Goal: Transaction & Acquisition: Book appointment/travel/reservation

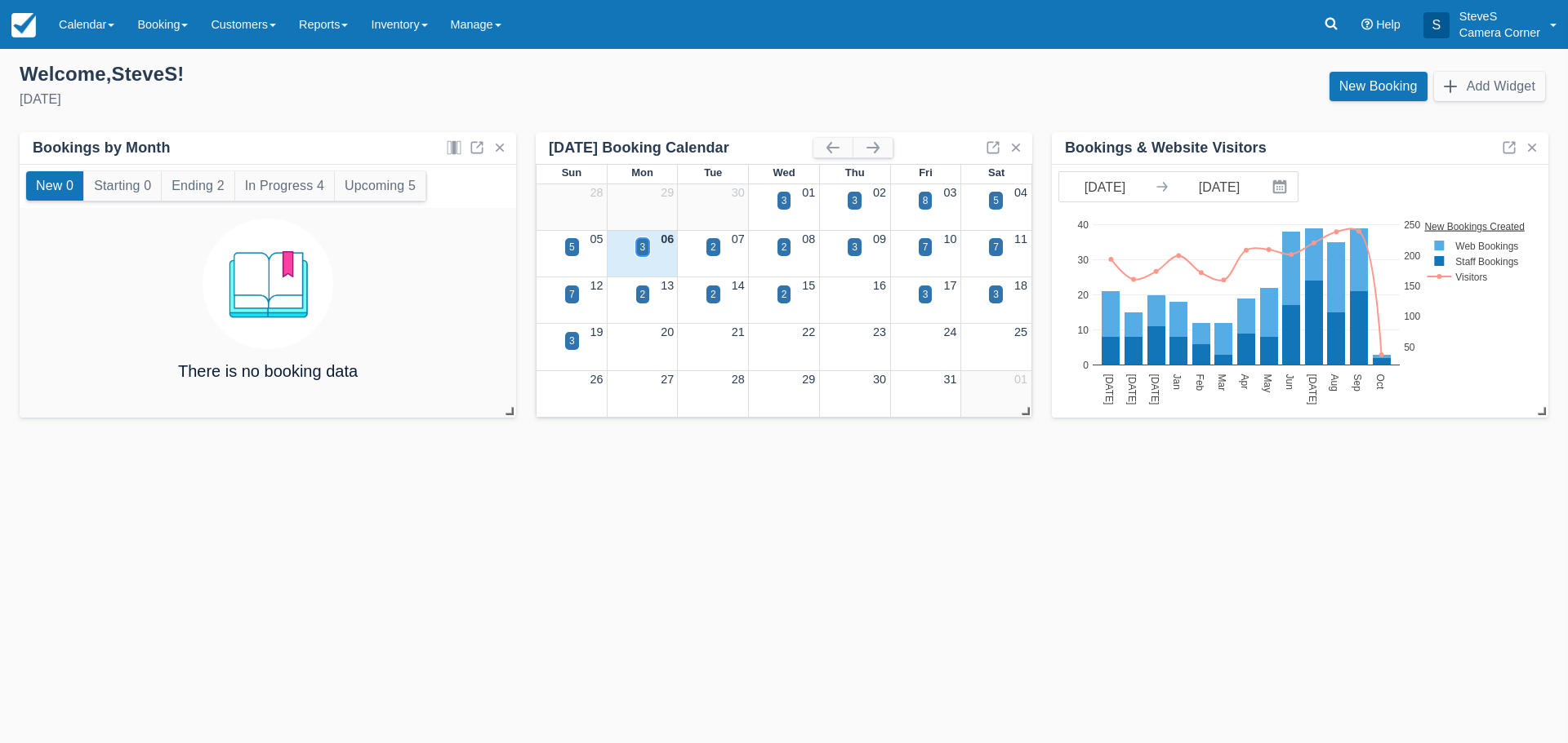
click at [641, 244] on div "3" at bounding box center [643, 247] width 5 height 14
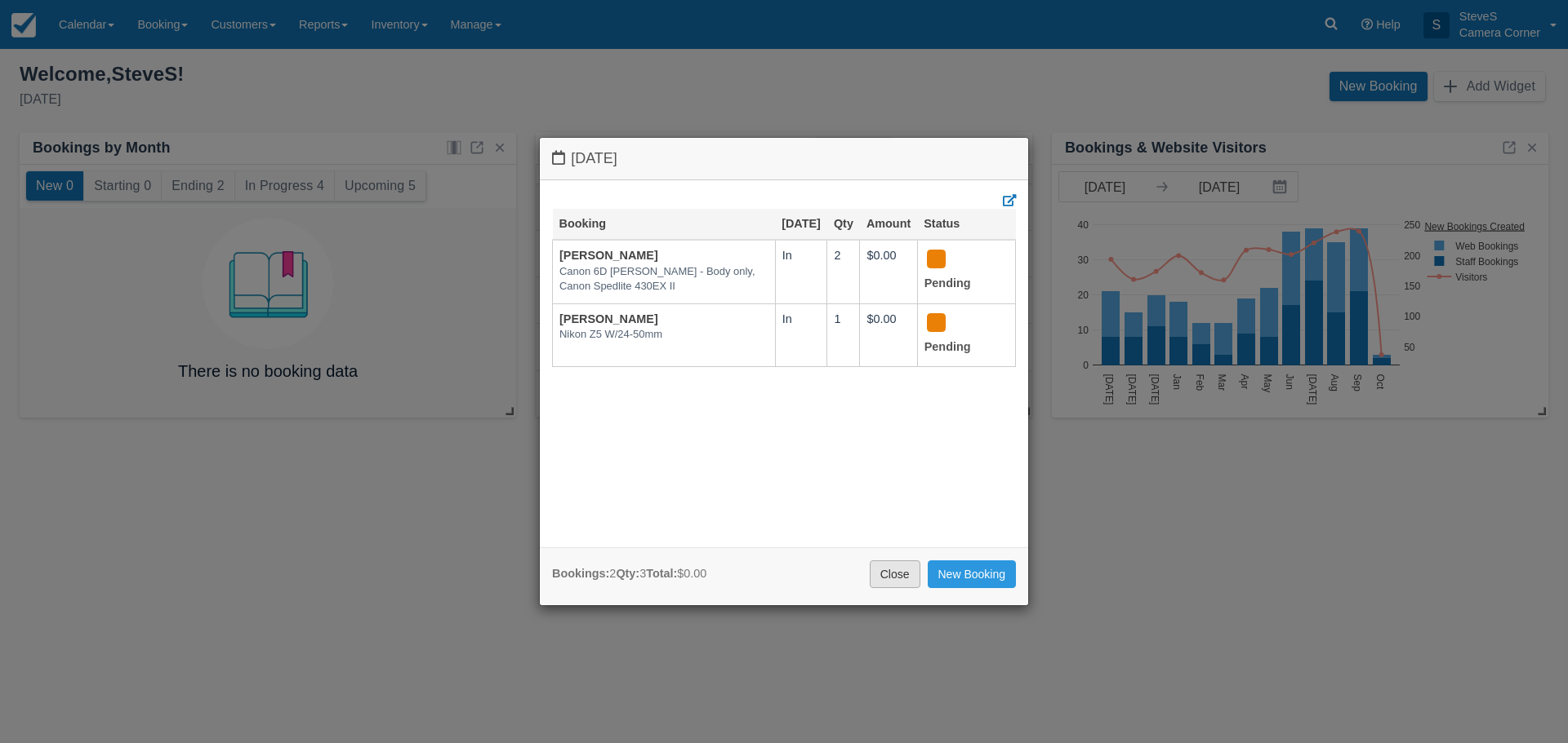
click at [881, 574] on link "Close" at bounding box center [895, 574] width 51 height 28
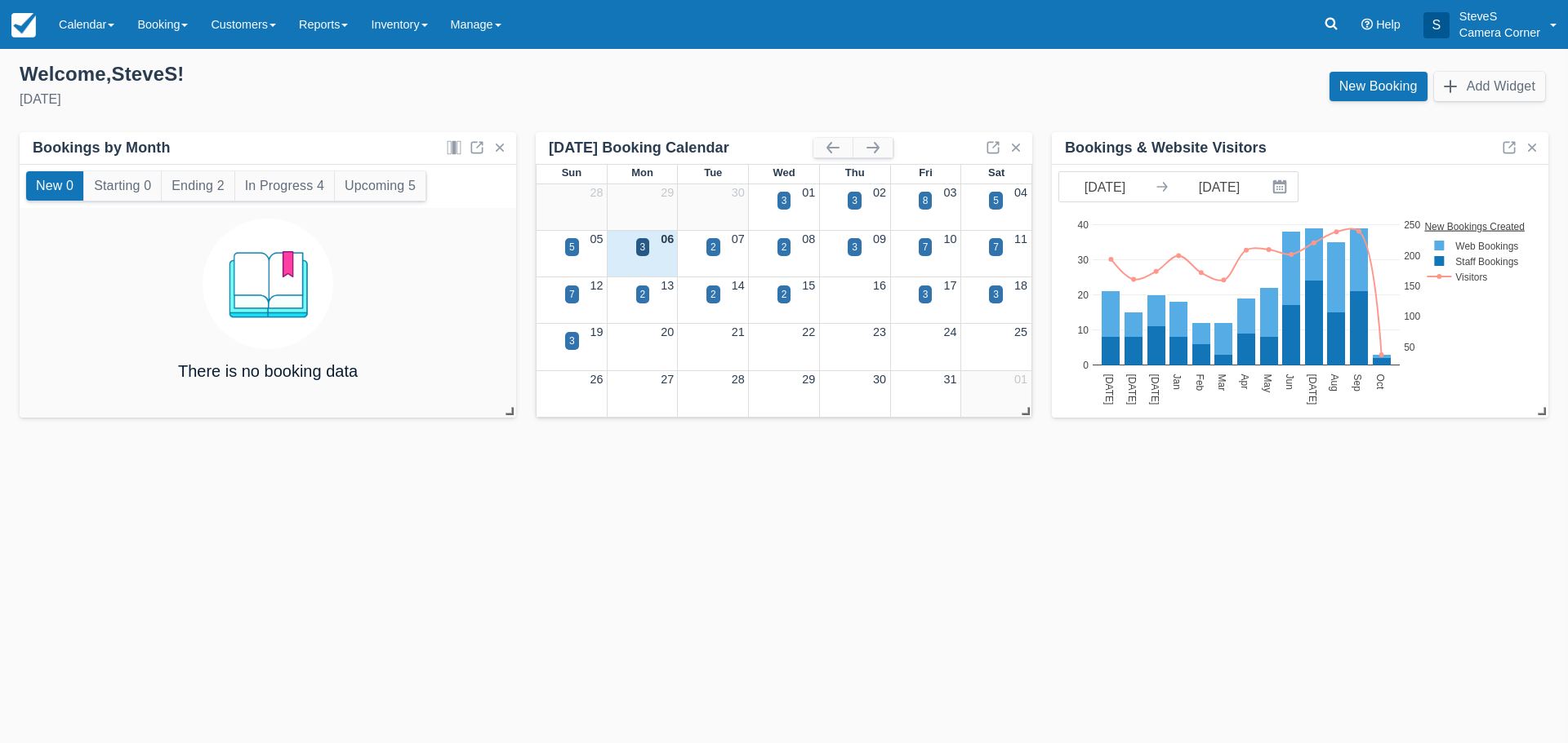
click at [709, 237] on div "07" at bounding box center [713, 240] width 71 height 18
click at [715, 253] on div "2" at bounding box center [713, 247] width 5 height 14
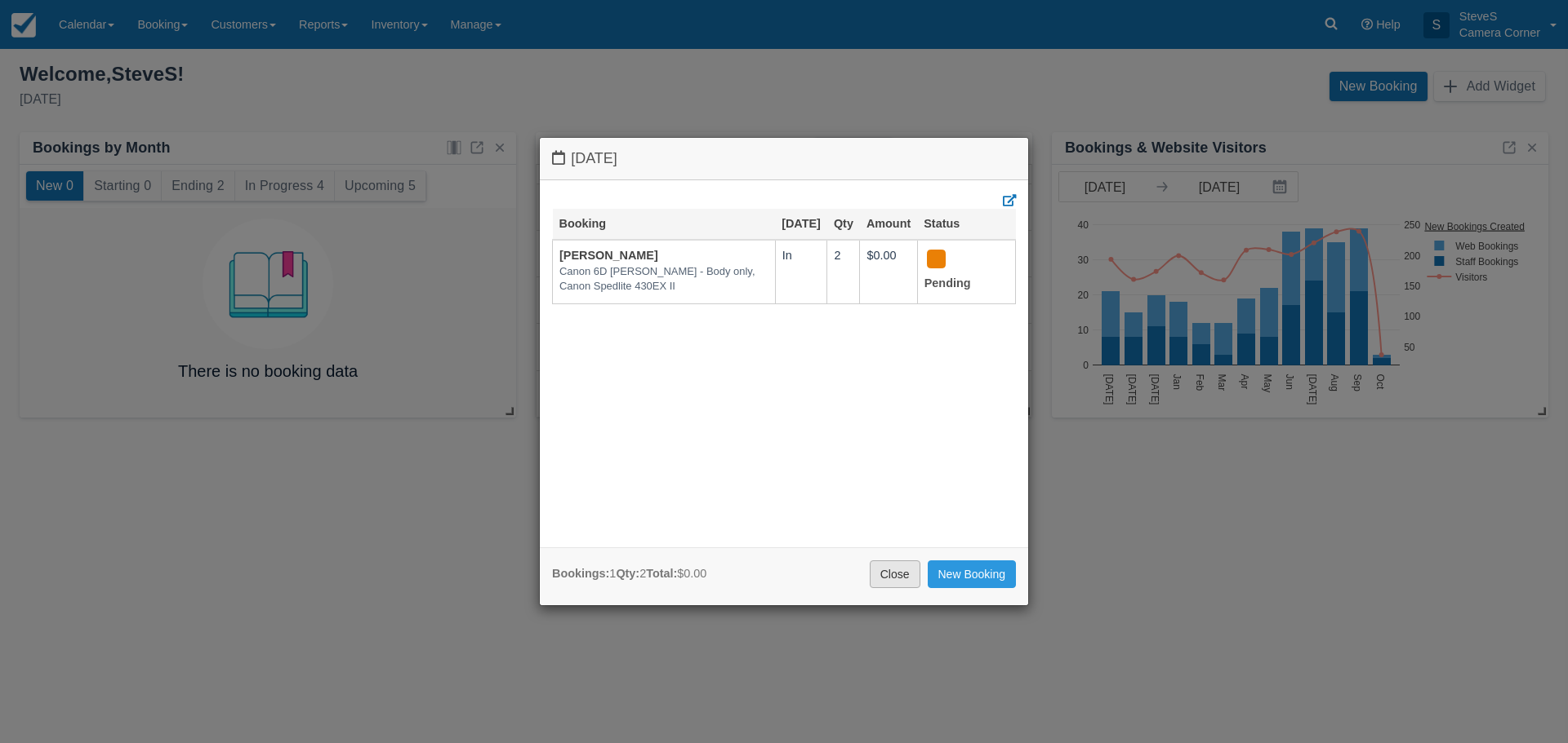
click at [885, 579] on link "Close" at bounding box center [895, 574] width 51 height 28
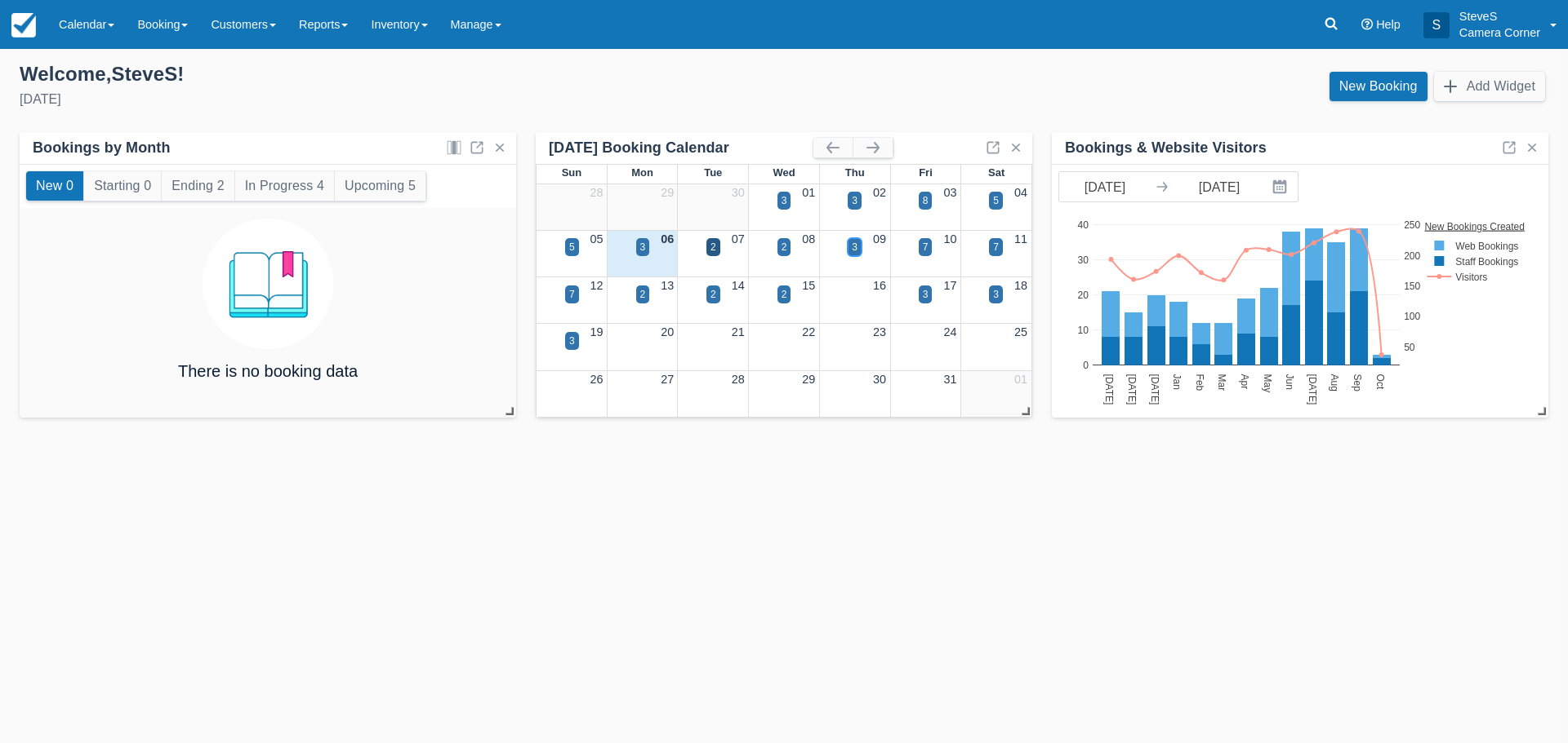
click at [852, 245] on div "3" at bounding box center [854, 247] width 5 height 14
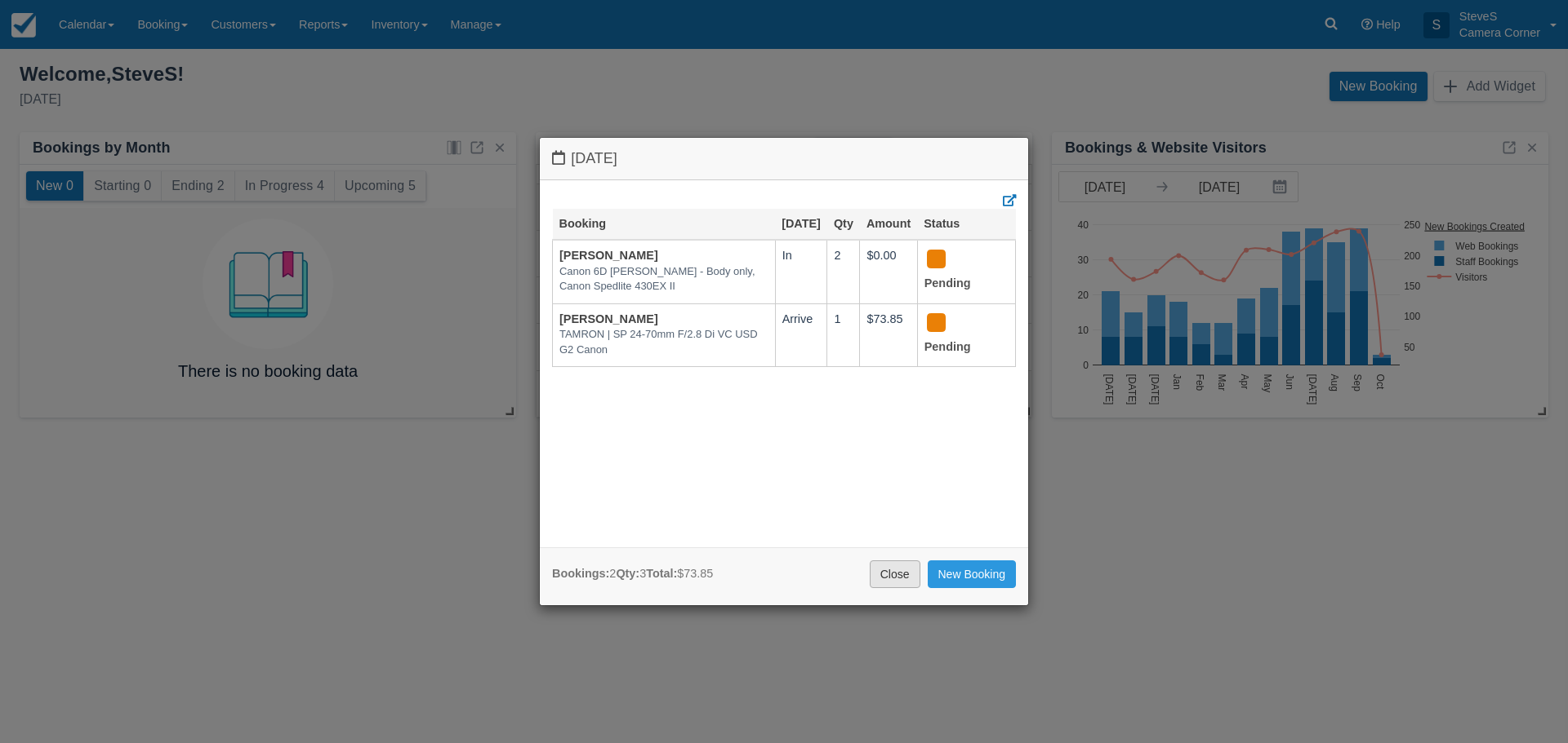
click at [911, 584] on link "Close" at bounding box center [895, 574] width 51 height 28
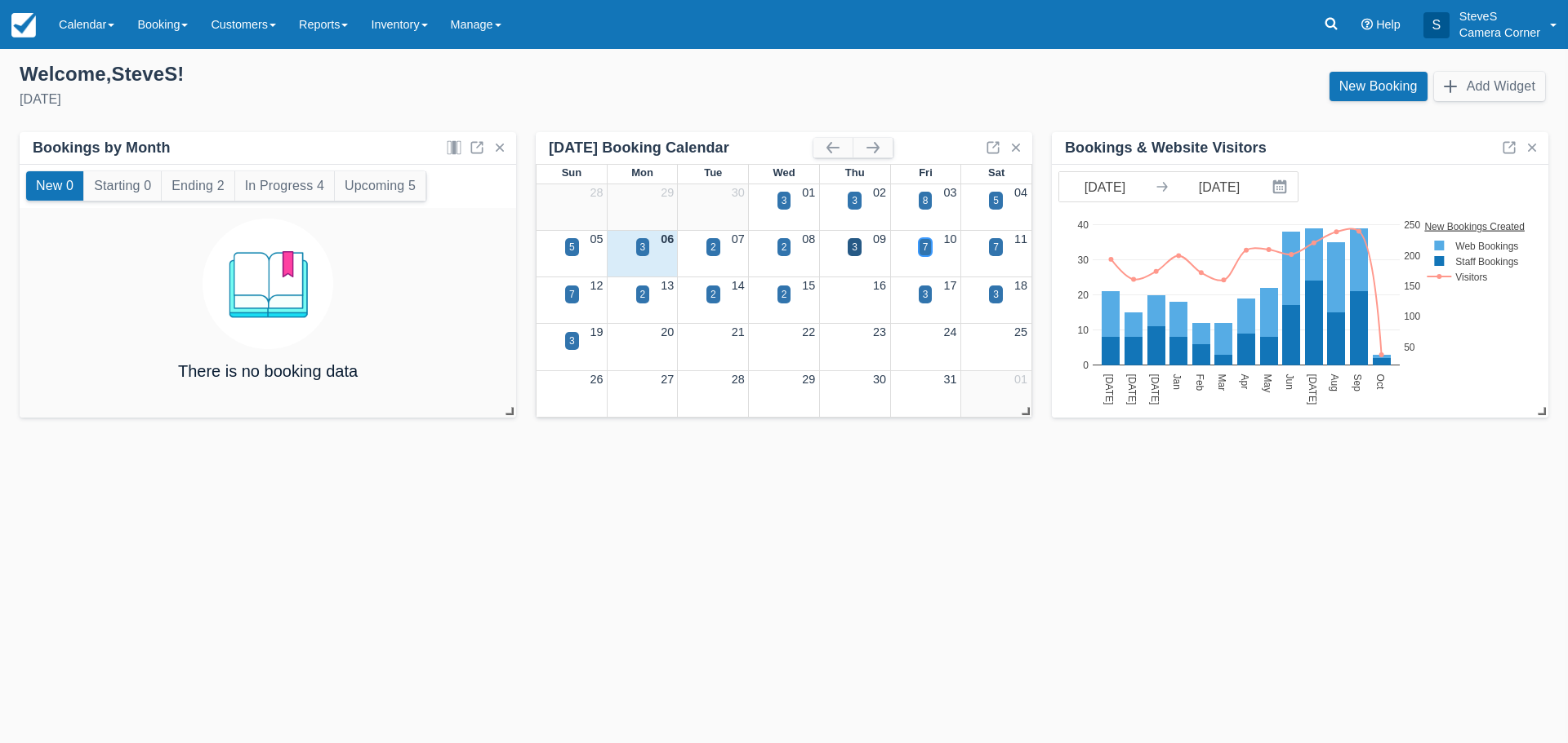
click at [927, 244] on div "7" at bounding box center [926, 247] width 5 height 14
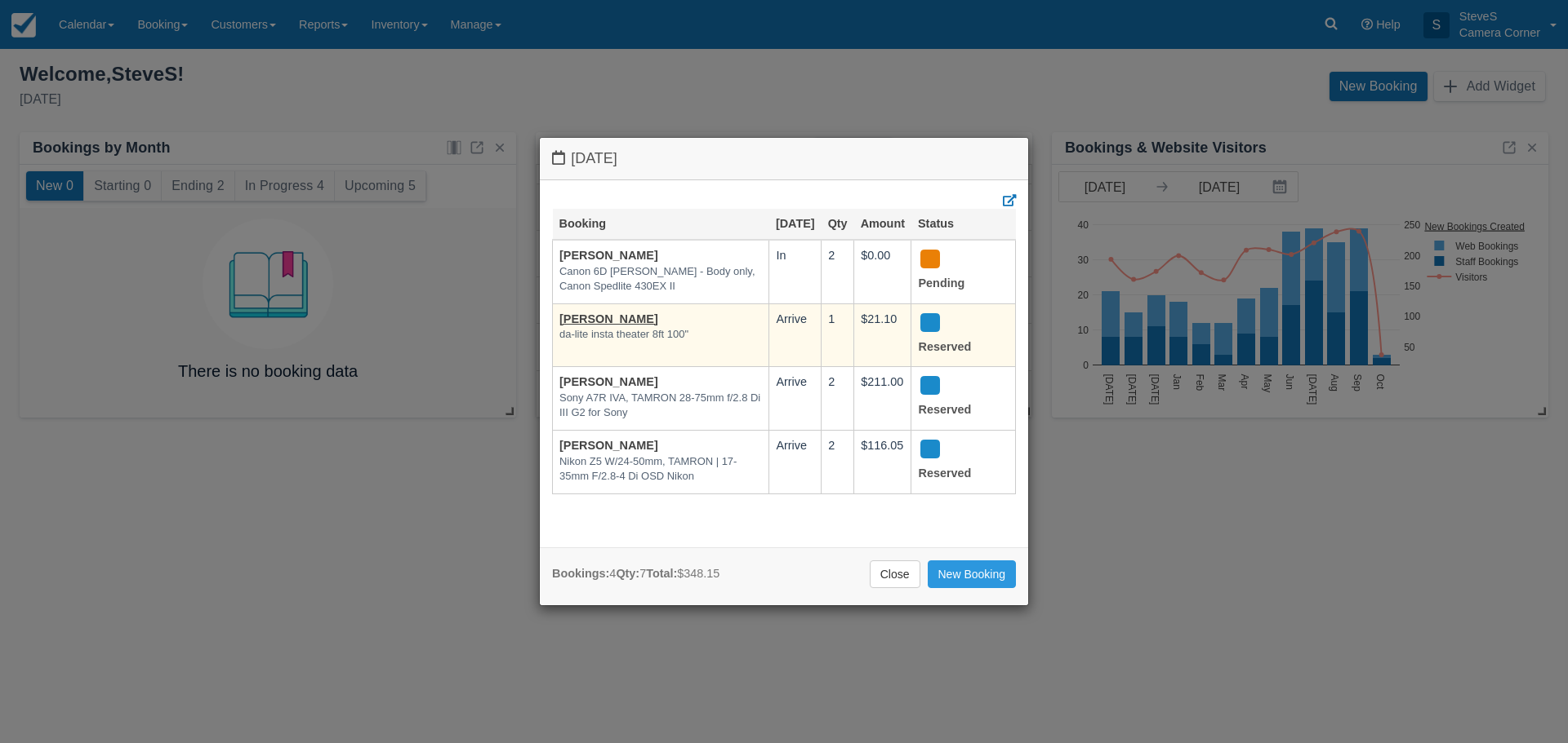
scroll to position [5, 0]
click at [597, 326] on link "Lisa Koenig" at bounding box center [609, 319] width 99 height 13
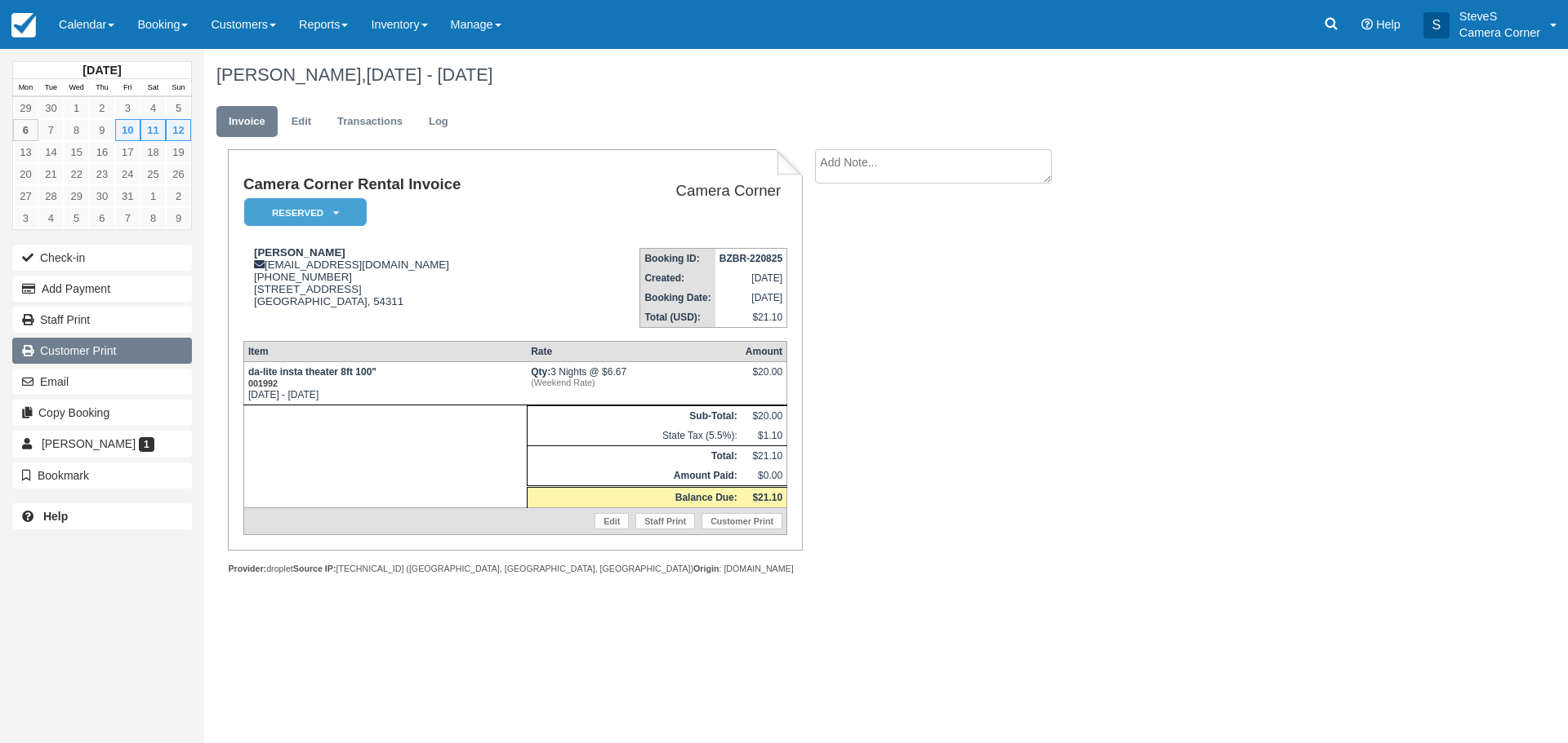
click at [60, 356] on link "Customer Print" at bounding box center [102, 351] width 180 height 26
click at [17, 25] on img at bounding box center [23, 24] width 24 height 24
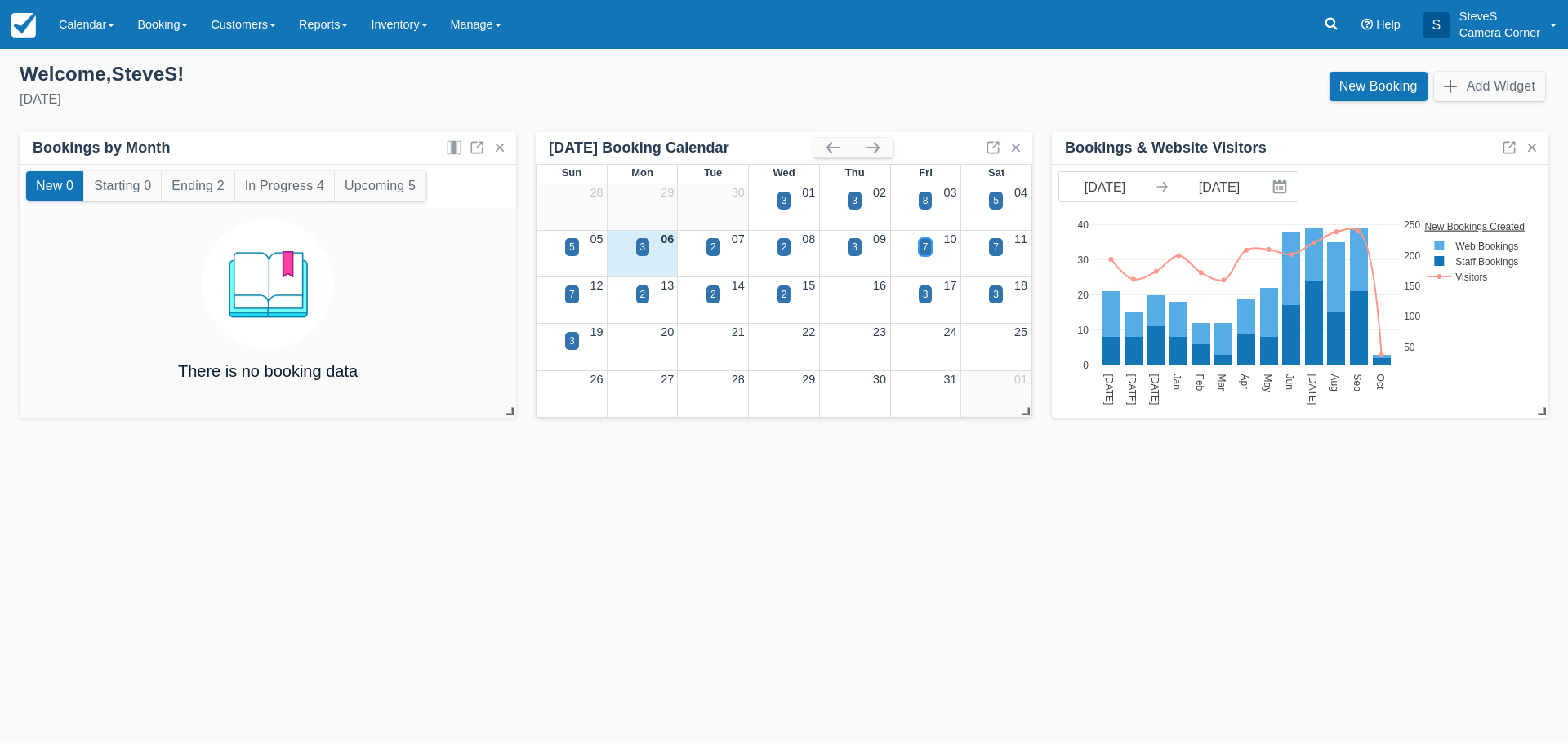
click at [923, 251] on div "7" at bounding box center [926, 247] width 5 height 14
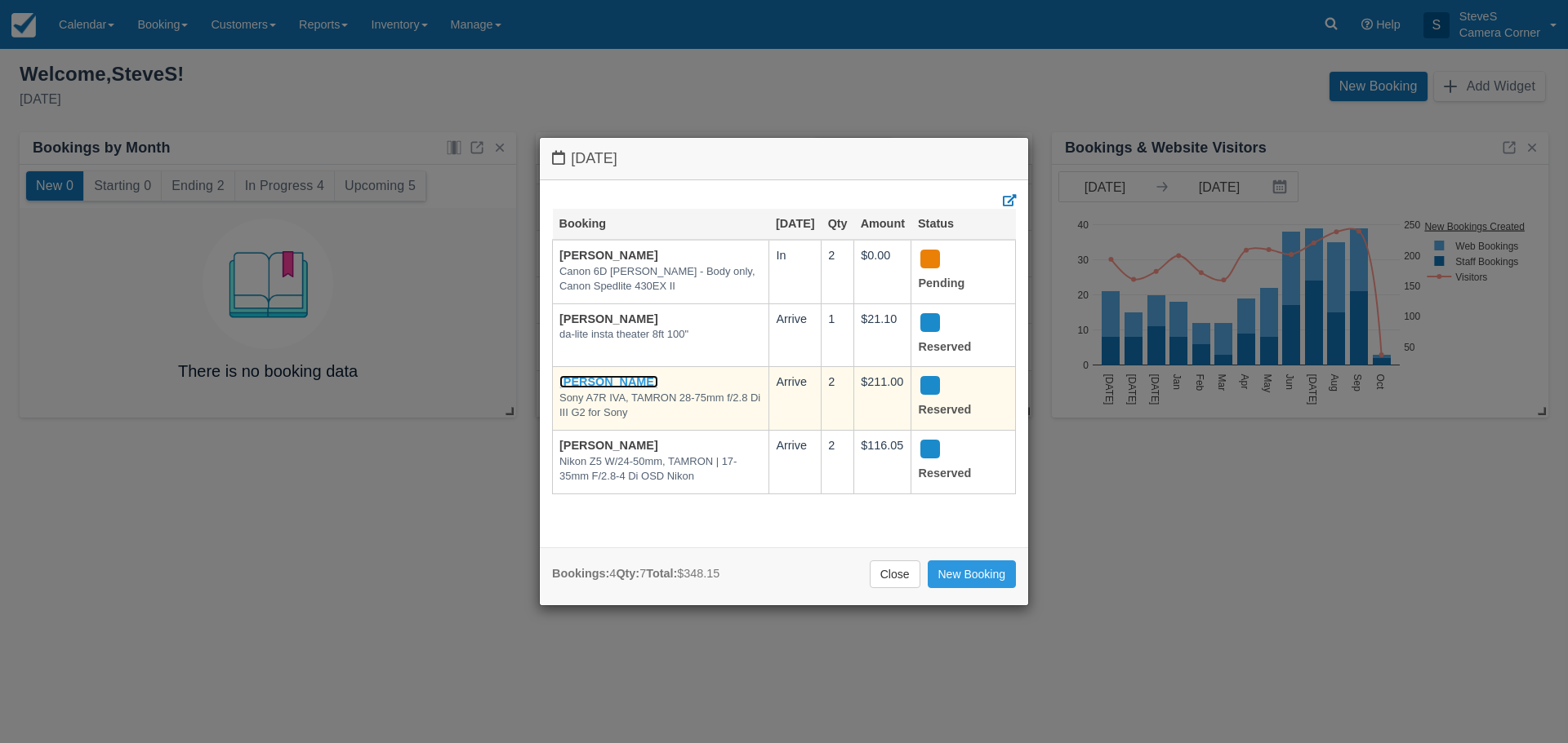
click at [612, 389] on link "[PERSON_NAME]" at bounding box center [609, 381] width 99 height 13
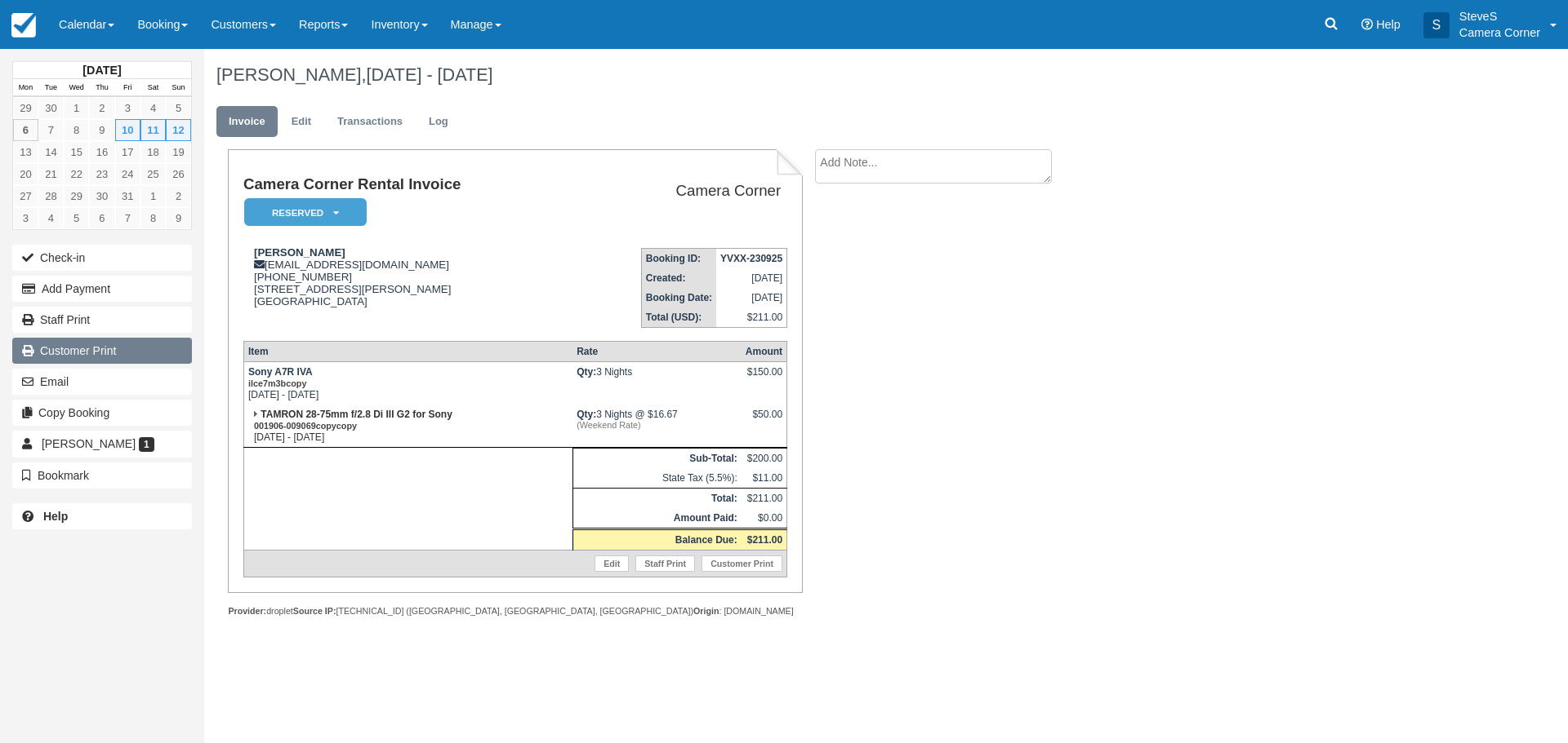
click at [75, 351] on link "Customer Print" at bounding box center [102, 351] width 180 height 26
click at [15, 21] on img at bounding box center [23, 24] width 24 height 24
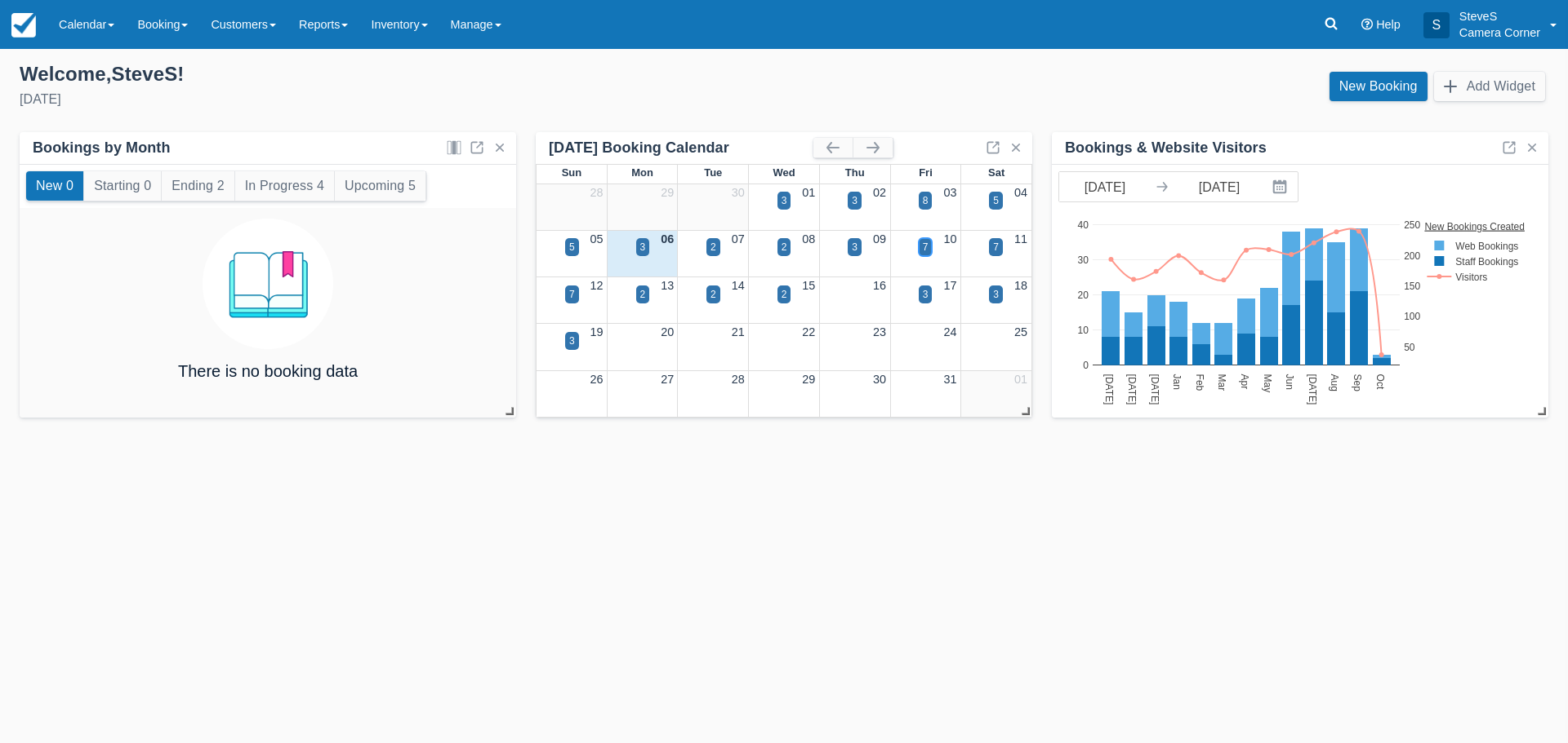
click at [926, 247] on div "7" at bounding box center [926, 247] width 5 height 14
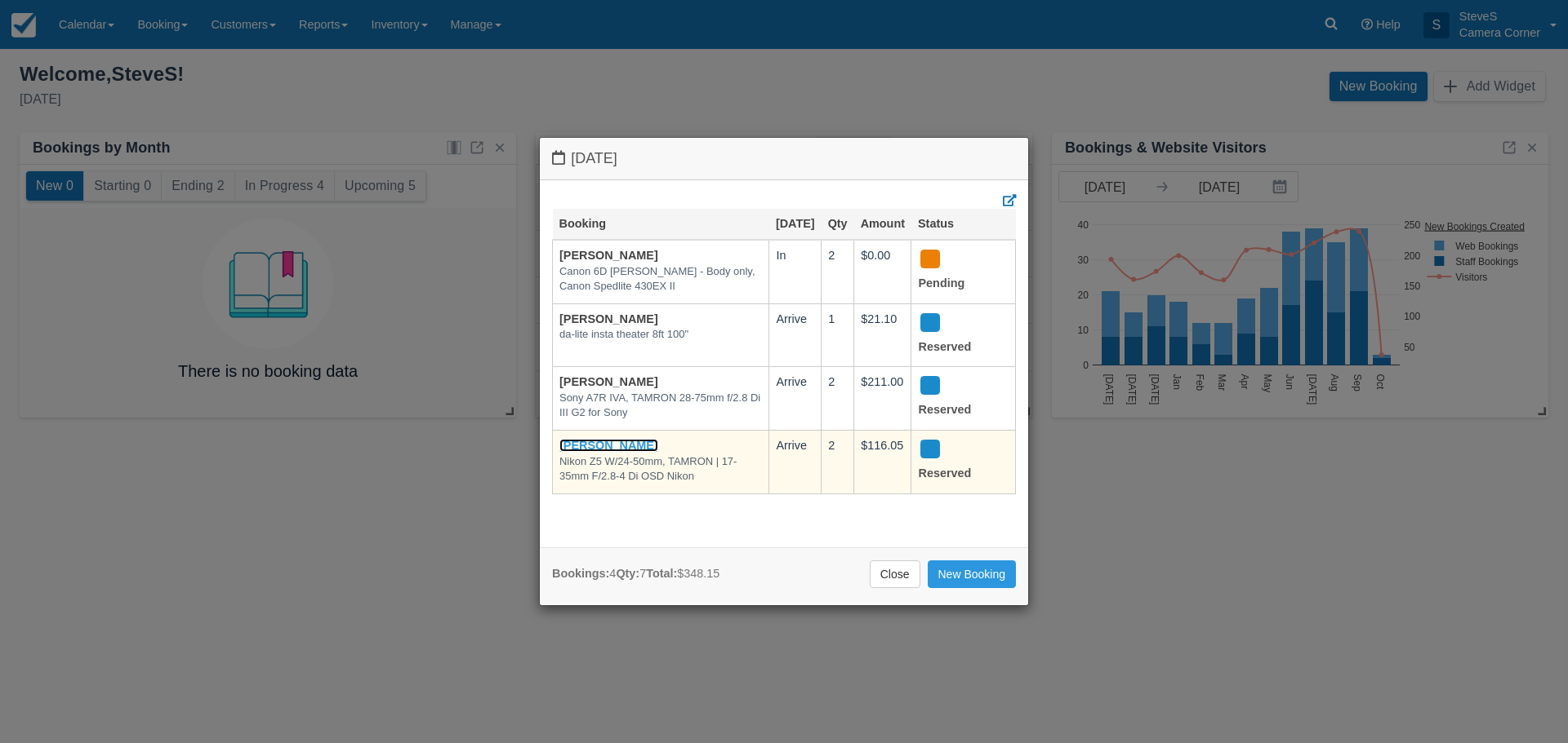
click at [641, 452] on link "[PERSON_NAME]" at bounding box center [609, 445] width 99 height 13
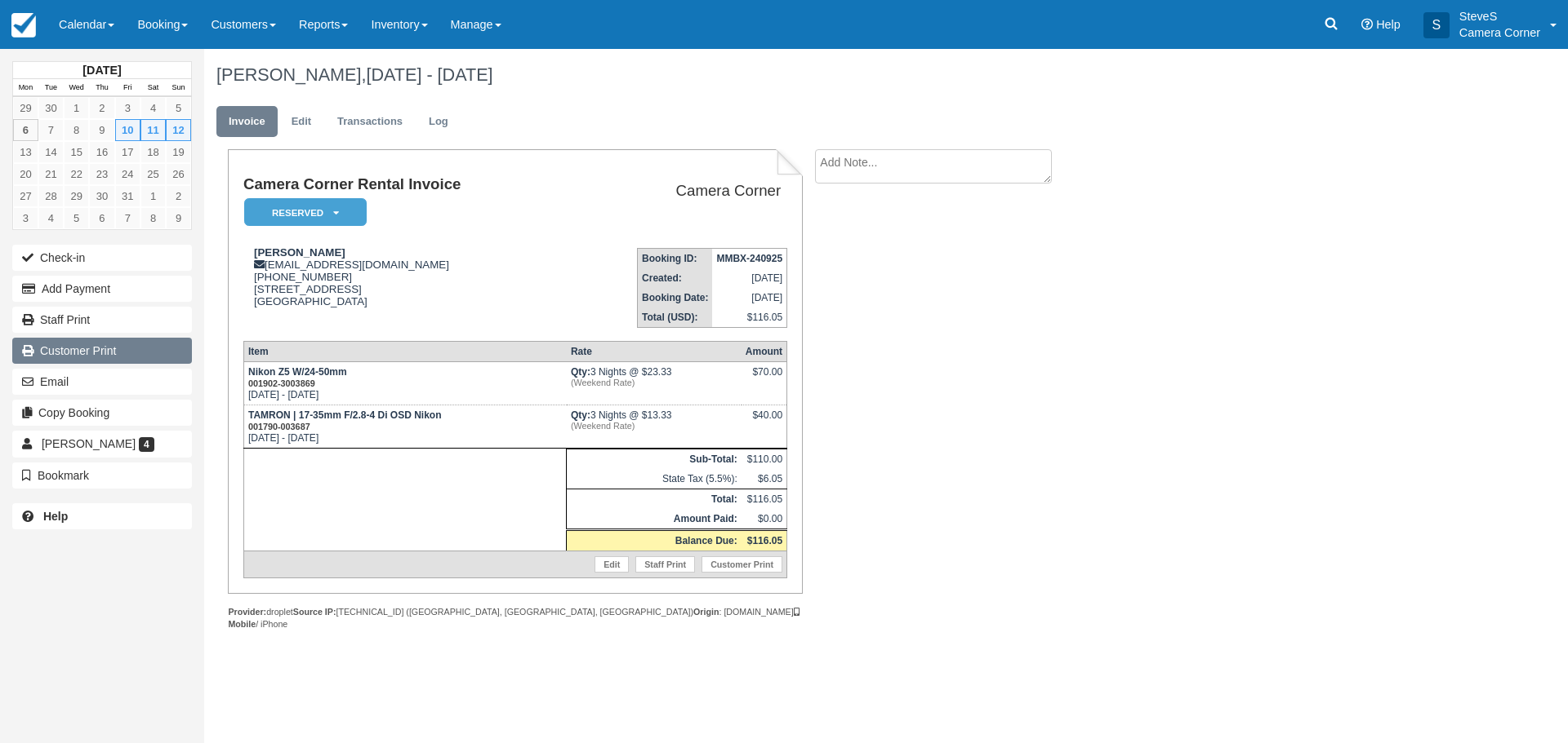
click at [98, 356] on link "Customer Print" at bounding box center [102, 351] width 180 height 26
click at [27, 24] on img at bounding box center [23, 24] width 24 height 24
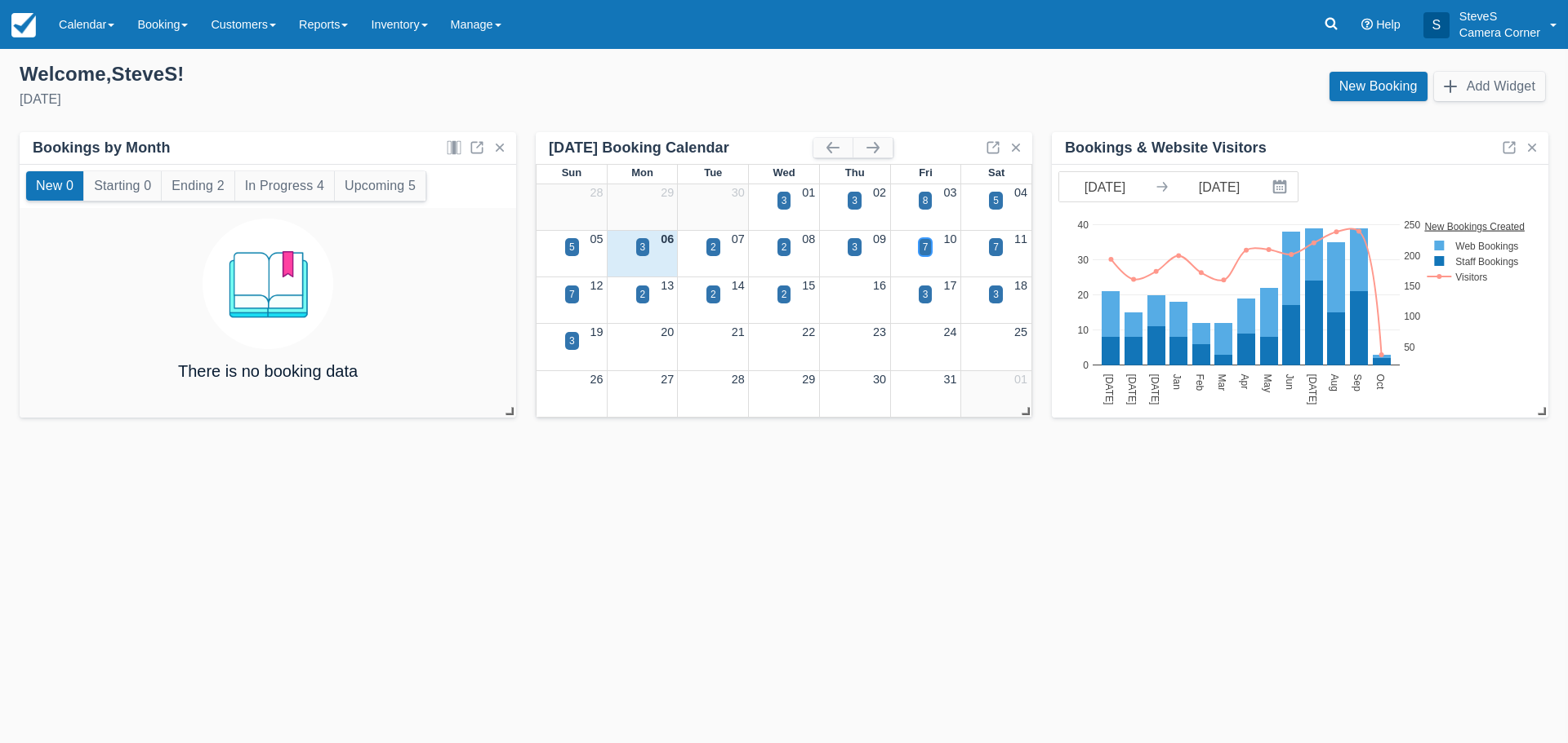
click at [930, 249] on div "7" at bounding box center [925, 247] width 14 height 18
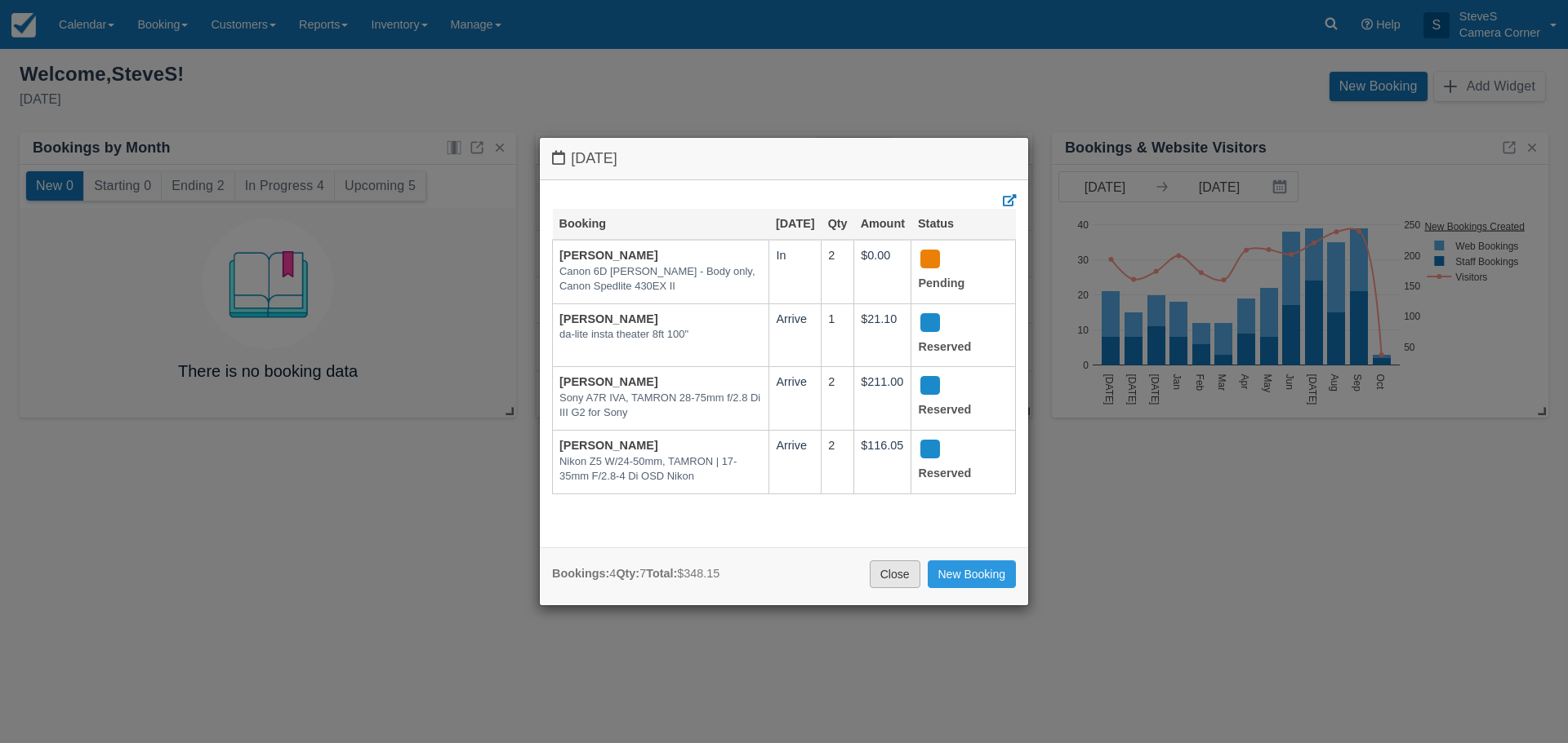
click at [905, 578] on link "Close" at bounding box center [895, 574] width 51 height 28
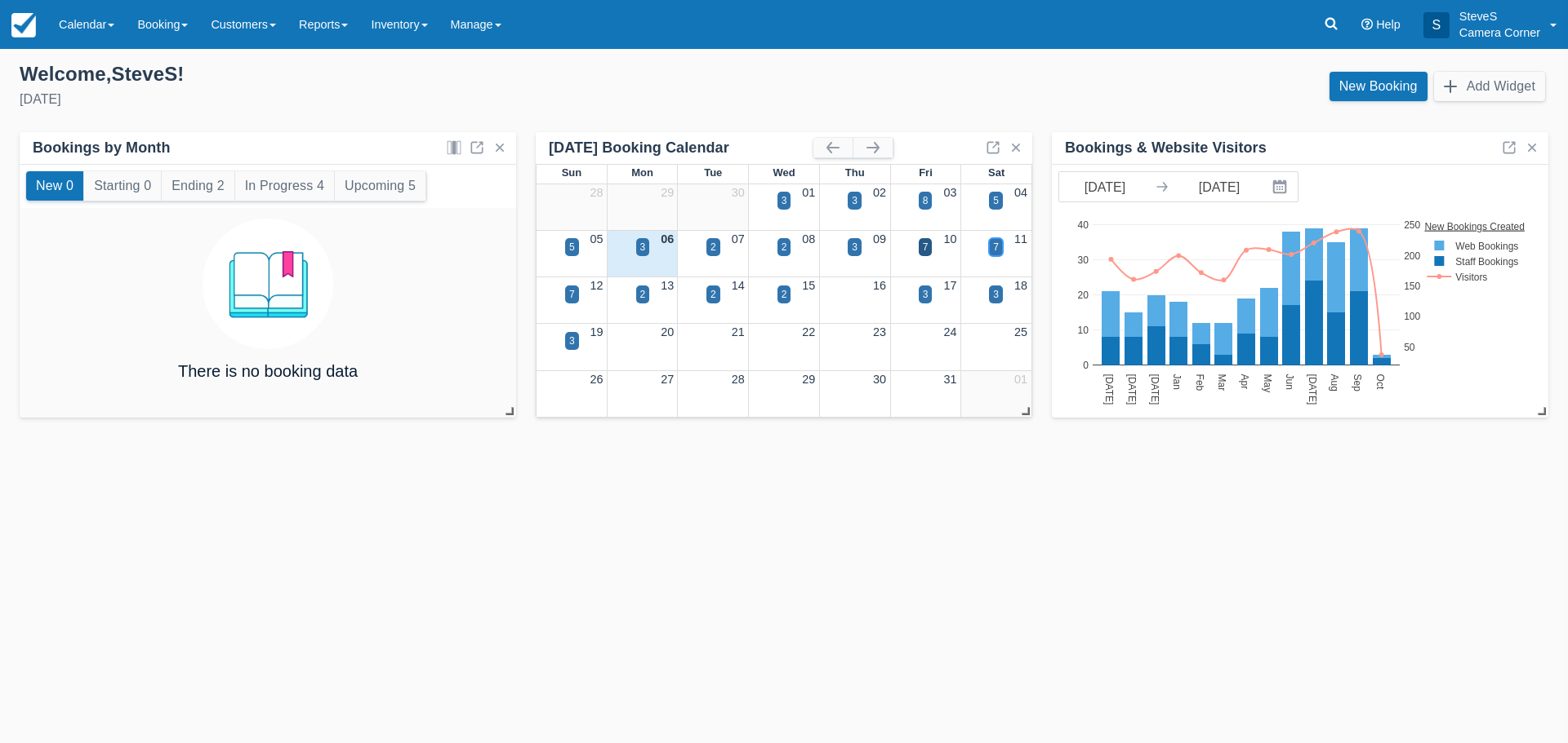
click at [992, 246] on div "7" at bounding box center [995, 247] width 14 height 18
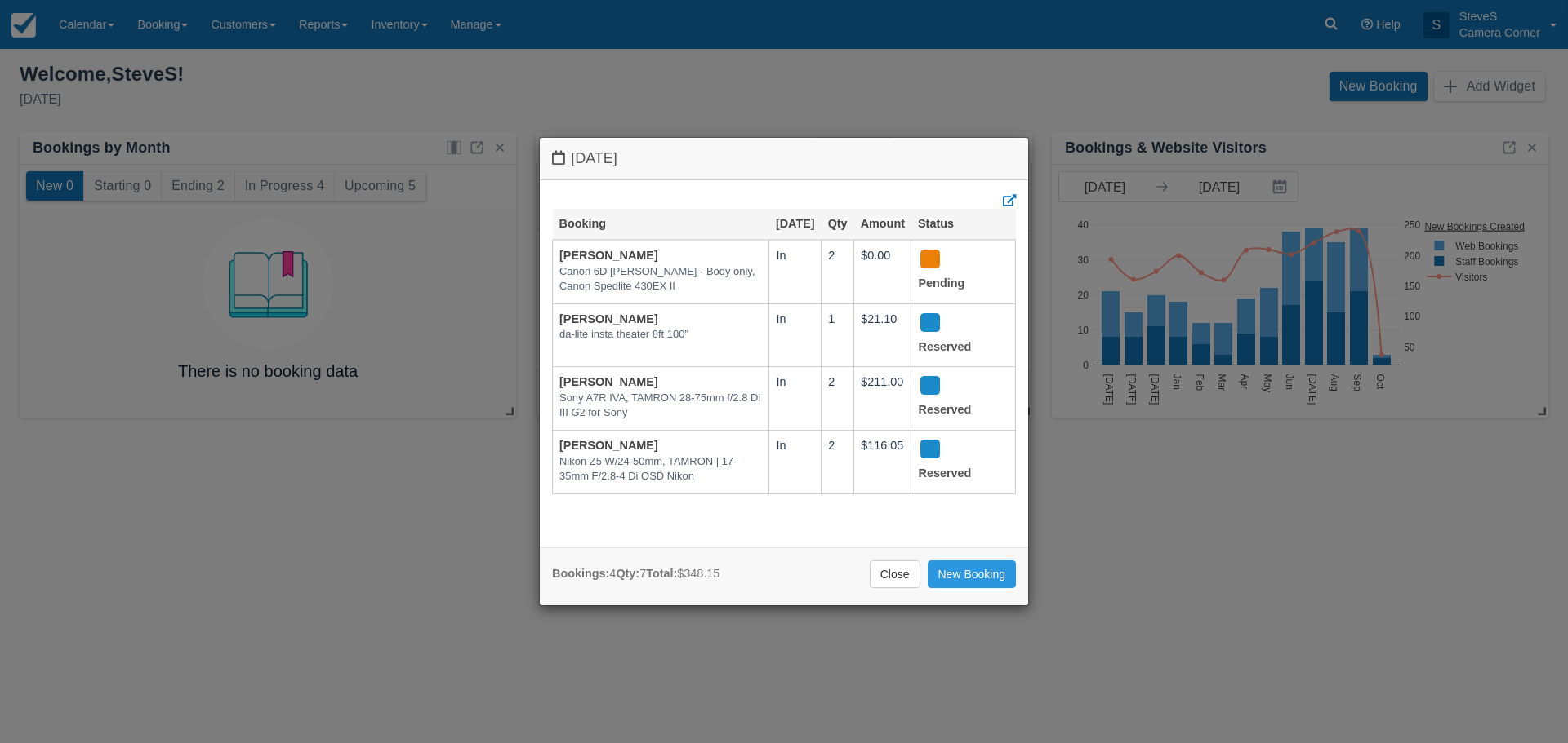
click at [888, 554] on div "Bookings: 4 Qty: 7 Total: $348.15 Close New Booking" at bounding box center [783, 576] width 488 height 58
click at [905, 572] on link "Close" at bounding box center [895, 574] width 51 height 28
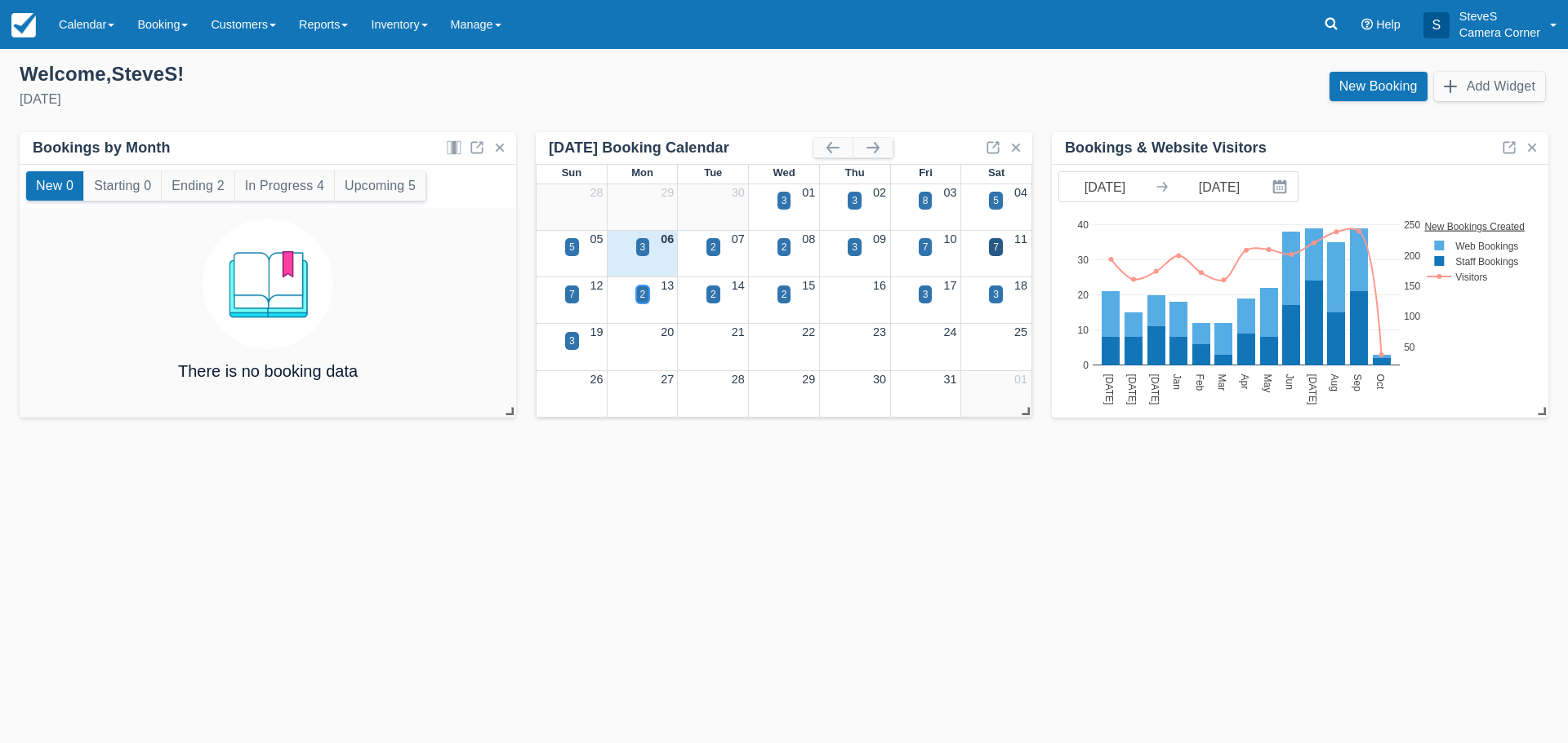
click at [643, 296] on div "2" at bounding box center [643, 295] width 5 height 14
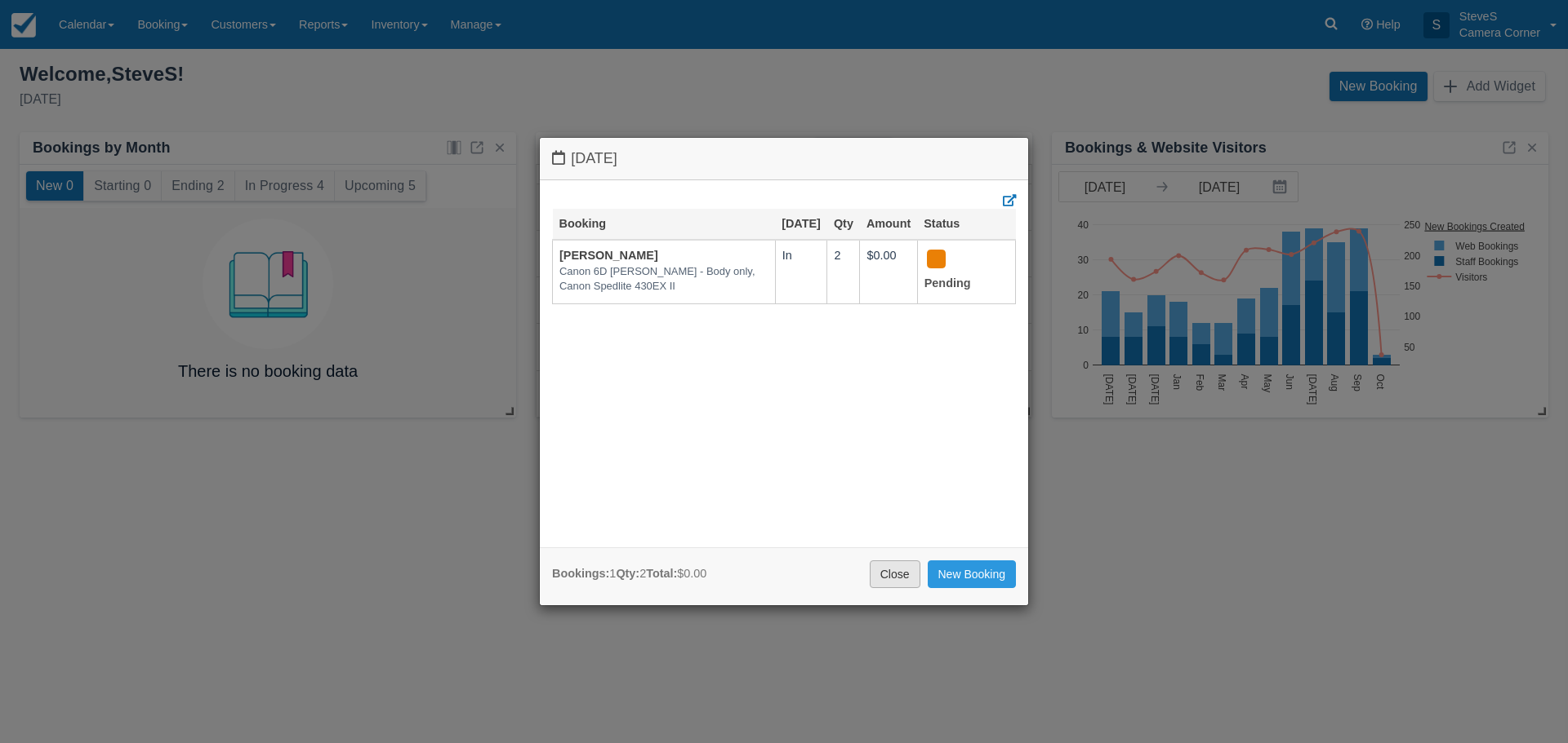
click at [899, 577] on link "Close" at bounding box center [895, 574] width 51 height 28
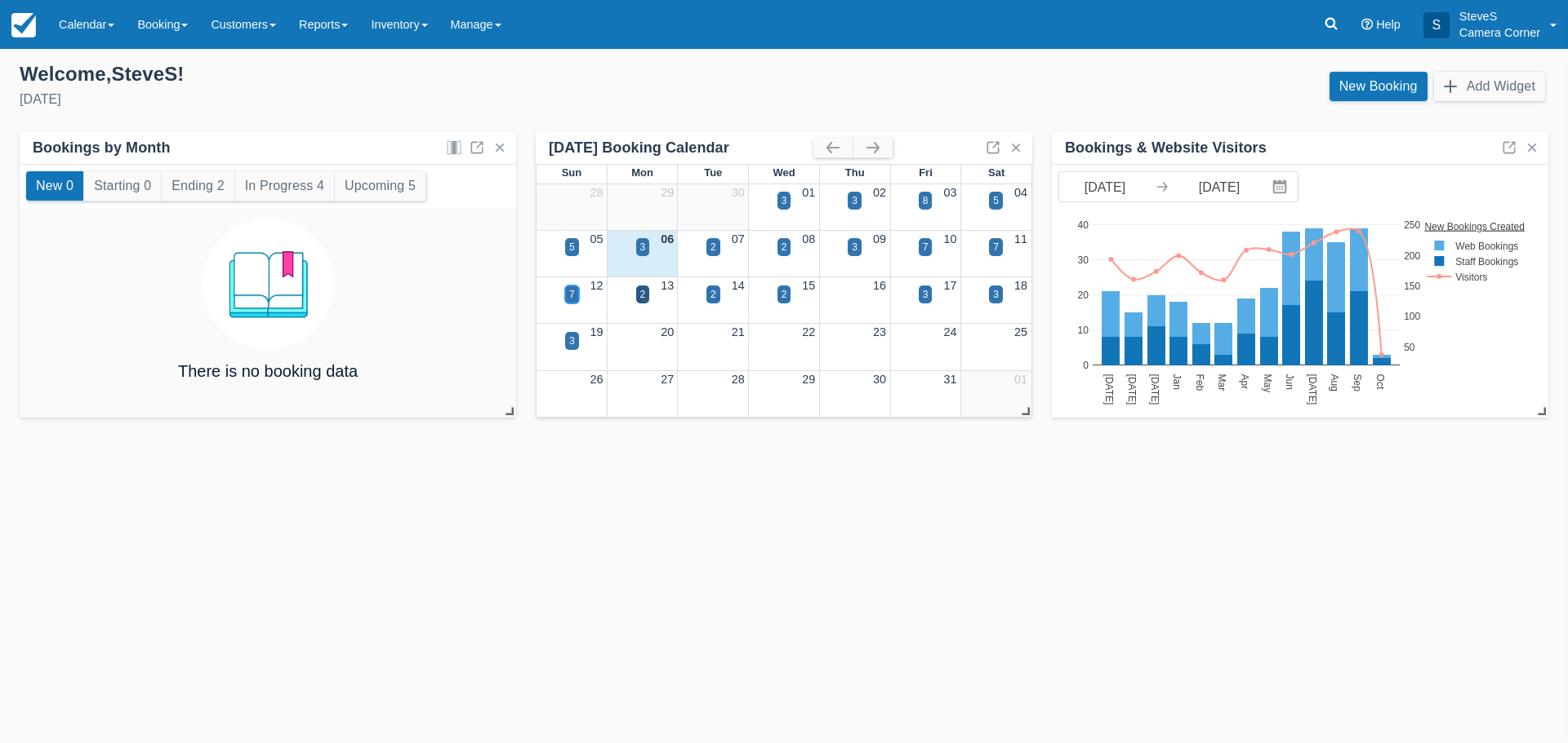
click at [575, 300] on div "7" at bounding box center [571, 295] width 14 height 18
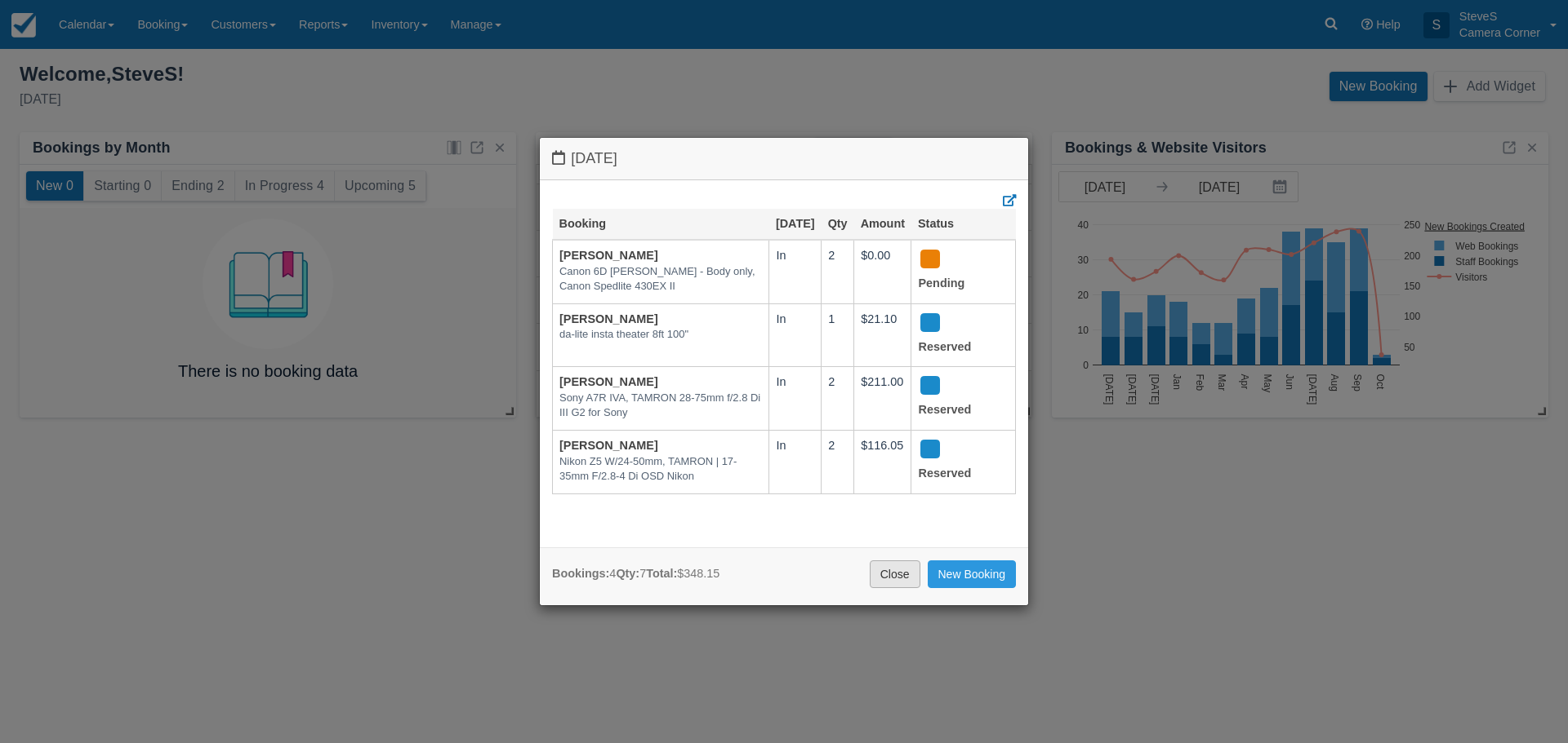
click at [911, 580] on link "Close" at bounding box center [895, 574] width 51 height 28
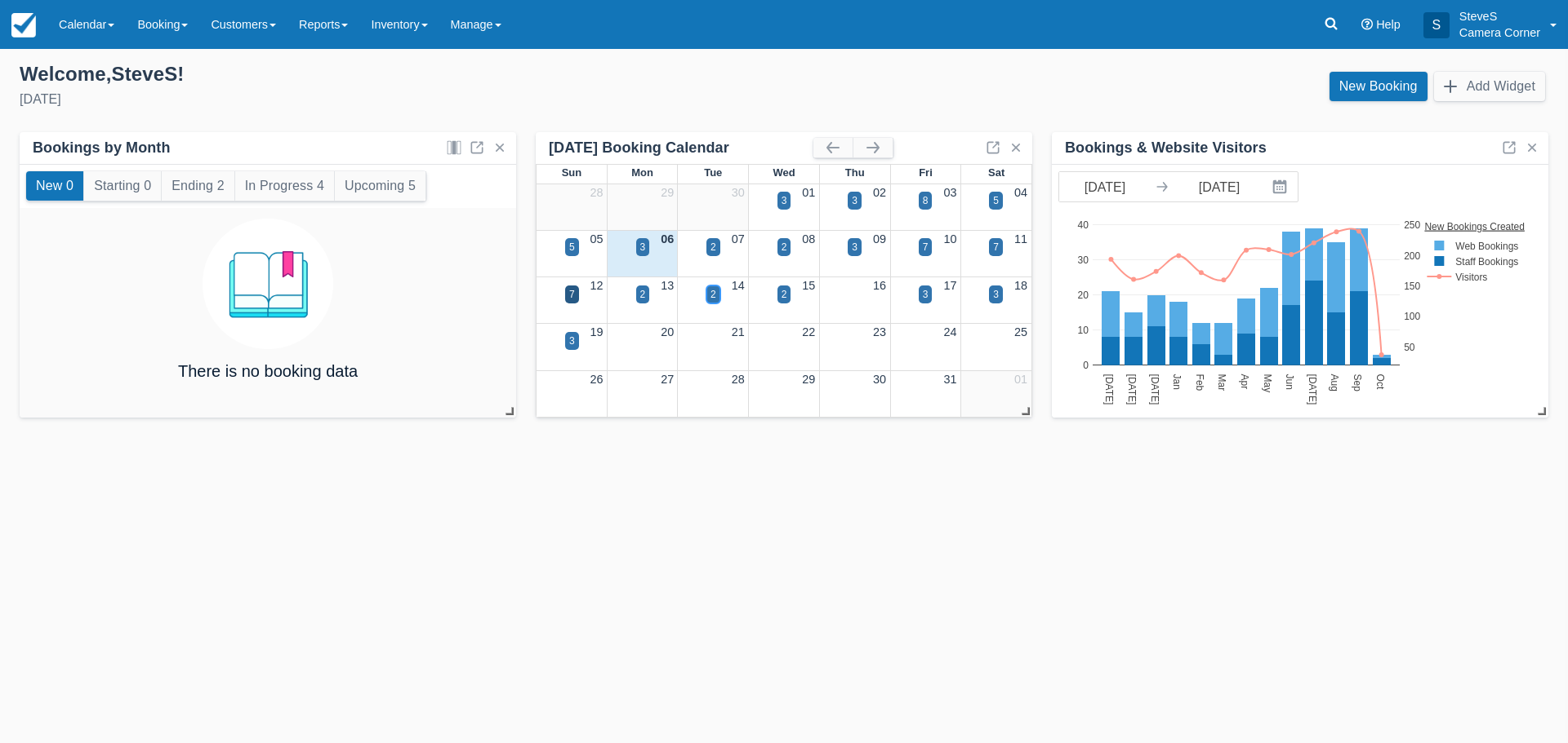
click at [713, 294] on div "2" at bounding box center [713, 295] width 5 height 14
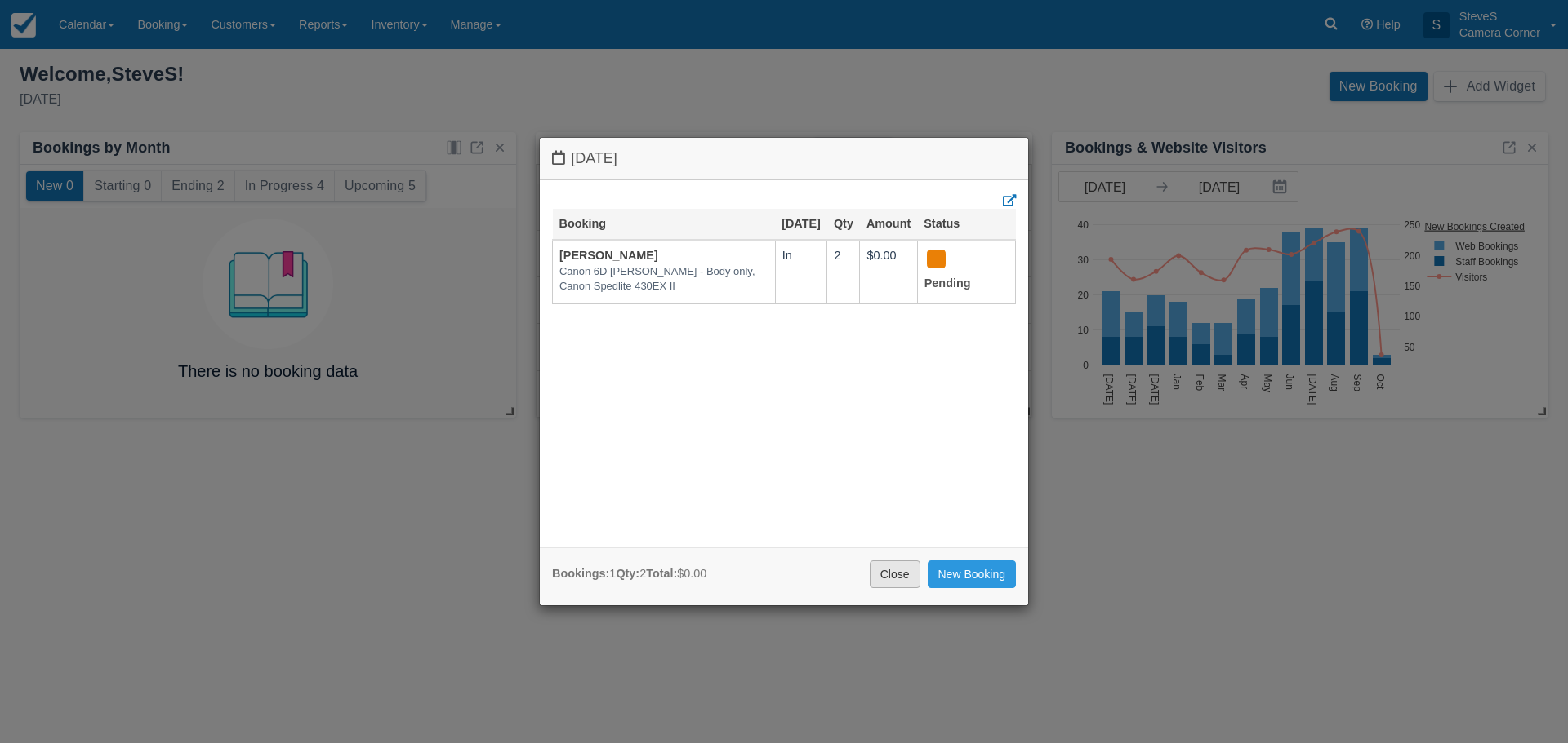
click at [890, 575] on link "Close" at bounding box center [895, 574] width 51 height 28
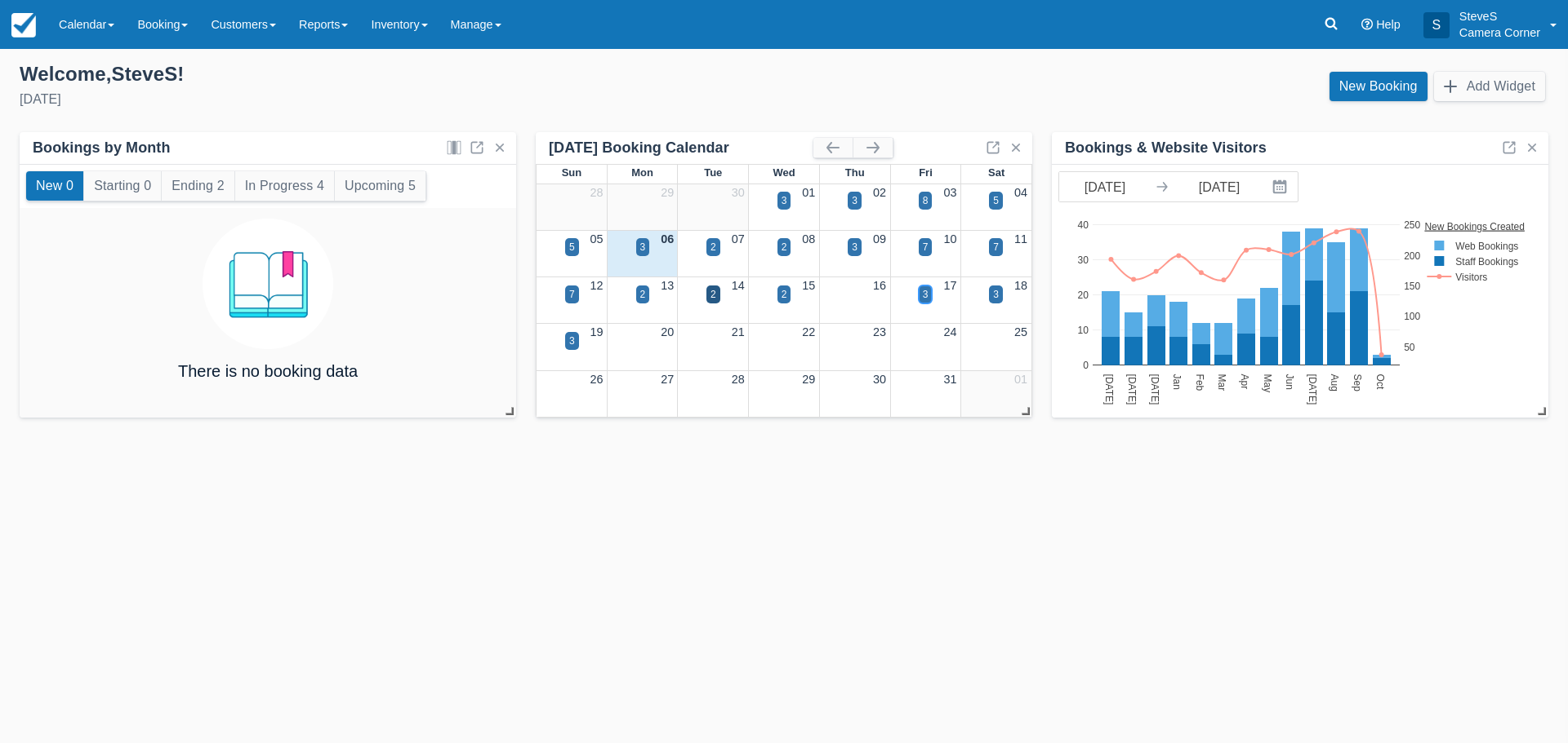
click at [929, 295] on div "3" at bounding box center [925, 295] width 14 height 18
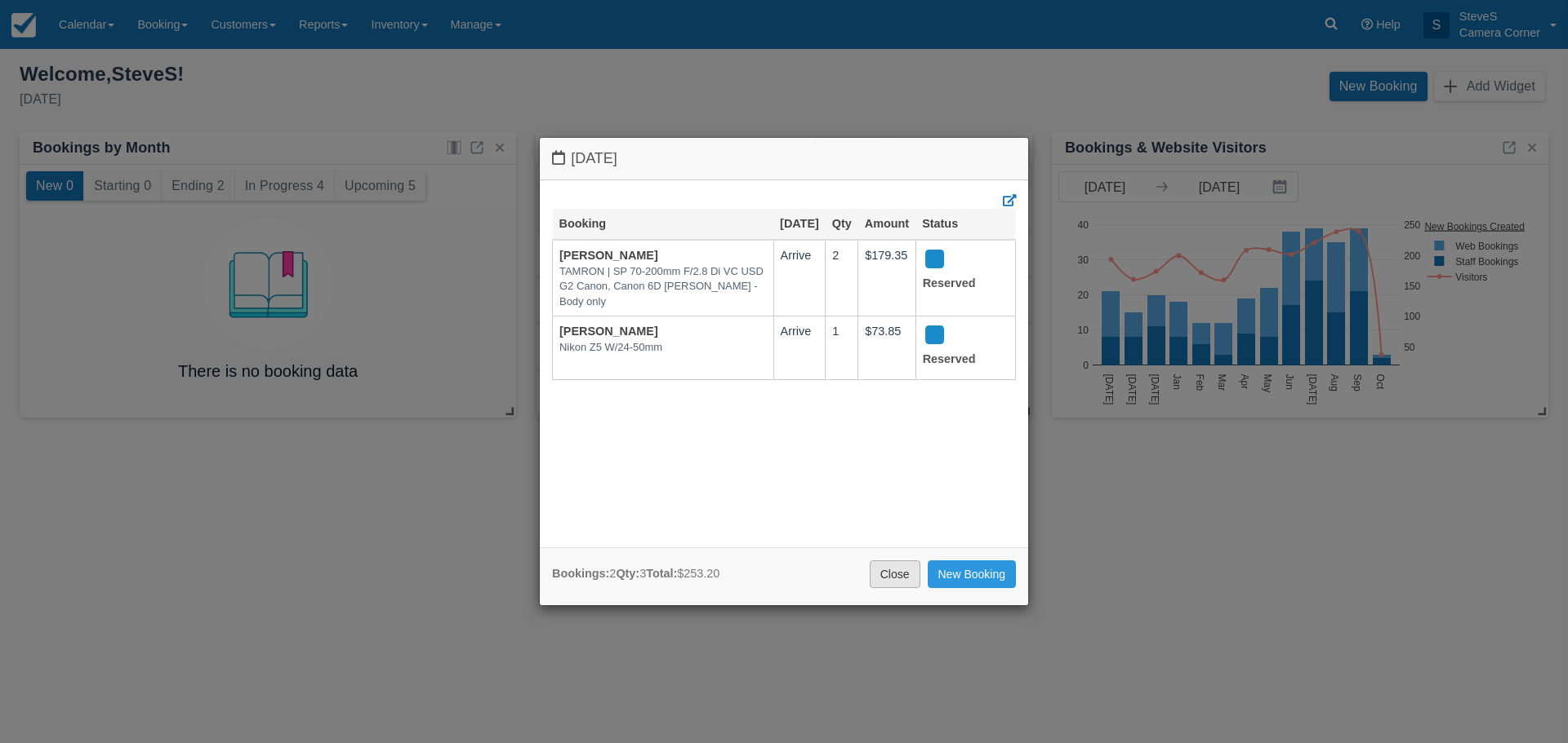
click at [907, 578] on link "Close" at bounding box center [895, 574] width 51 height 28
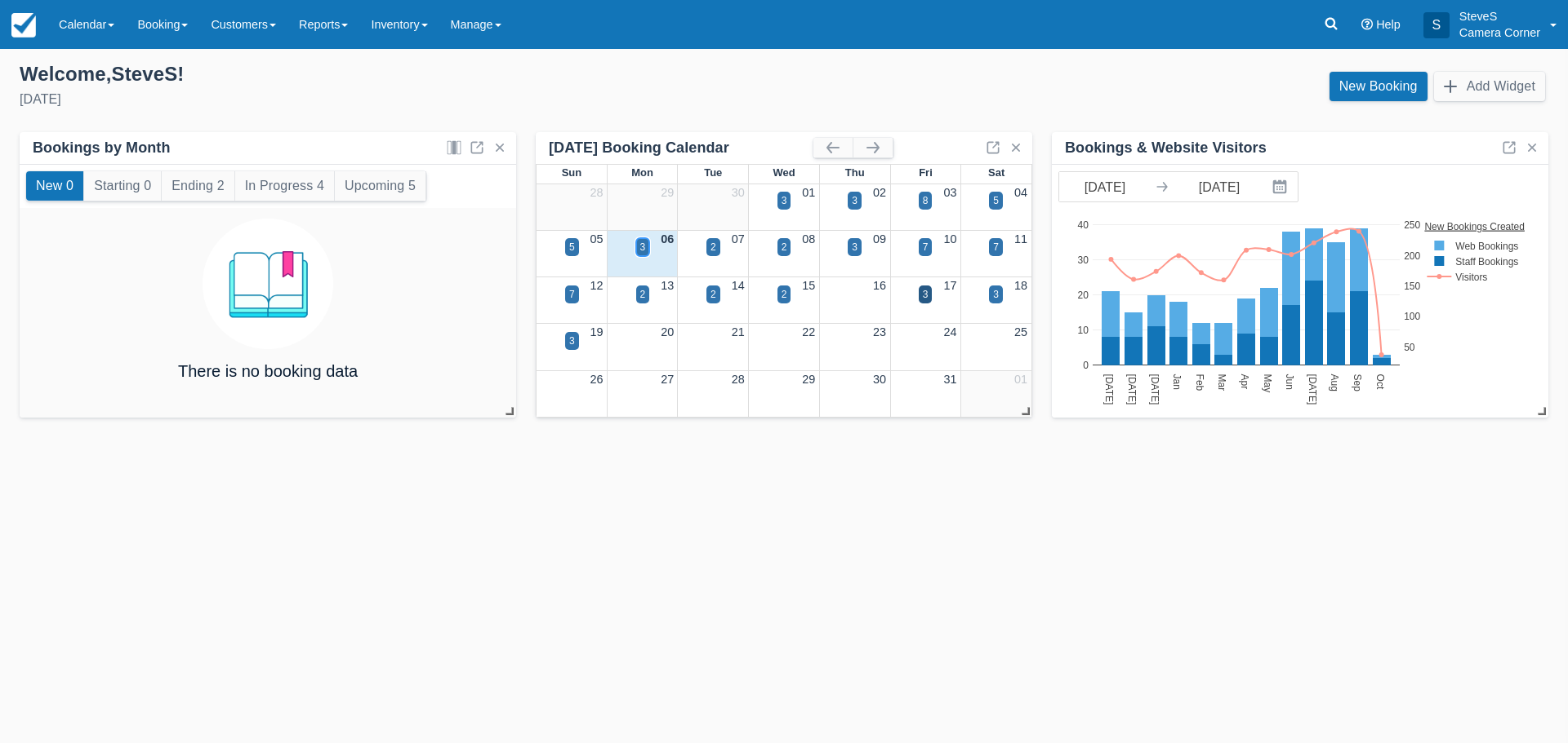
click at [642, 250] on div "3" at bounding box center [643, 247] width 5 height 14
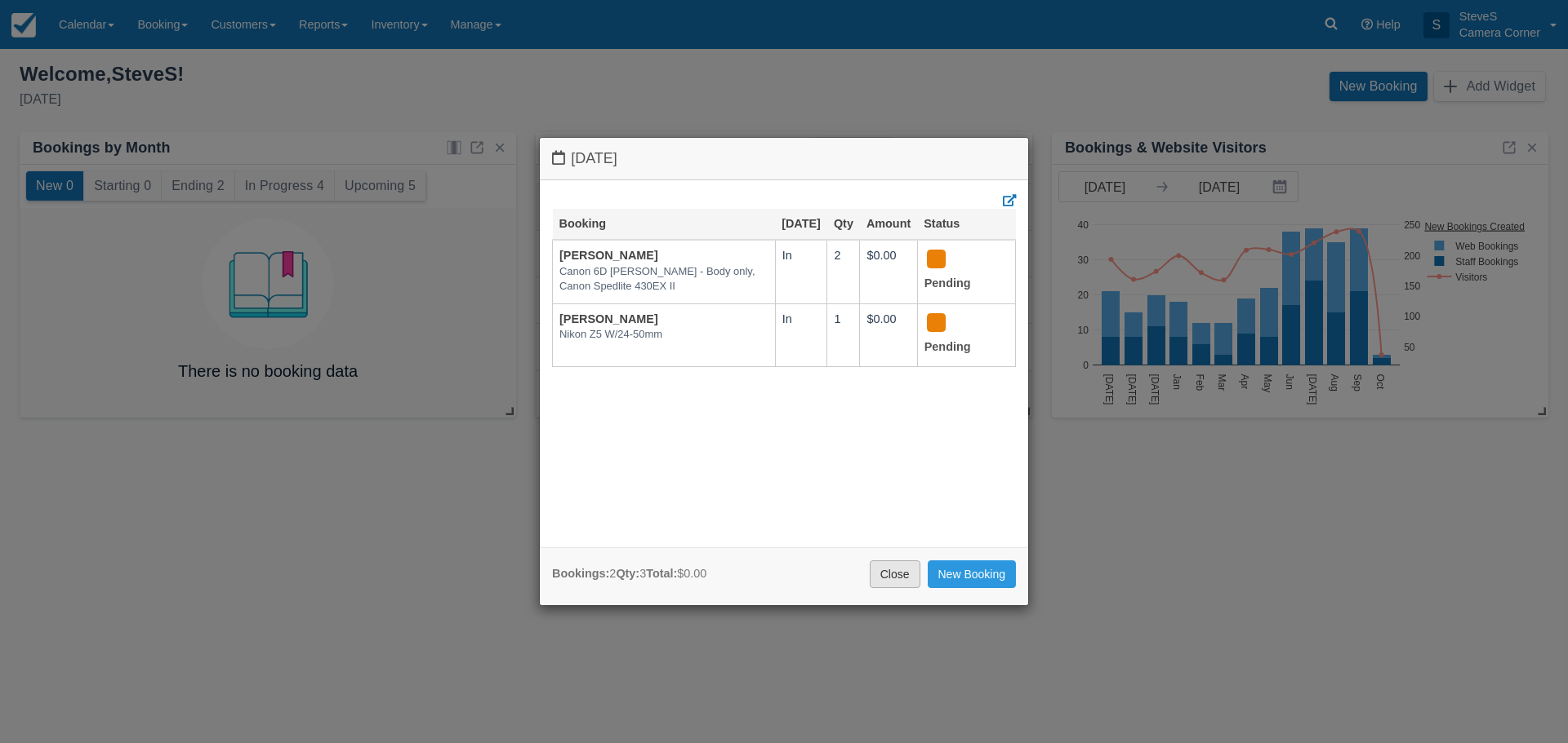
click at [900, 573] on link "Close" at bounding box center [895, 574] width 51 height 28
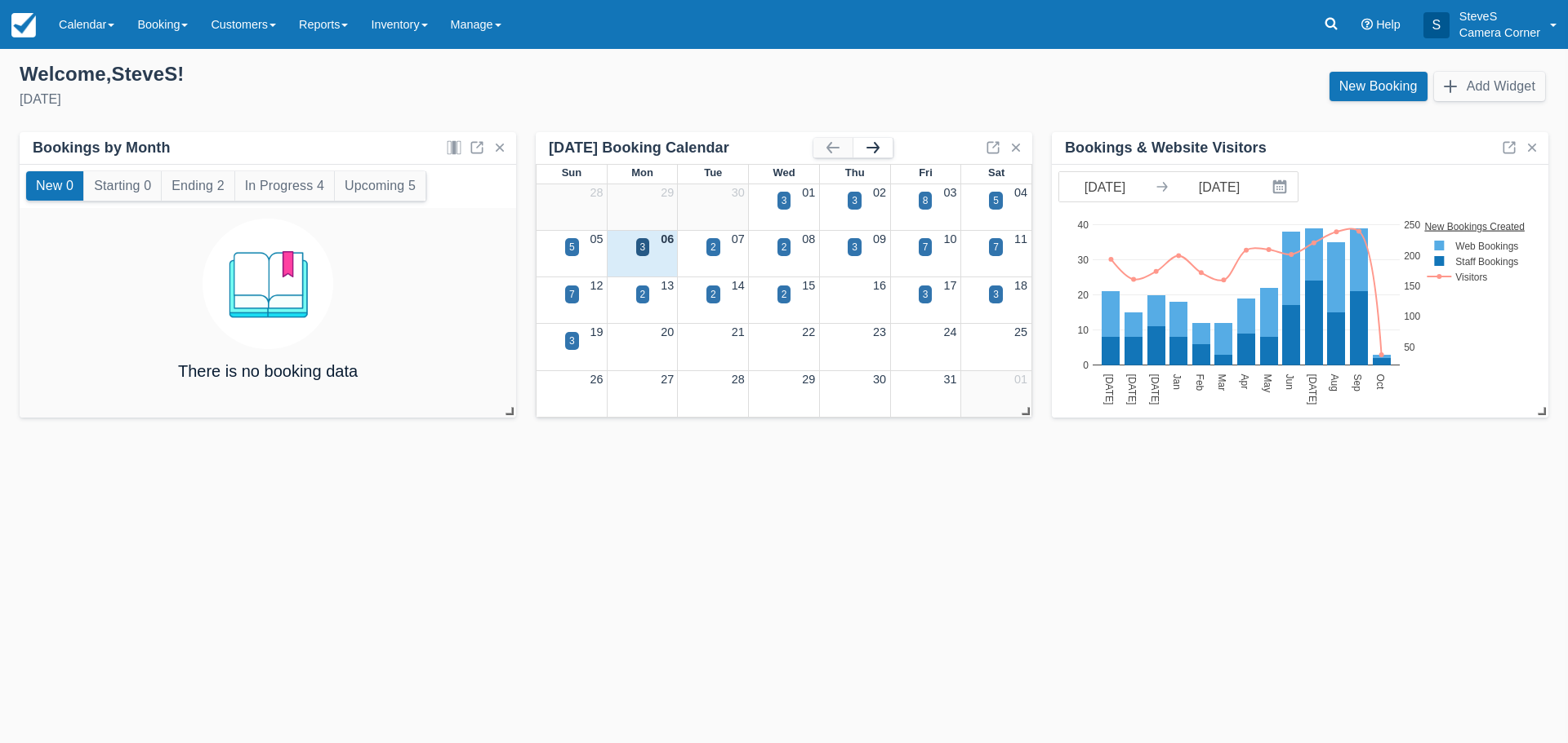
click at [881, 144] on button "button" at bounding box center [872, 148] width 39 height 20
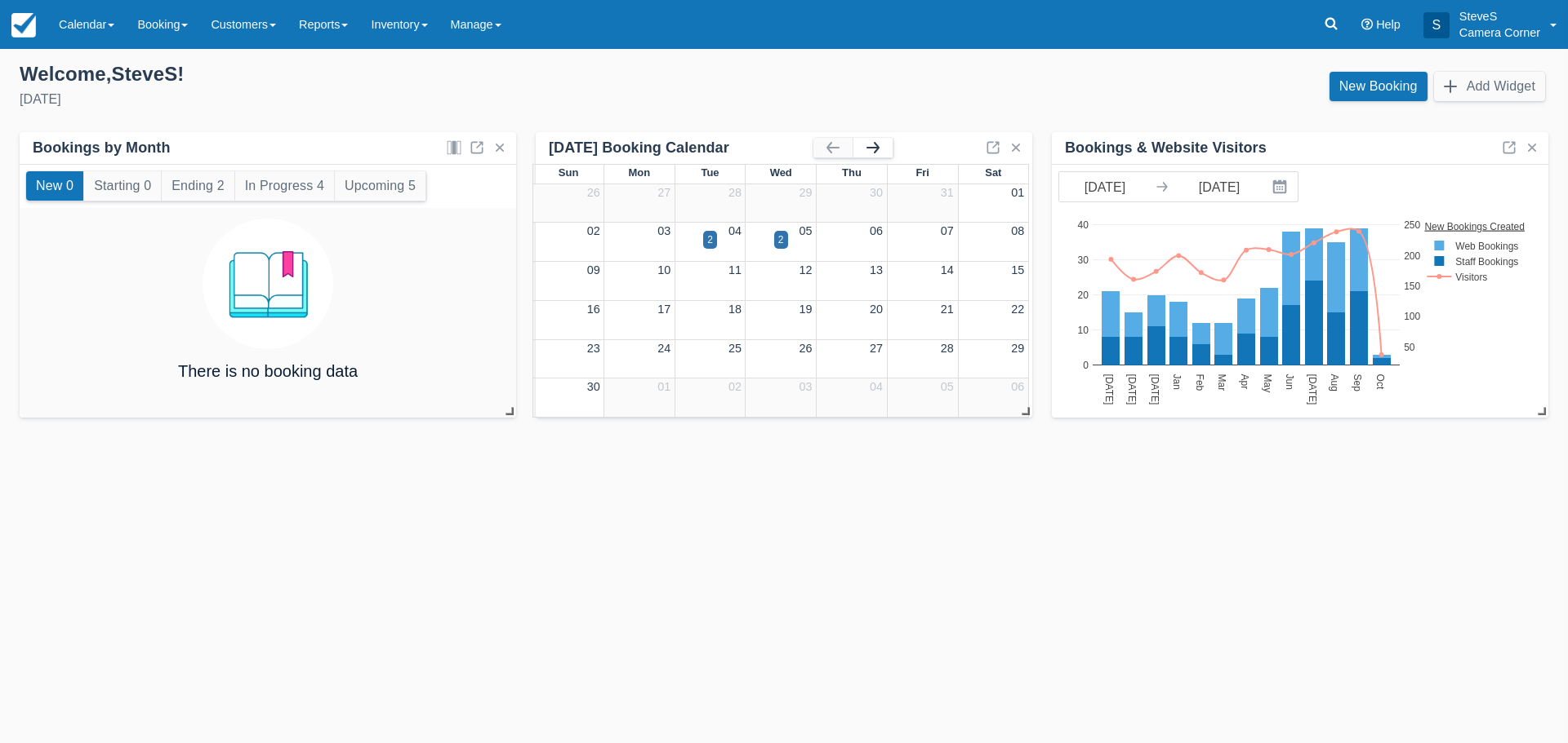
click at [881, 144] on button "button" at bounding box center [872, 148] width 39 height 20
click at [815, 153] on button "button" at bounding box center [832, 148] width 39 height 20
click at [915, 216] on div at bounding box center [925, 207] width 71 height 46
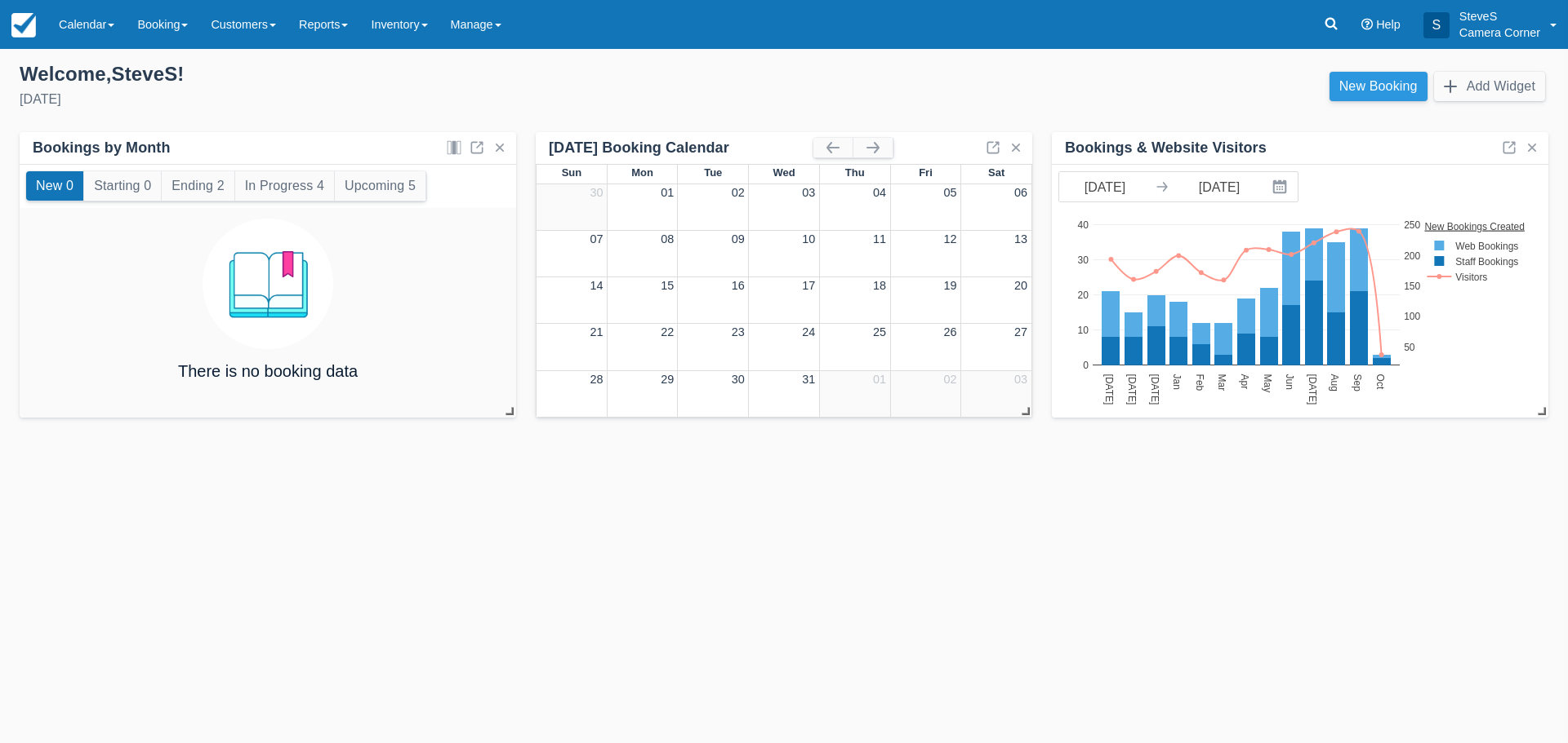
click at [1366, 91] on link "New Booking" at bounding box center [1378, 87] width 98 height 30
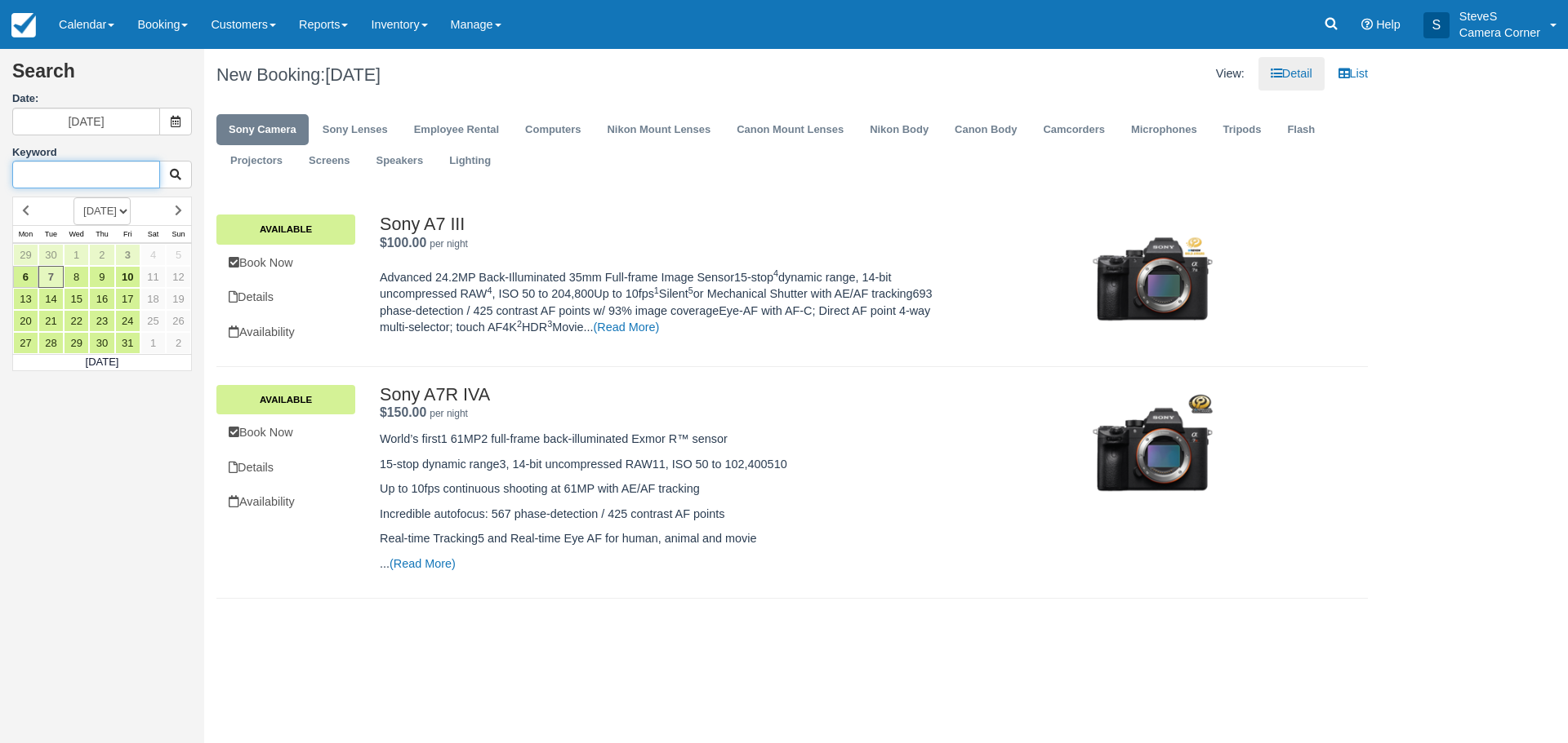
click at [115, 172] on input "Keyword" at bounding box center [87, 174] width 148 height 28
type input "mi"
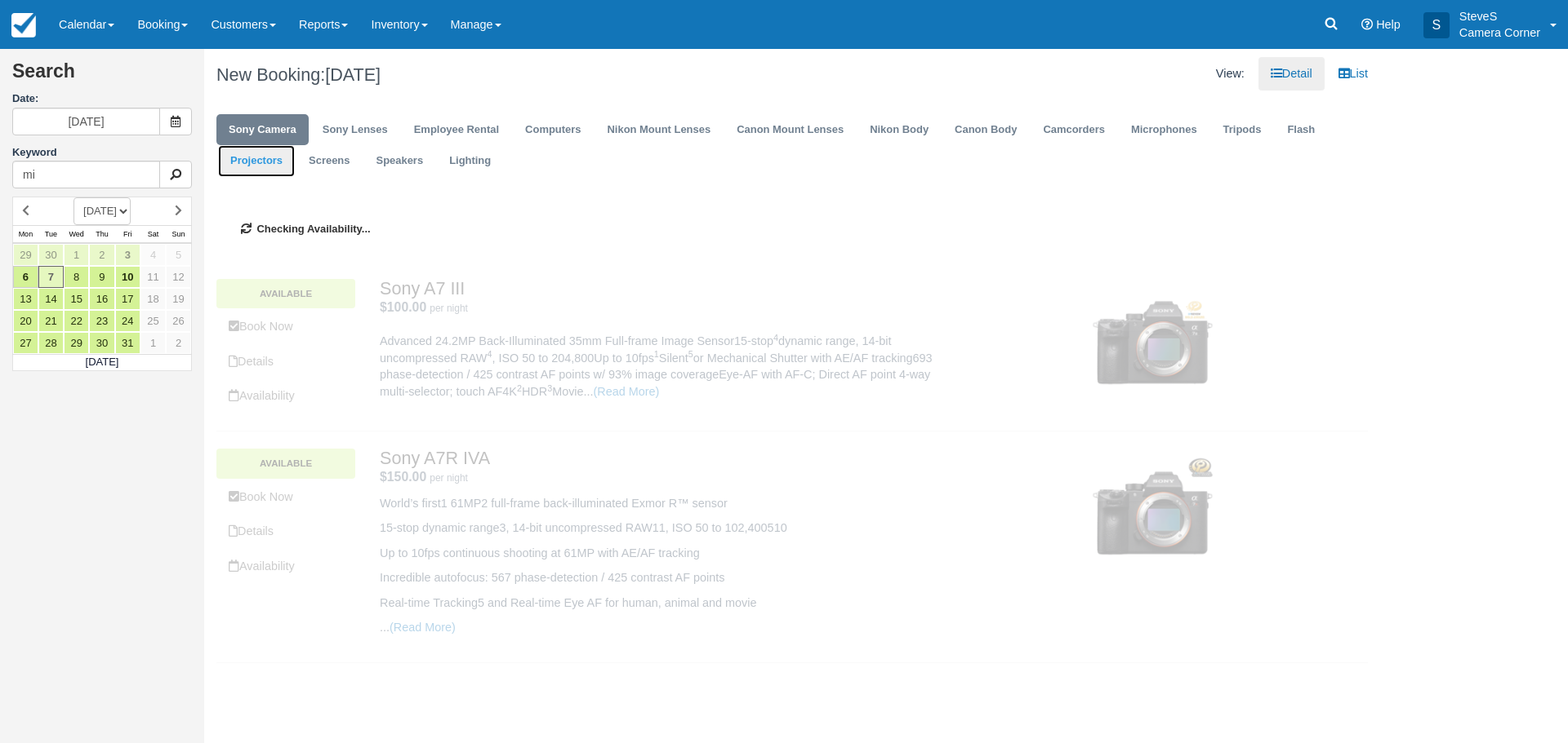
click at [247, 157] on link "Projectors" at bounding box center [256, 161] width 77 height 32
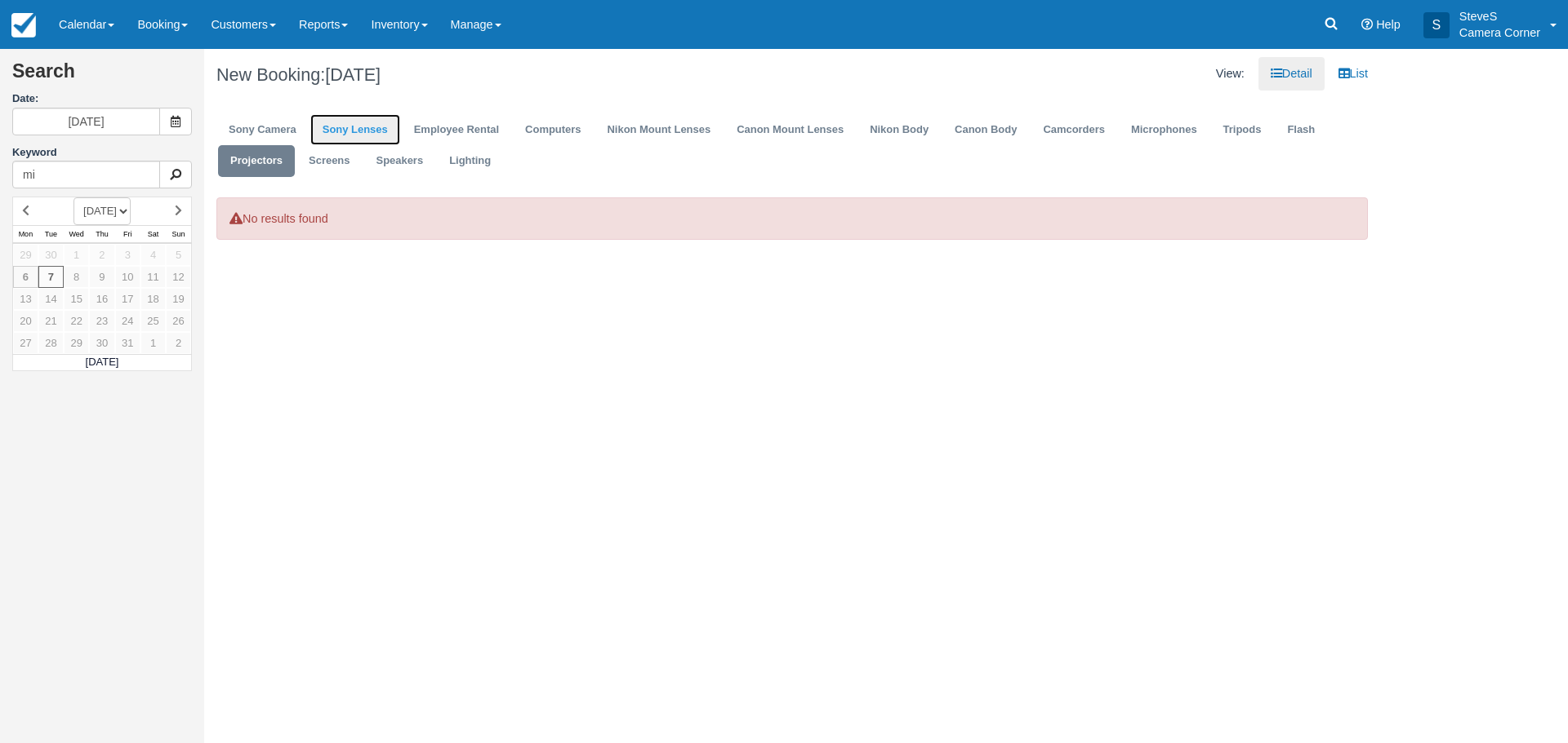
click at [314, 133] on link "Sony Lenses" at bounding box center [355, 130] width 90 height 32
click at [446, 126] on link "Employee Rental" at bounding box center [456, 130] width 109 height 32
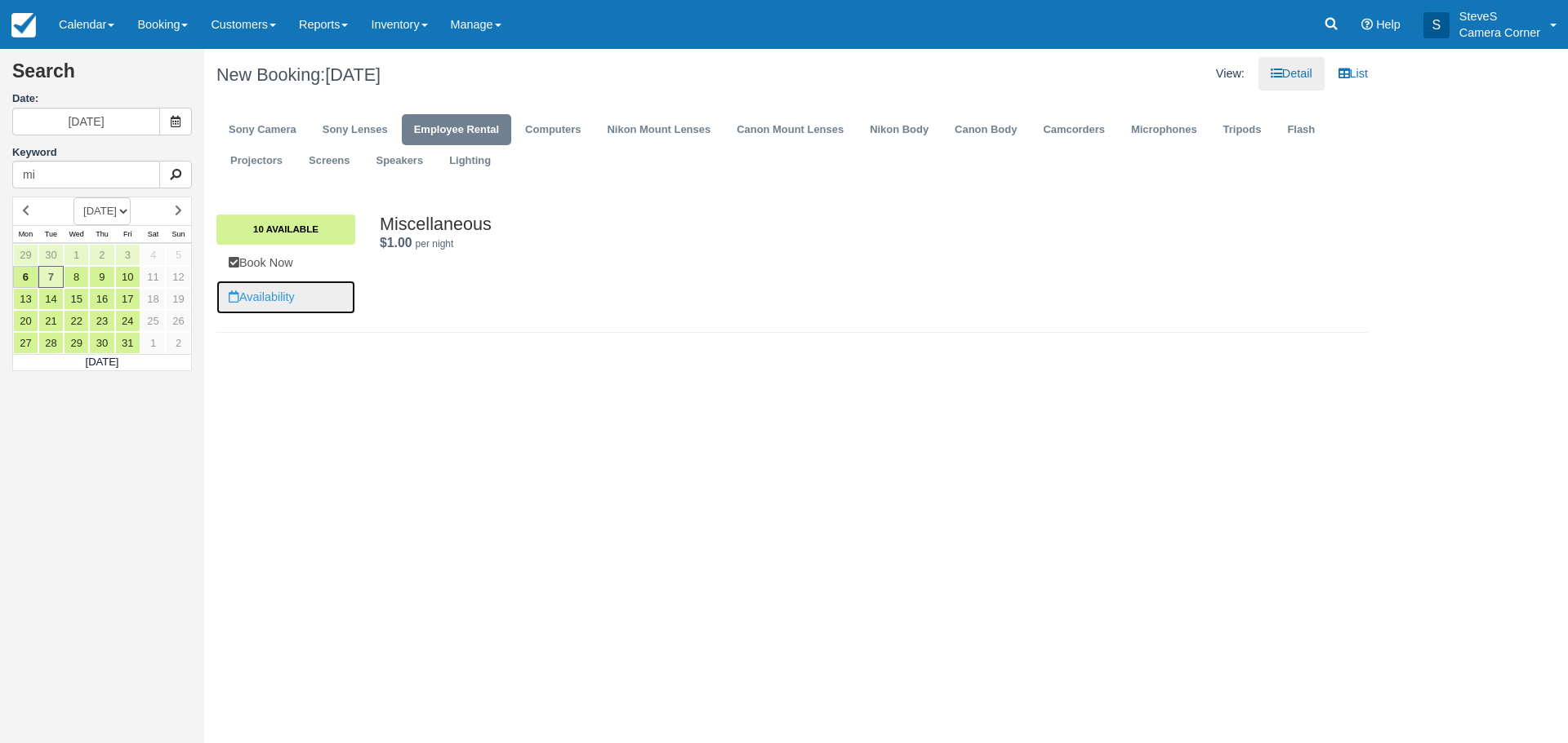
click at [274, 297] on link "Availability" at bounding box center [286, 297] width 139 height 33
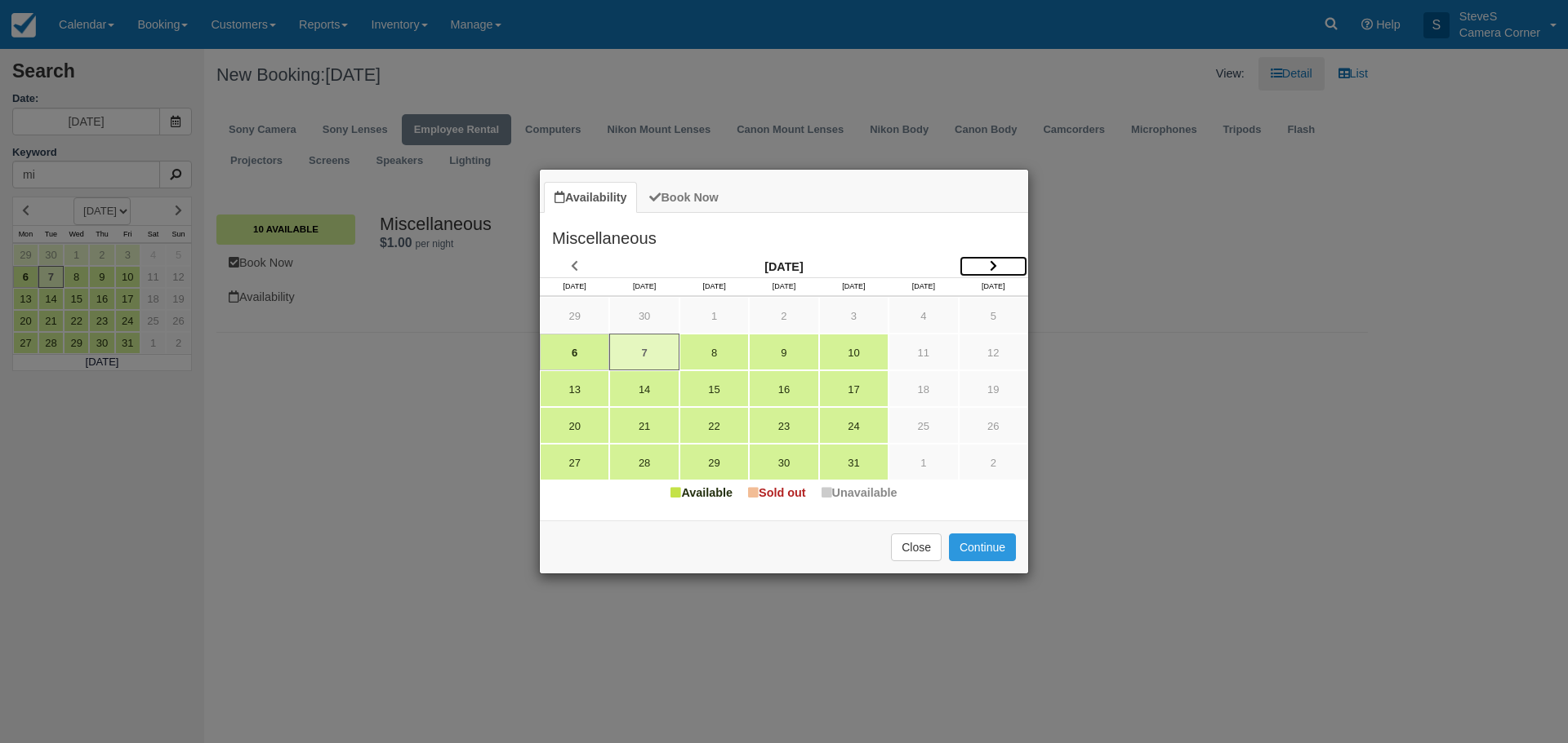
click at [984, 261] on link "Item Modal" at bounding box center [992, 266] width 69 height 22
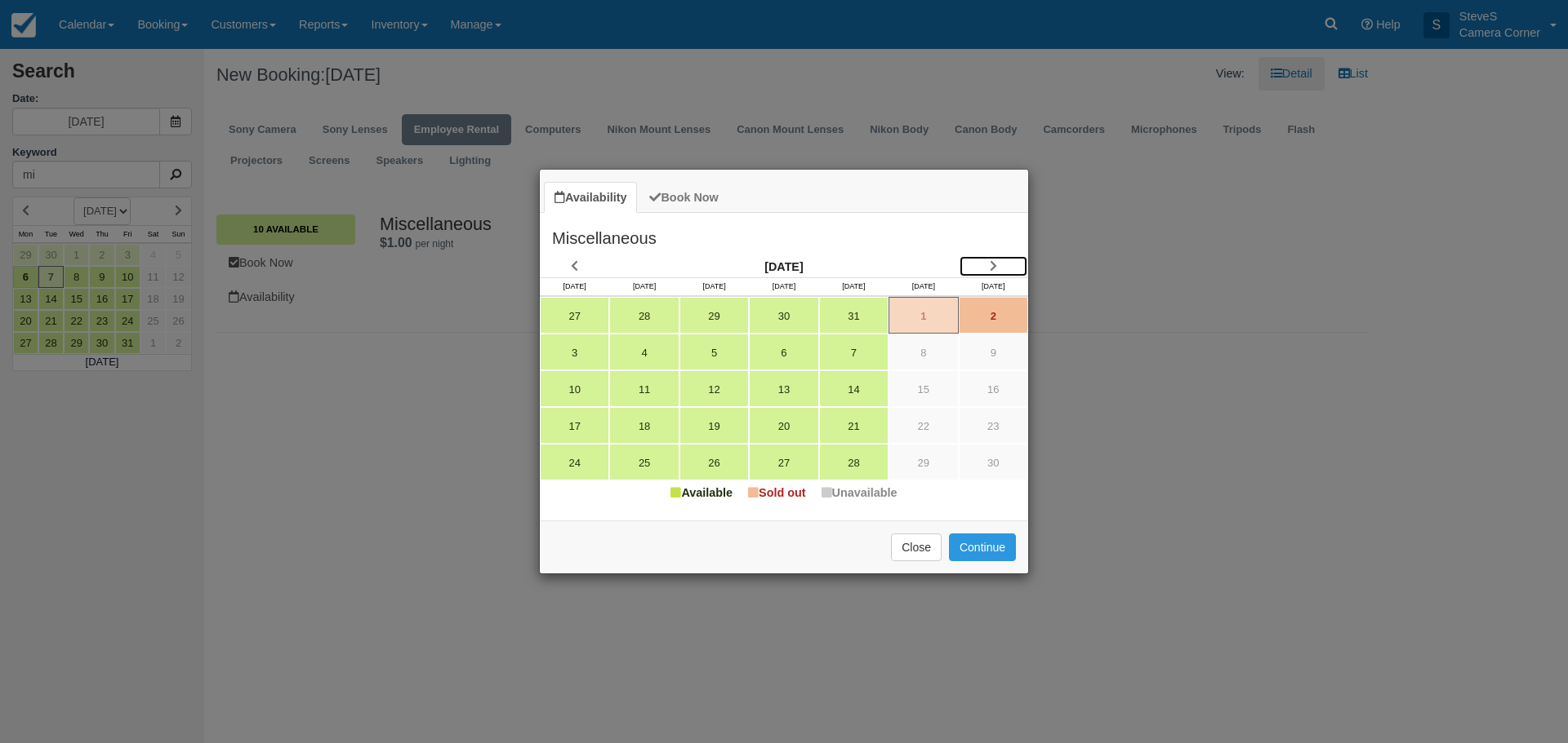
click at [984, 261] on link "Item Modal" at bounding box center [992, 266] width 69 height 22
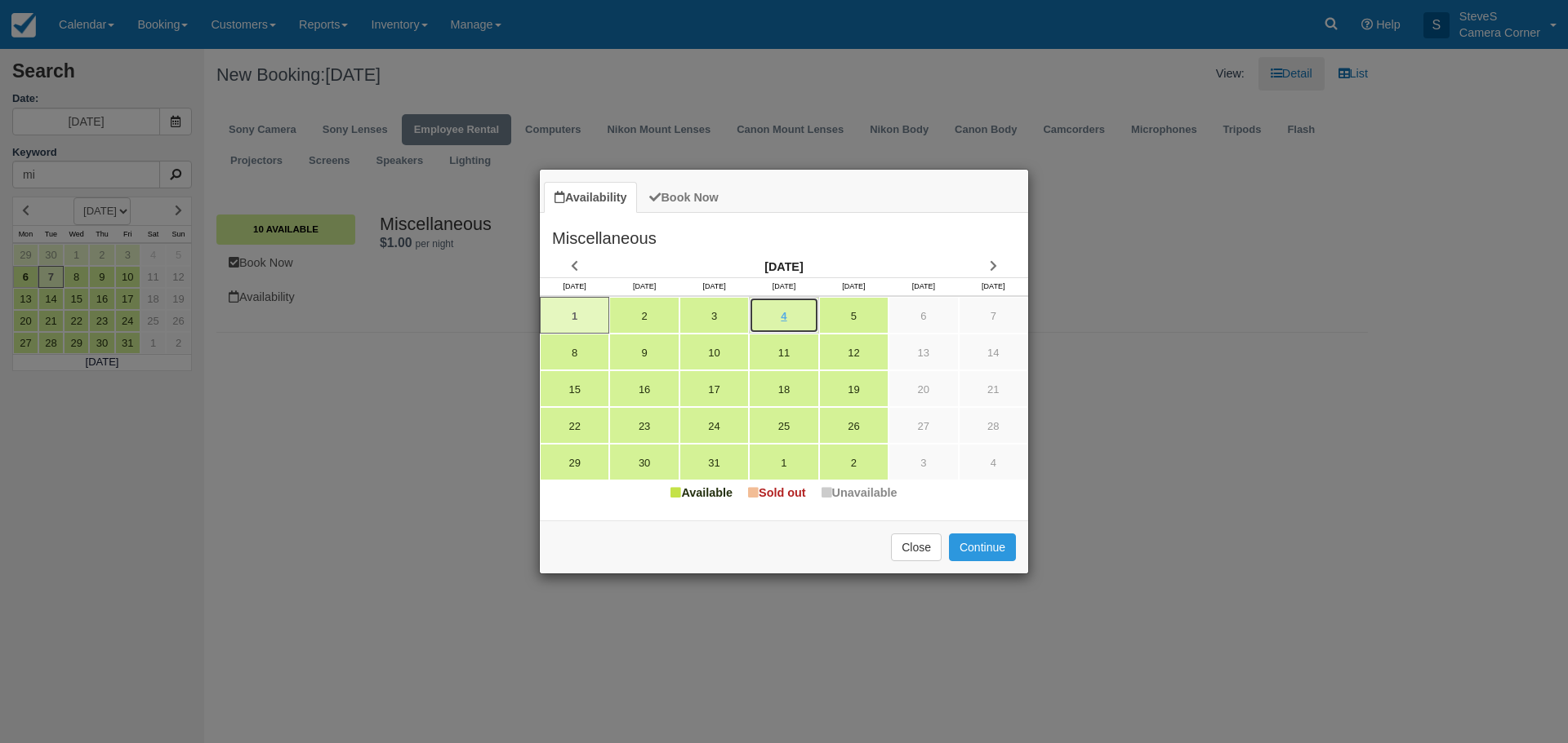
click at [788, 315] on link "4" at bounding box center [783, 315] width 69 height 37
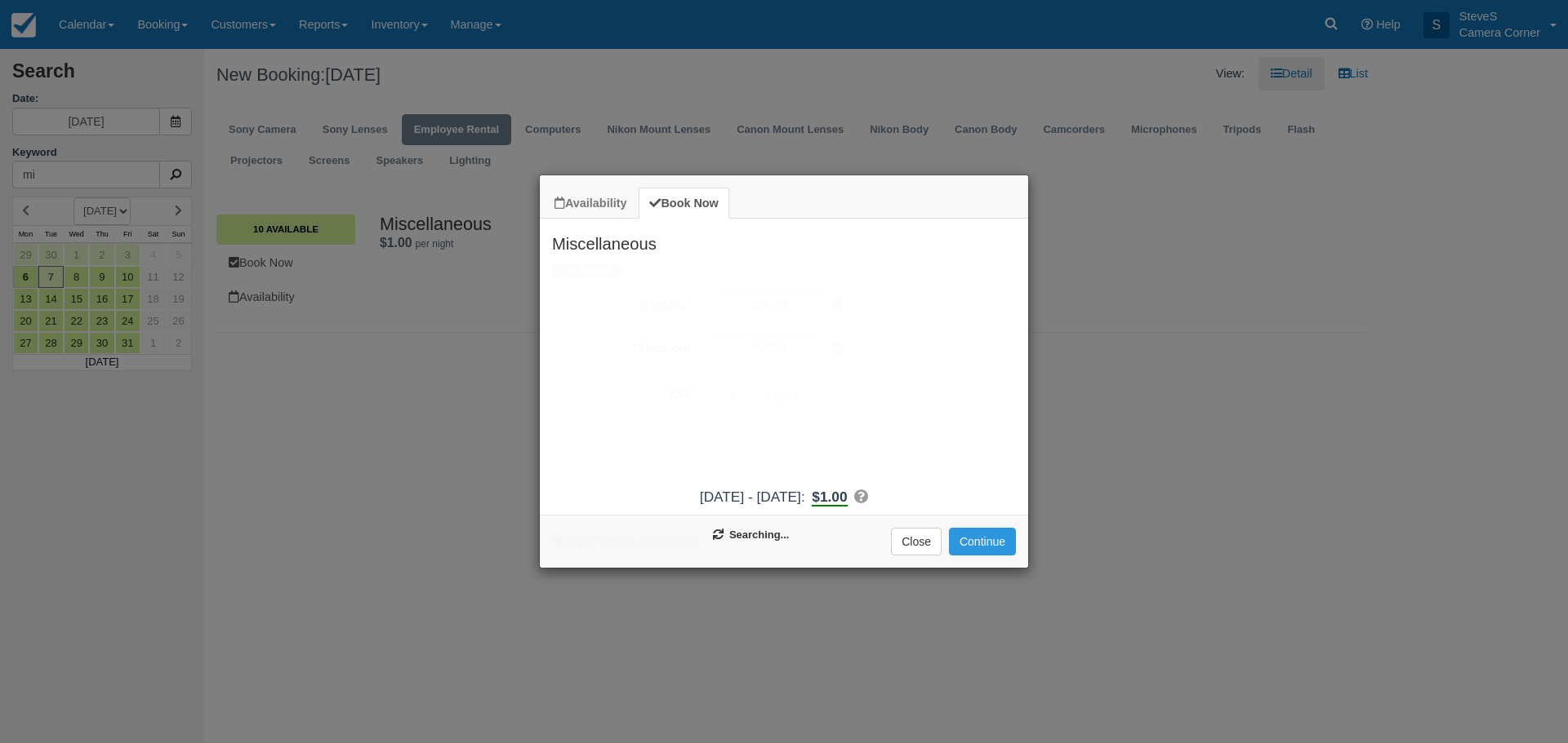
type input "[DATE]"
type input "12/05/25"
click at [984, 536] on button "Continue" at bounding box center [982, 542] width 67 height 28
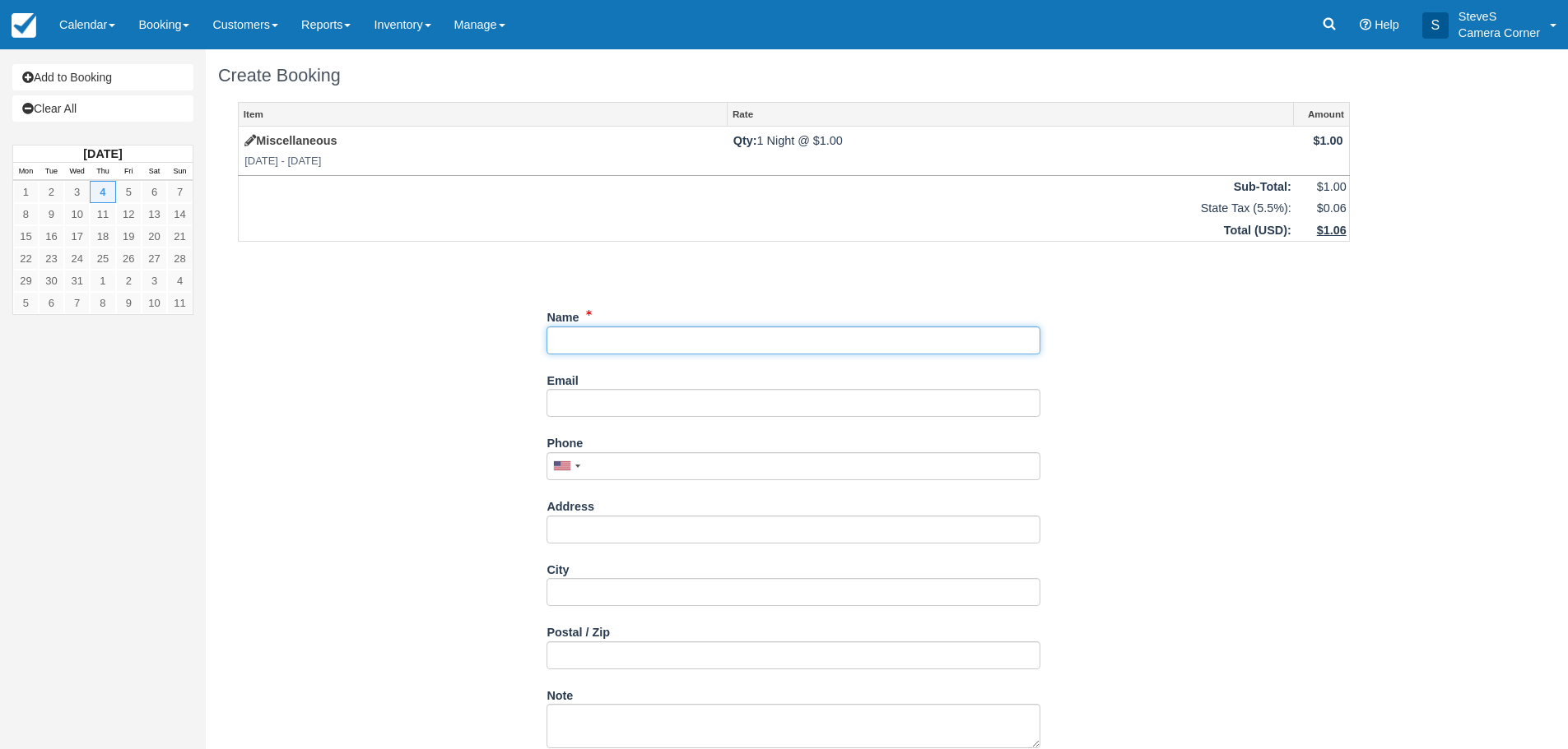
click at [672, 333] on input "Name" at bounding box center [793, 340] width 494 height 28
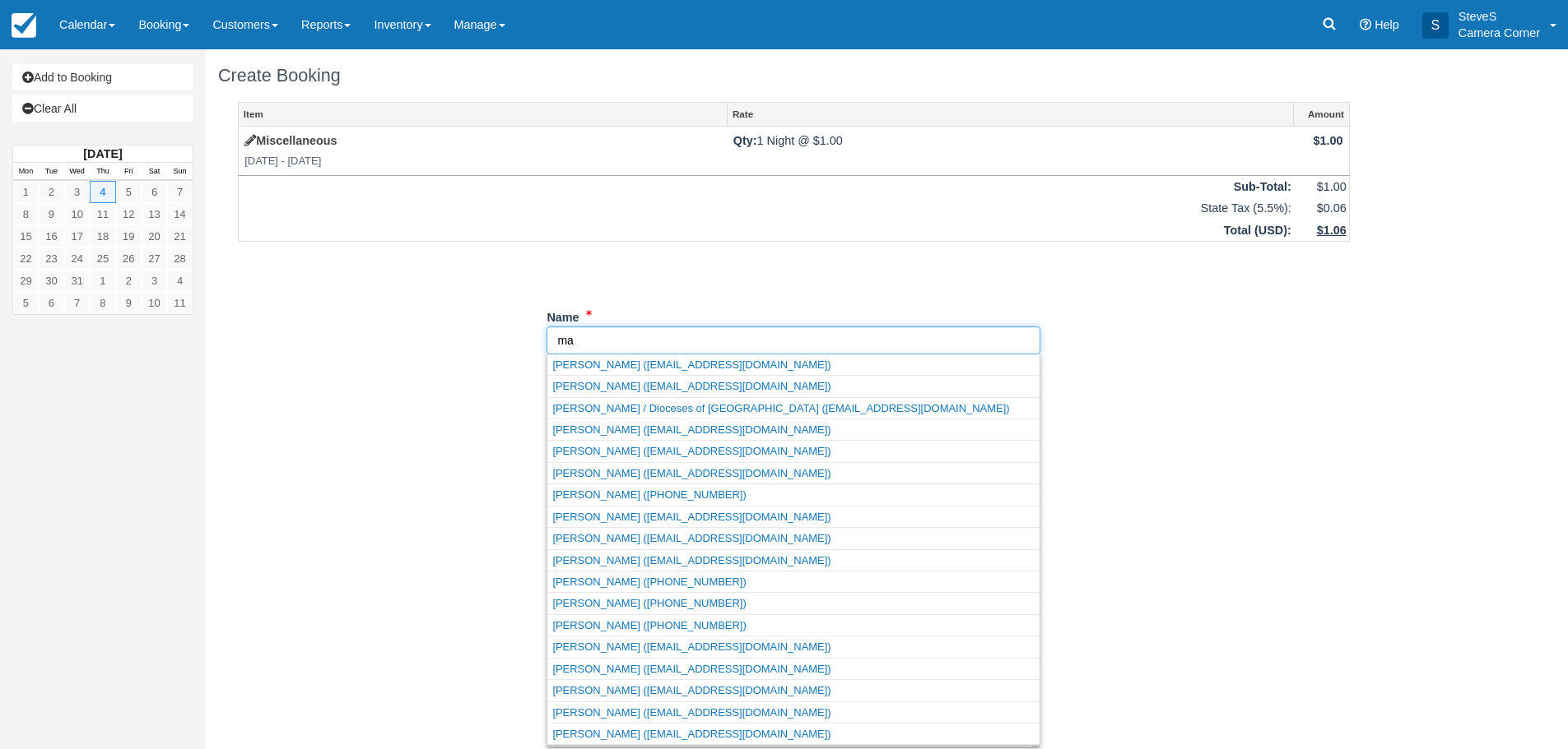
type input "m"
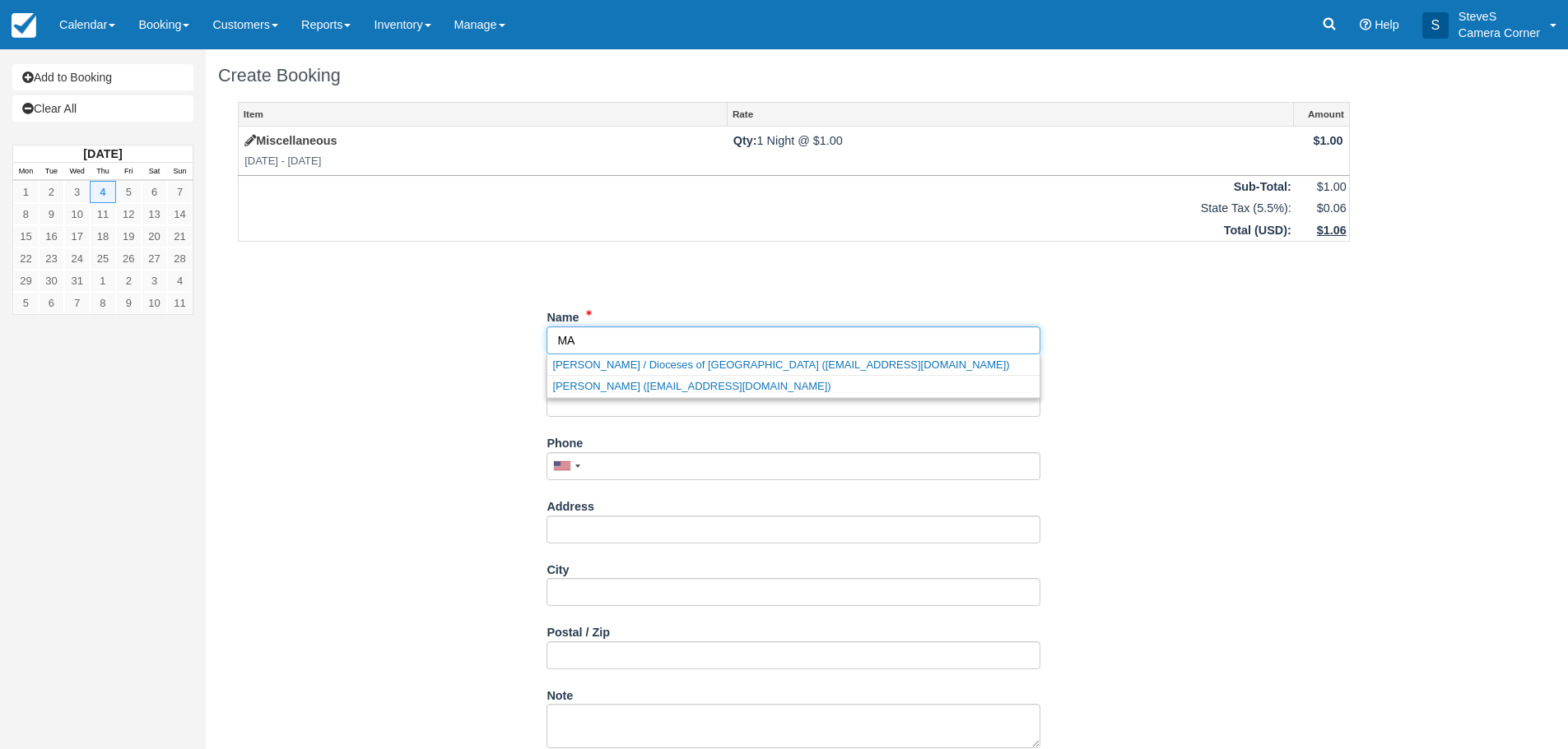
type input "M"
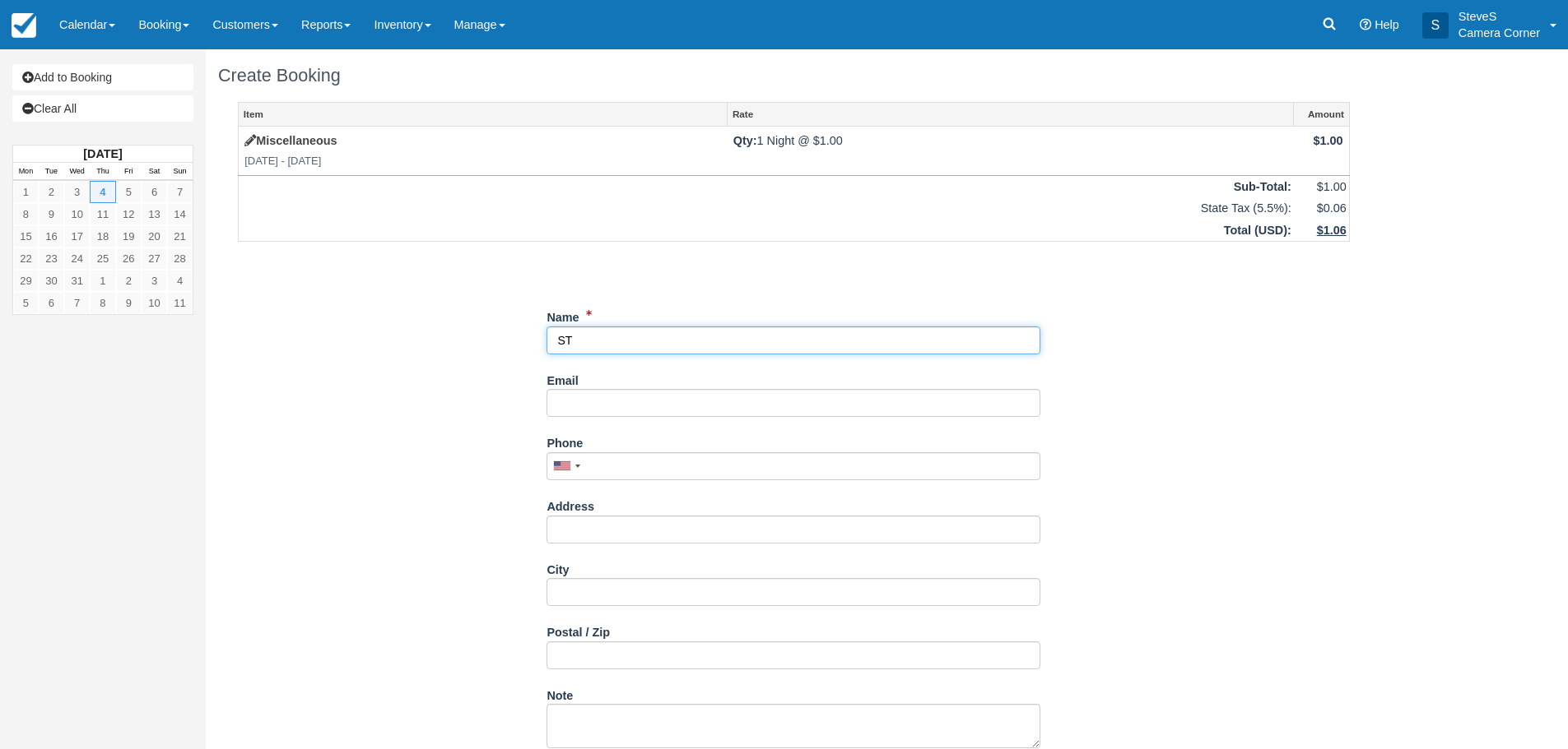
type input "S"
type input "B"
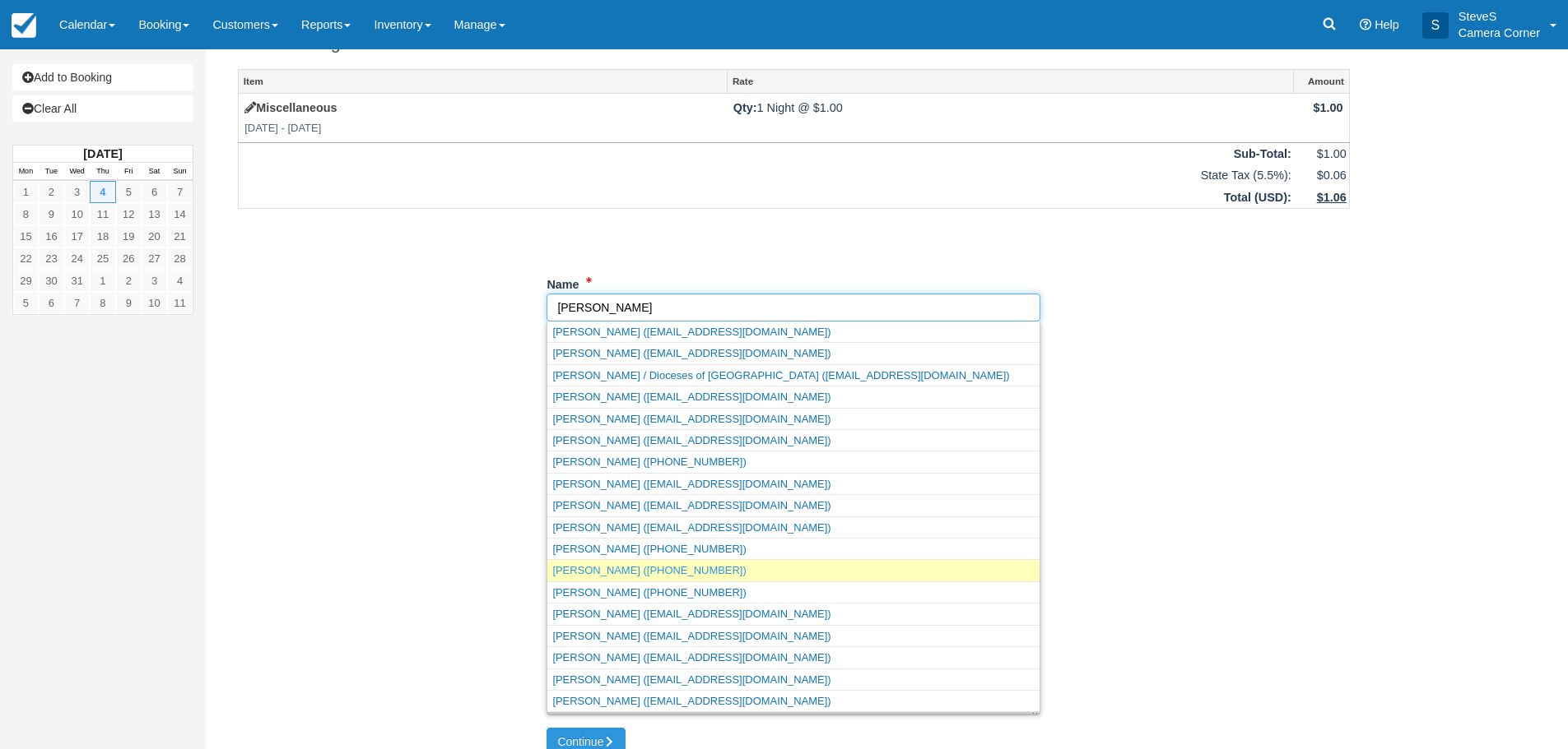
scroll to position [52, 0]
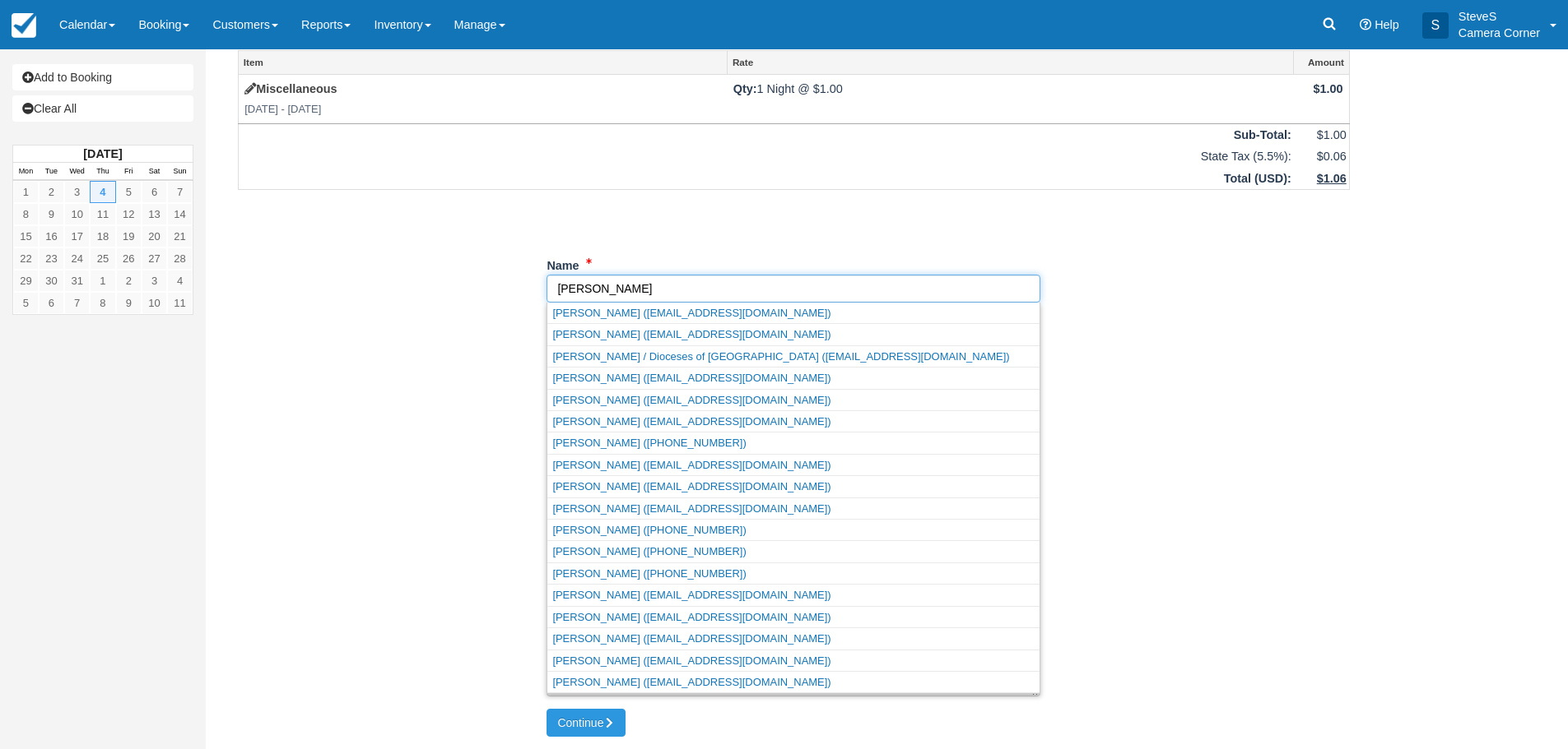
drag, startPoint x: 608, startPoint y: 282, endPoint x: 530, endPoint y: 275, distance: 78.3
click at [530, 275] on div "Item Rate Amount Miscellaneous Thu Dec 4 2025 - Fri Dec 5 2025 Qty: 1 Night @ $…" at bounding box center [794, 380] width 1151 height 660
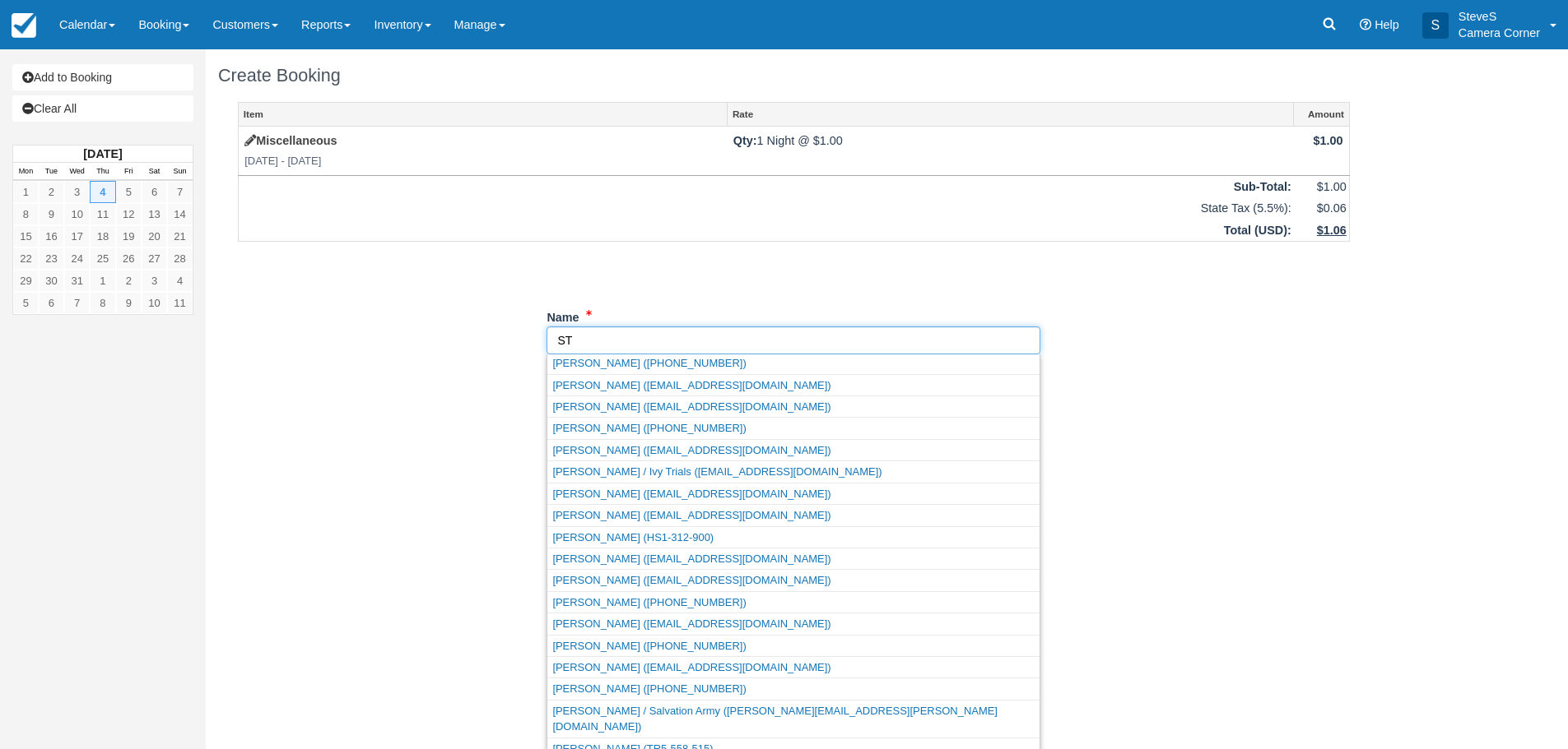
scroll to position [329, 0]
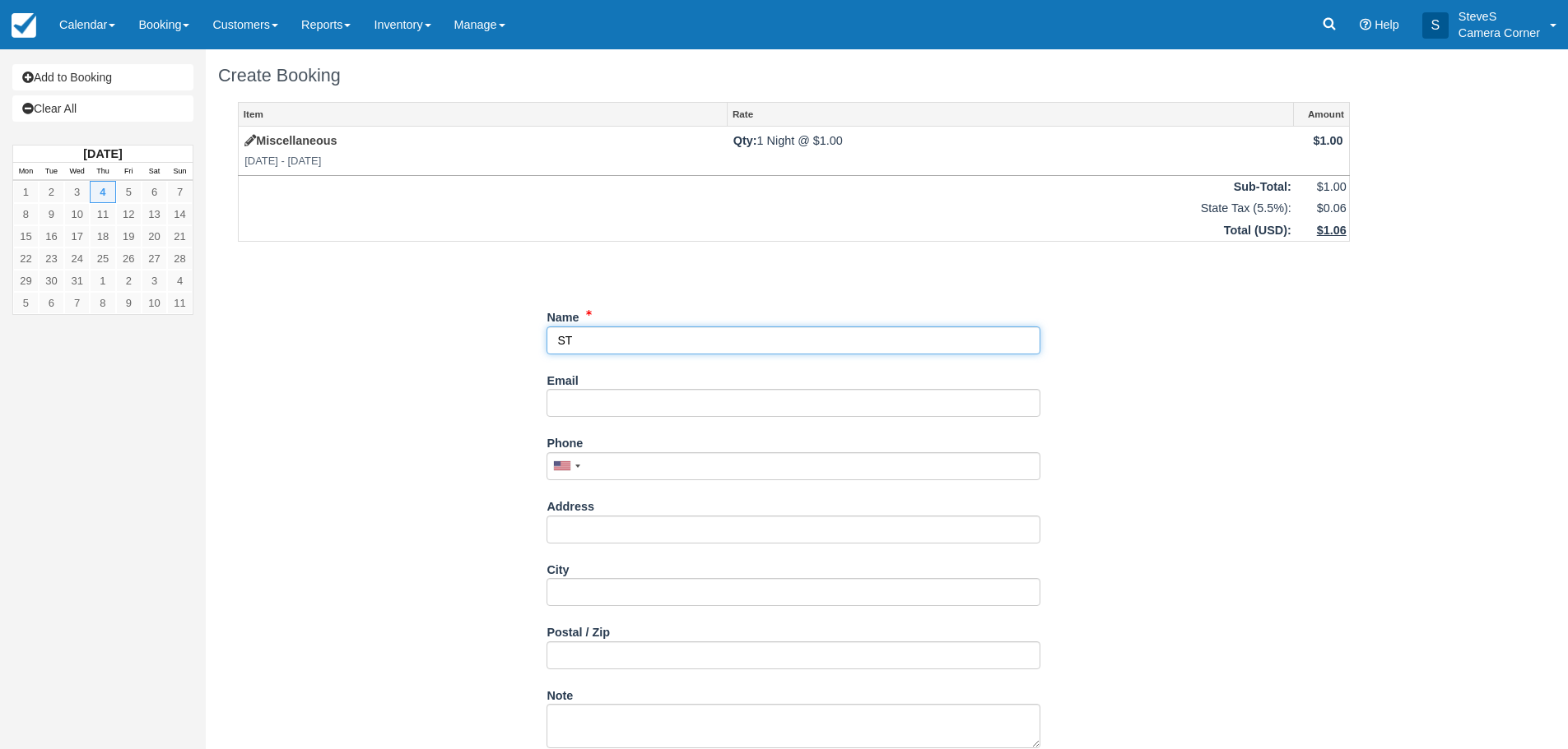
type input "S"
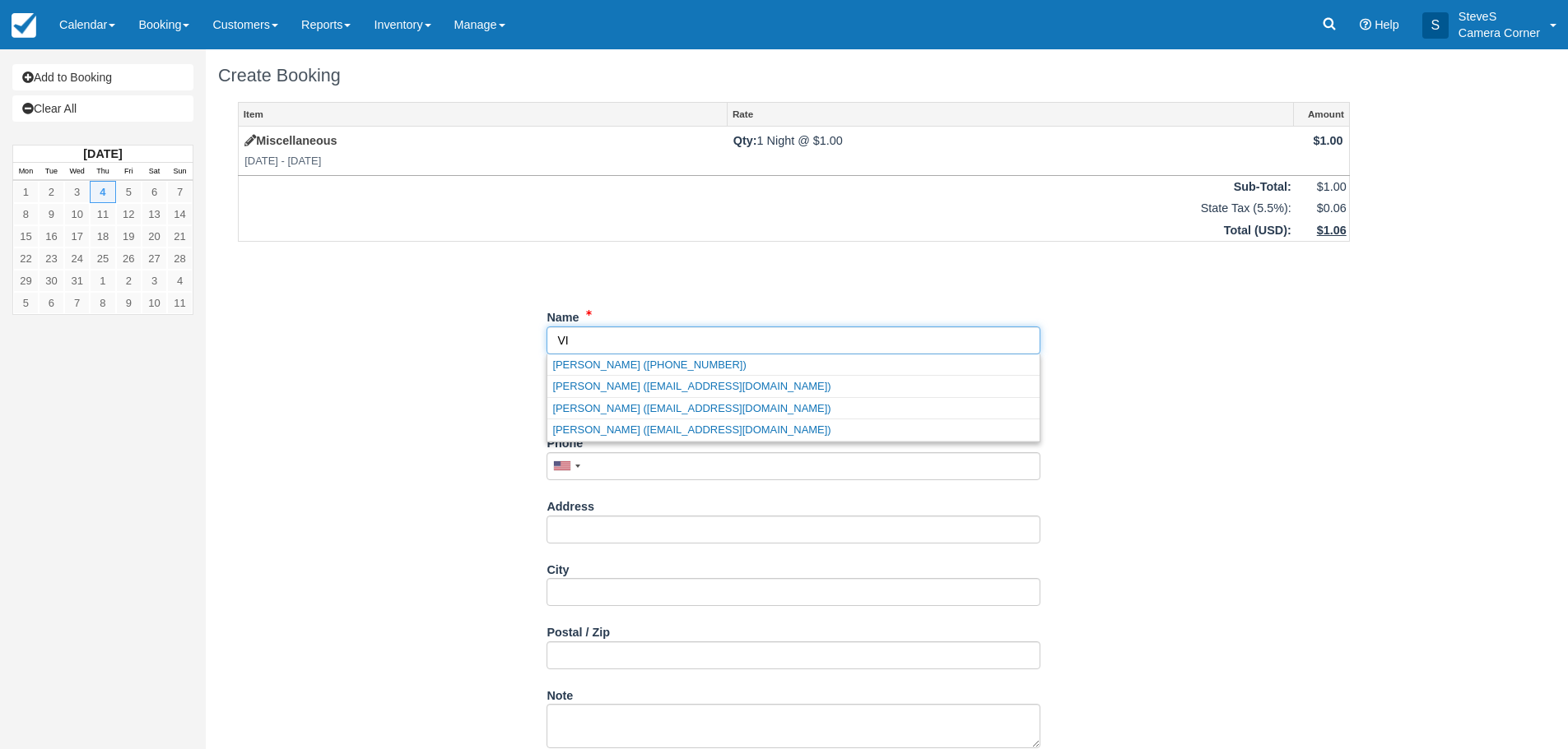
scroll to position [0, 0]
type input "V"
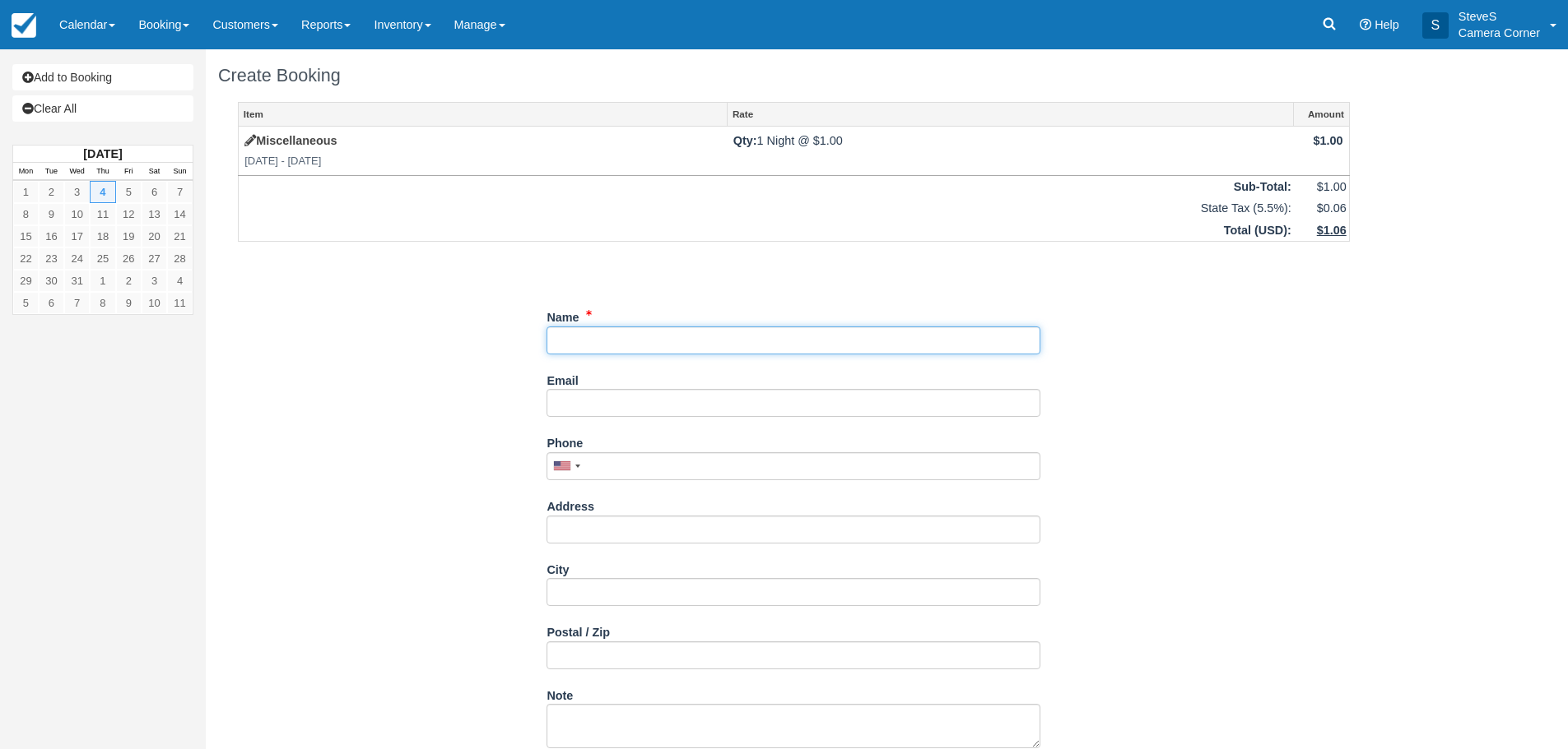
click at [612, 342] on input "Name" at bounding box center [793, 340] width 494 height 28
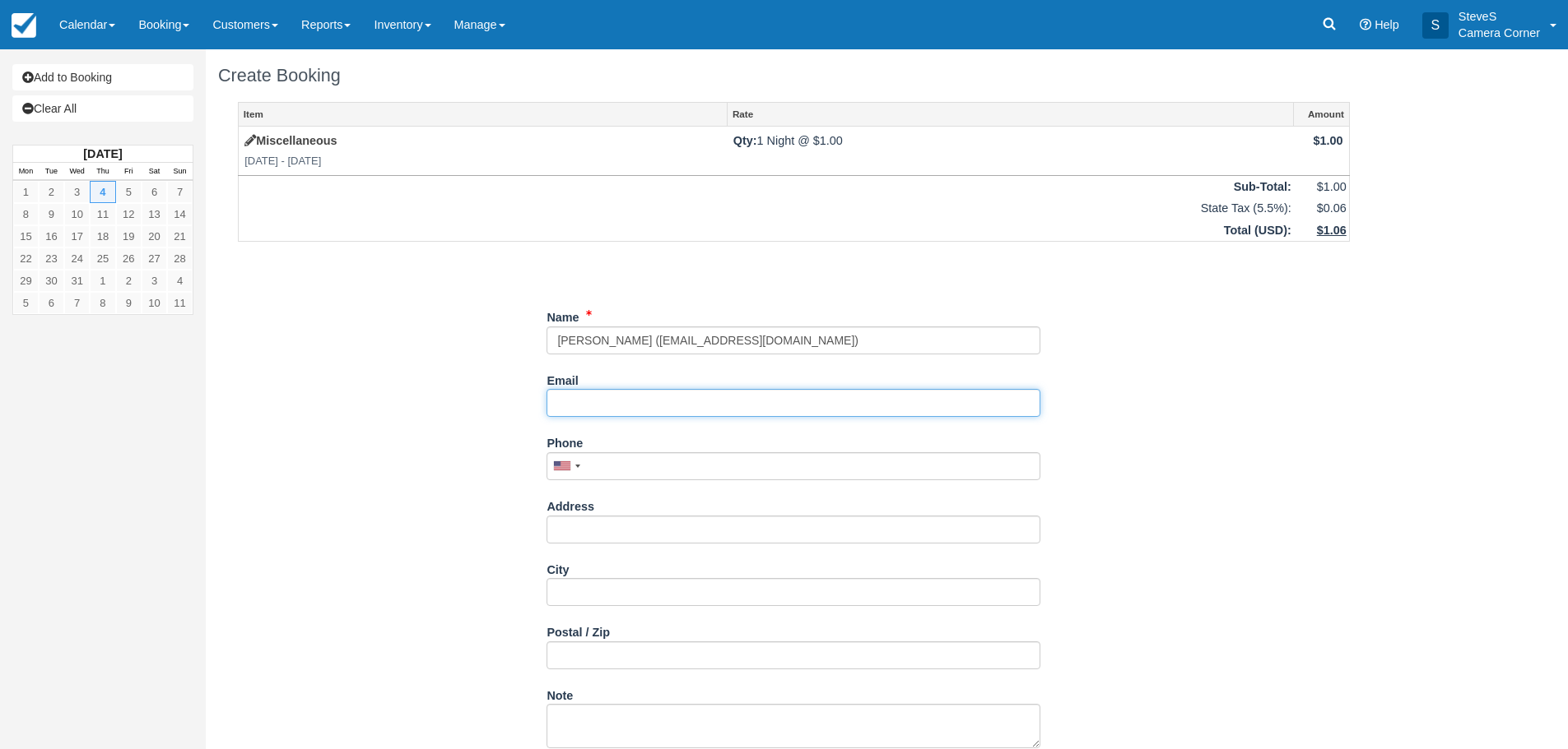
type input "Mary Arnoldussen"
type input "arnoldussenm@gmail.com"
type input "+19208501900"
type input "412 Pheasent Run"
type input "Kaukauna"
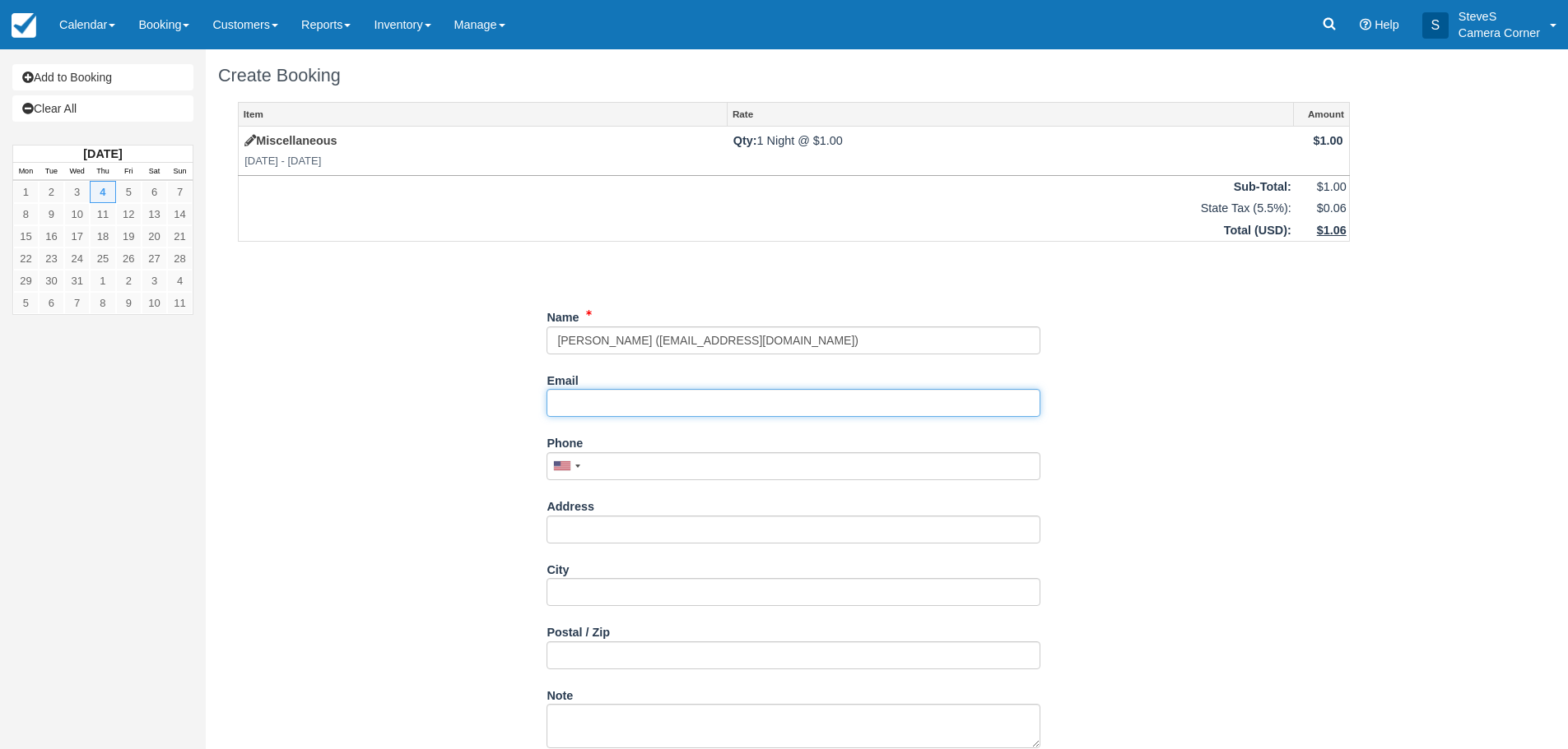
type input "54130"
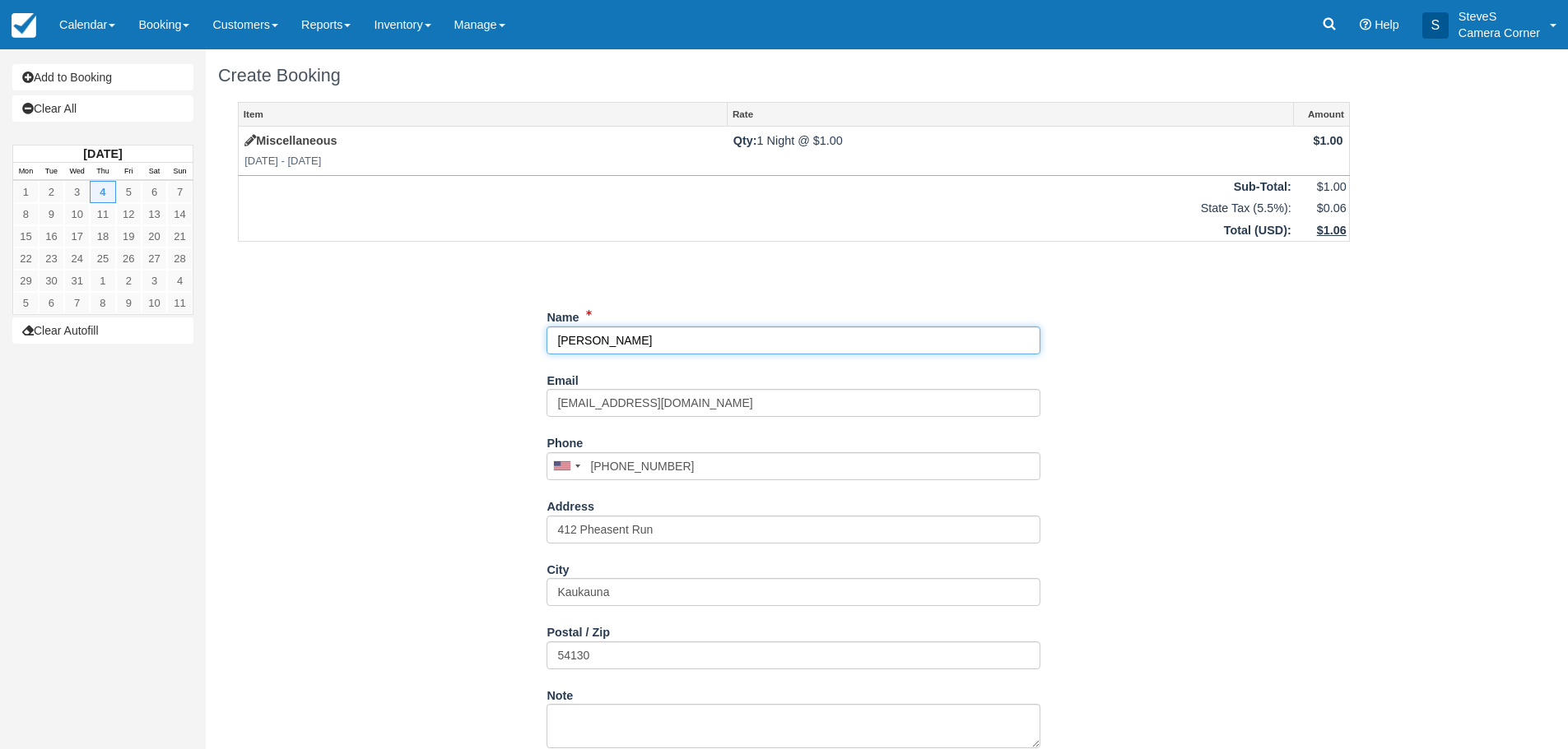
drag, startPoint x: 654, startPoint y: 337, endPoint x: 514, endPoint y: 334, distance: 140.0
click at [514, 334] on div "Item Rate Amount Miscellaneous Thu Dec 4 2025 - Fri Dec 5 2025 Qty: 1 Night @ $…" at bounding box center [794, 432] width 1151 height 660
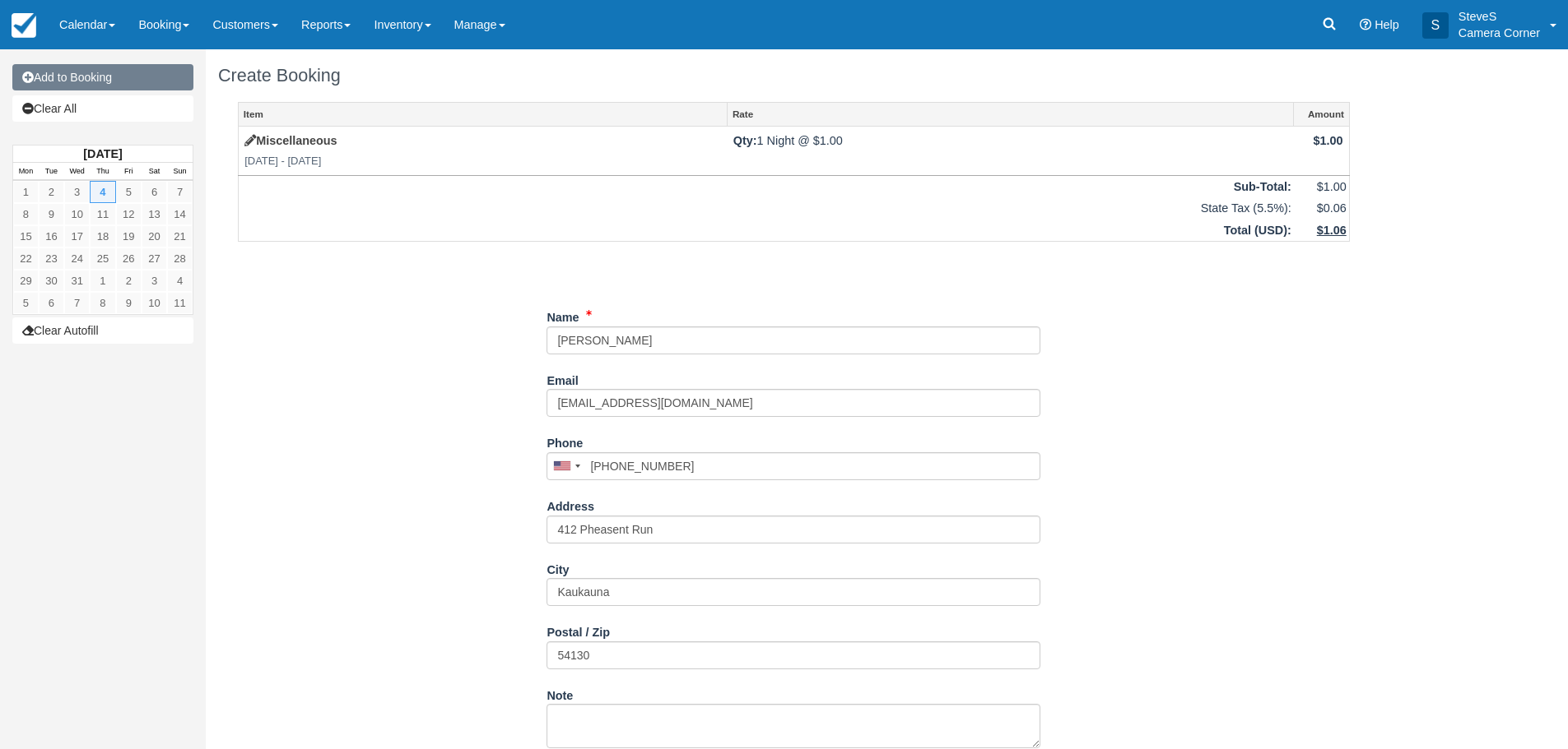
click at [92, 77] on link "Add to Booking" at bounding box center [103, 77] width 181 height 26
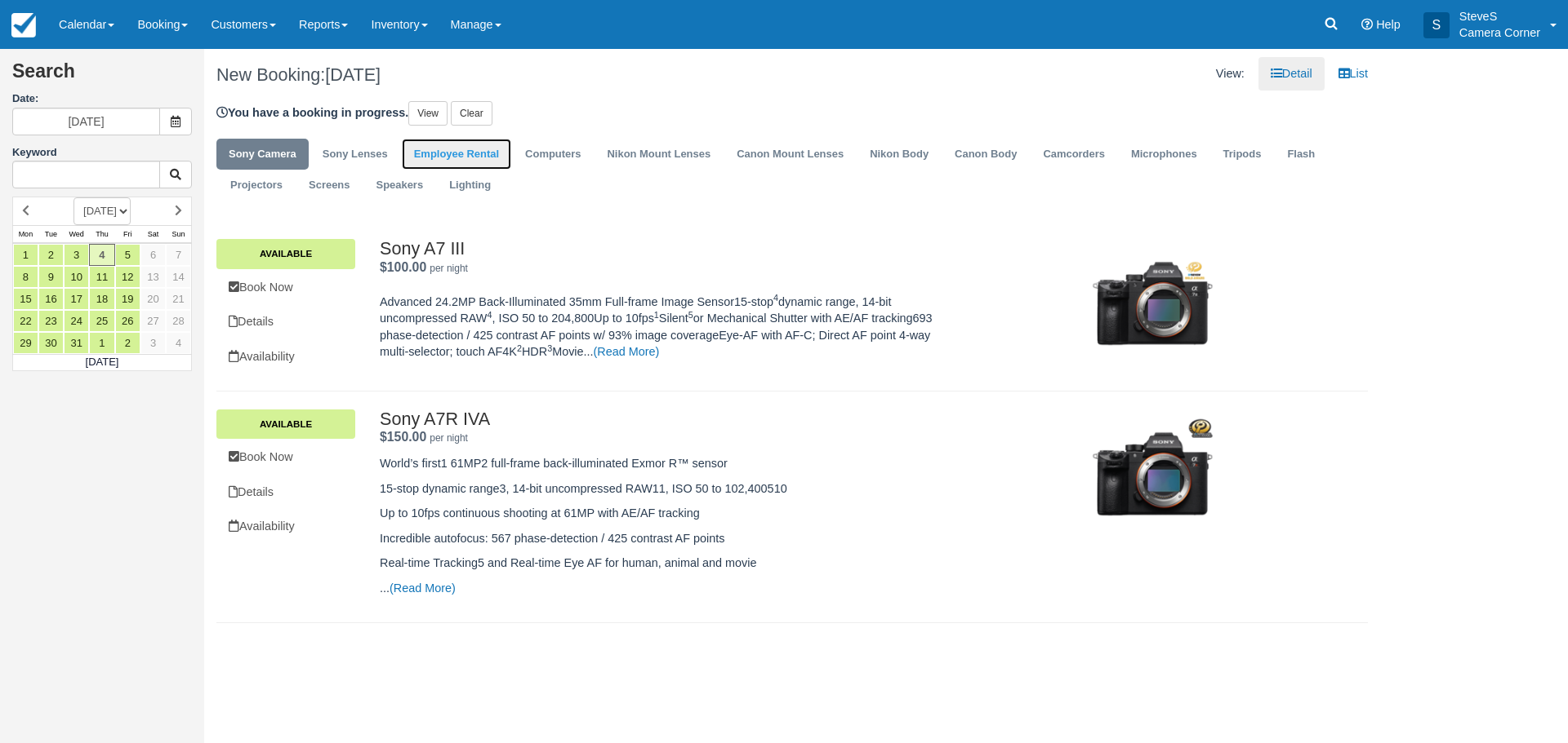
click at [465, 145] on link "Employee Rental" at bounding box center [456, 154] width 109 height 32
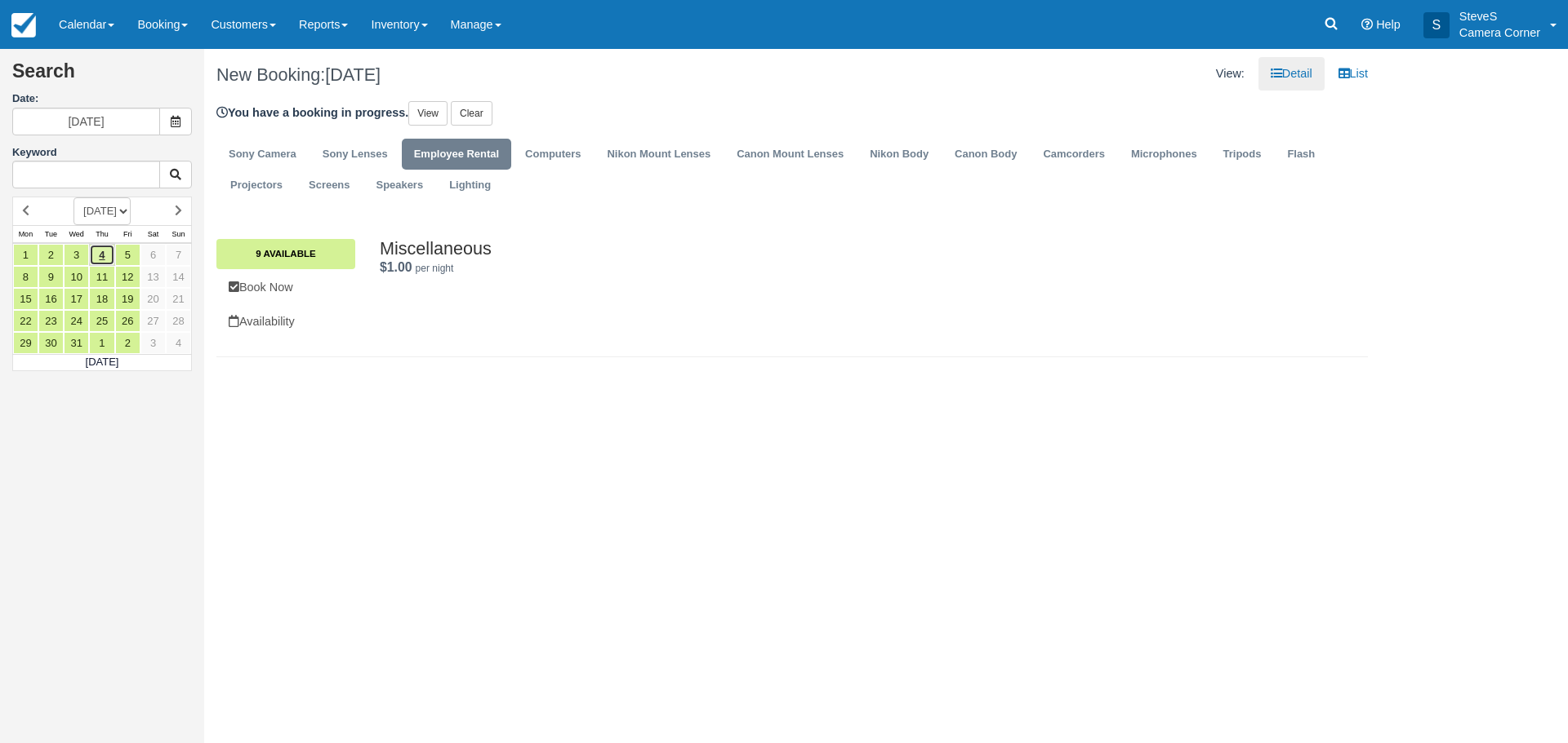
click at [103, 252] on link "4" at bounding box center [102, 255] width 25 height 22
click at [281, 249] on link "9 Available" at bounding box center [286, 253] width 139 height 30
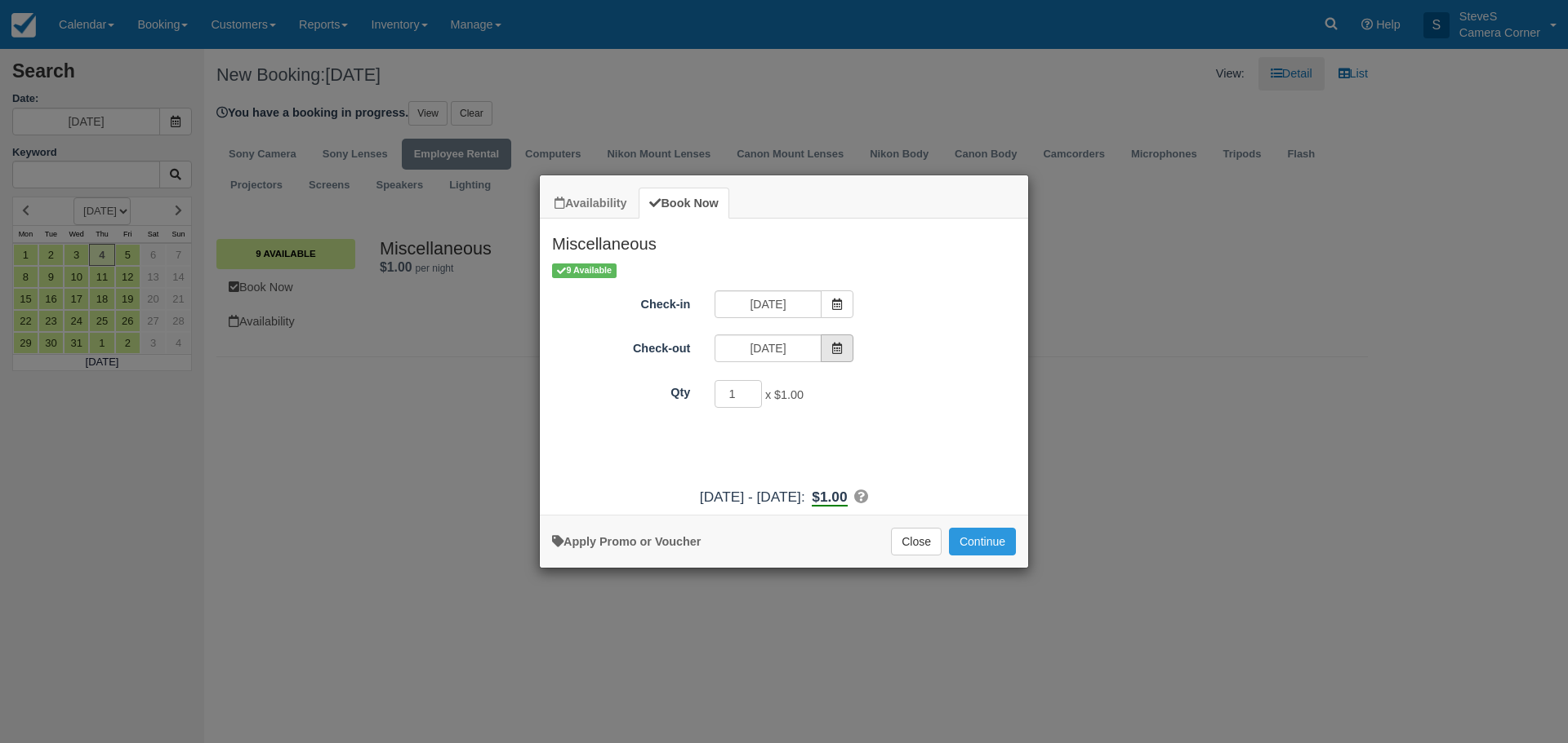
click at [839, 348] on icon "Item Modal" at bounding box center [836, 348] width 12 height 12
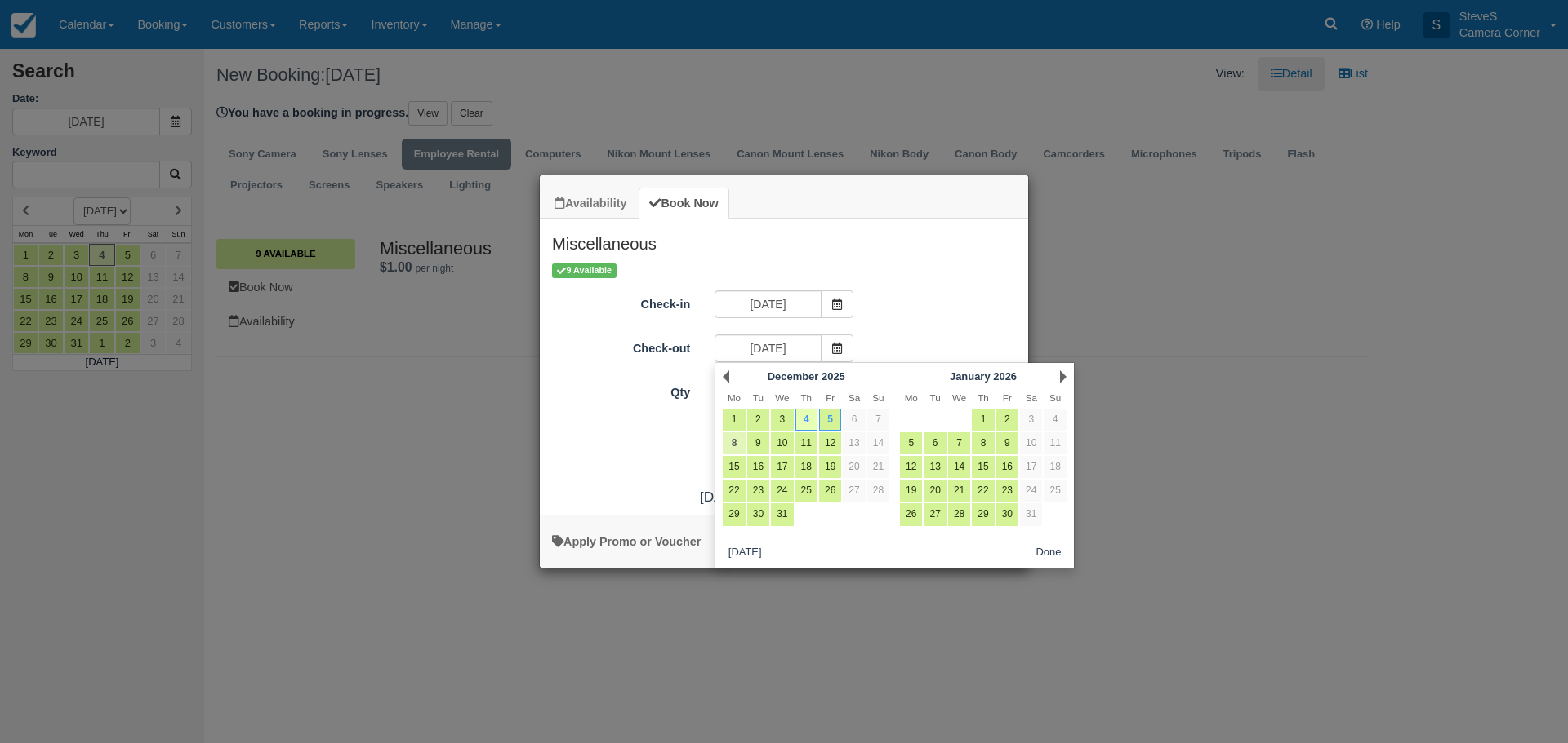
click at [741, 445] on link "8" at bounding box center [733, 444] width 22 height 22
type input "[DATE]"
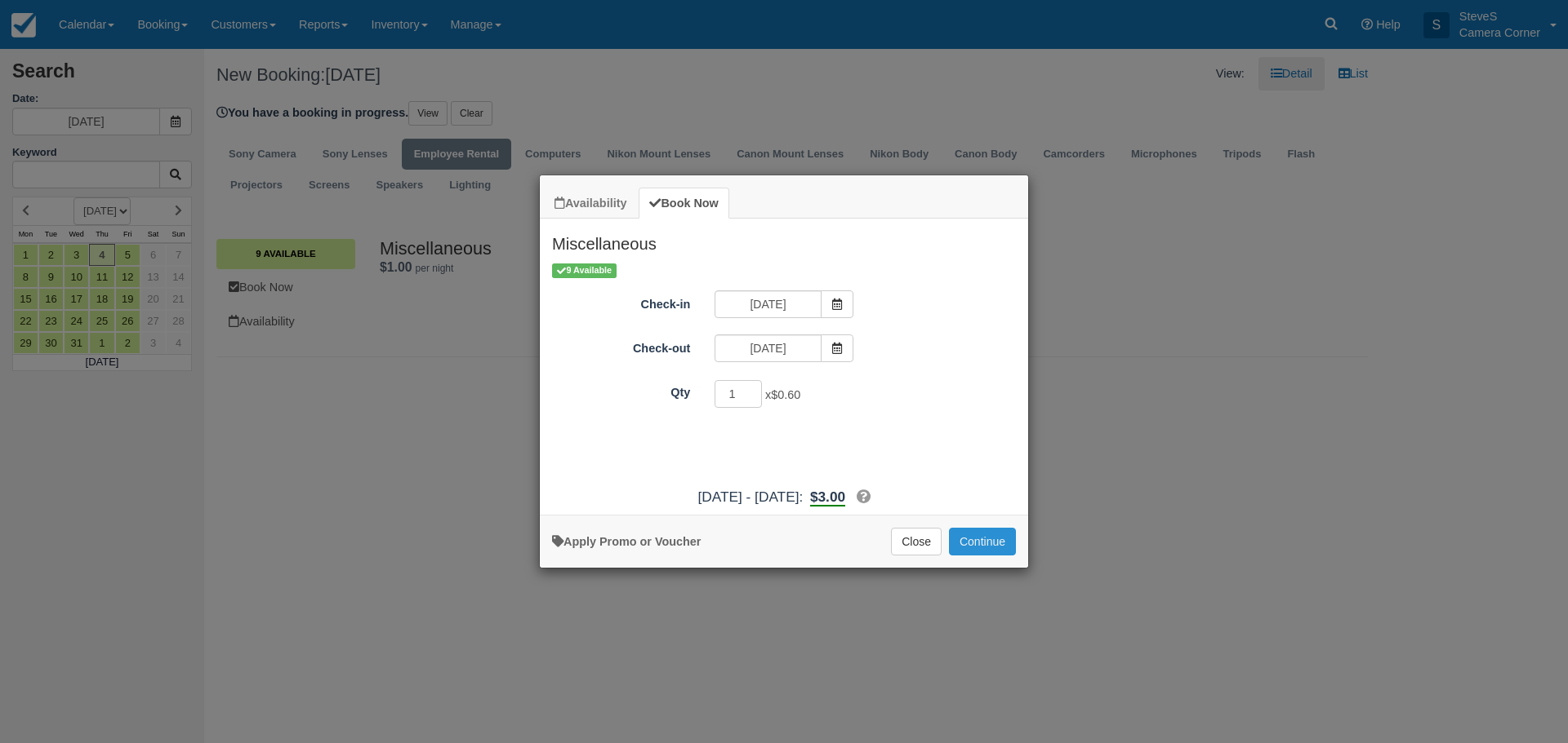
click at [983, 537] on button "Continue" at bounding box center [982, 542] width 67 height 28
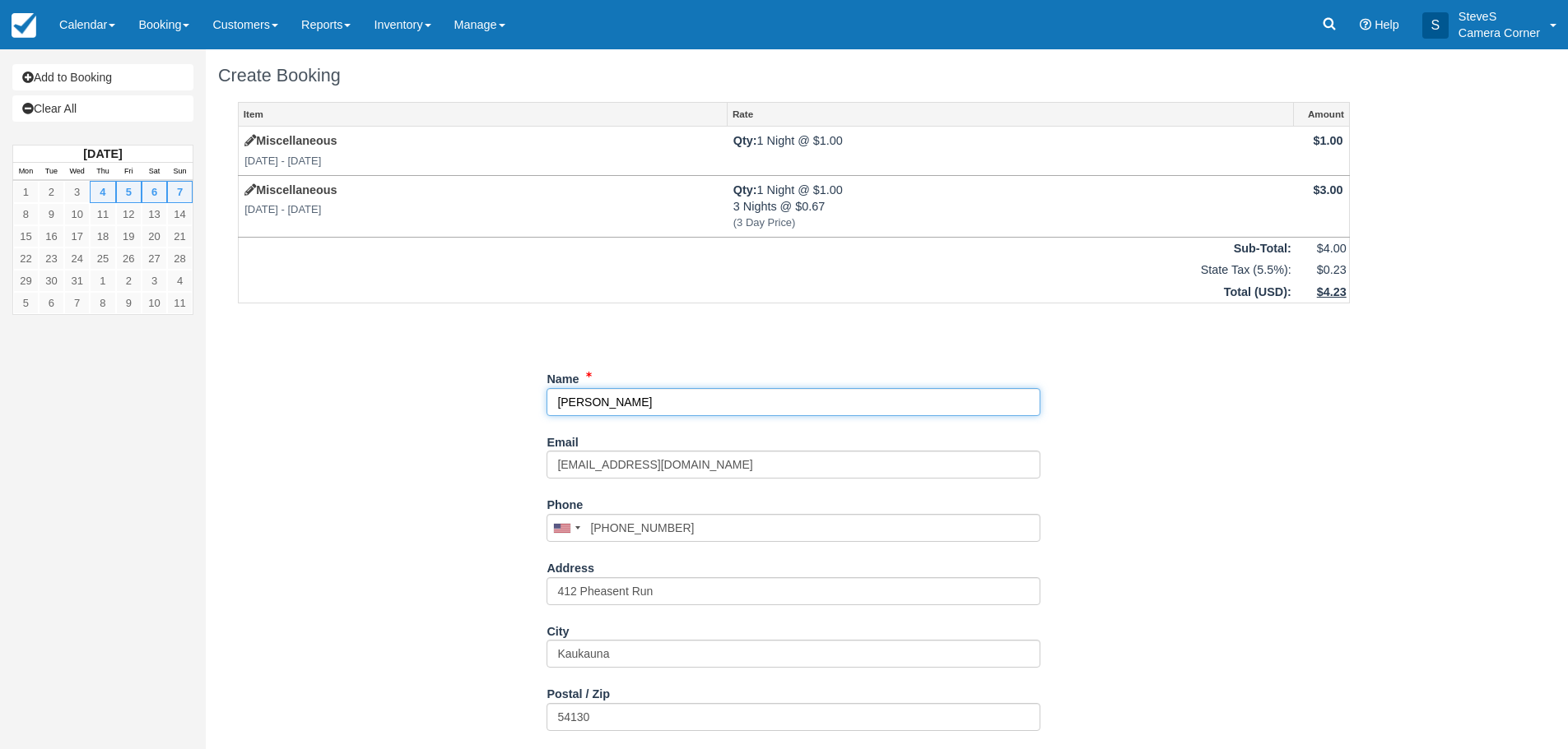
drag, startPoint x: 658, startPoint y: 401, endPoint x: 523, endPoint y: 400, distance: 135.0
click at [523, 400] on div "Item Rate Amount Miscellaneous [DATE] - [DATE] Qty: 1 Night @ $1.00 $1.00 Misce…" at bounding box center [794, 463] width 1151 height 722
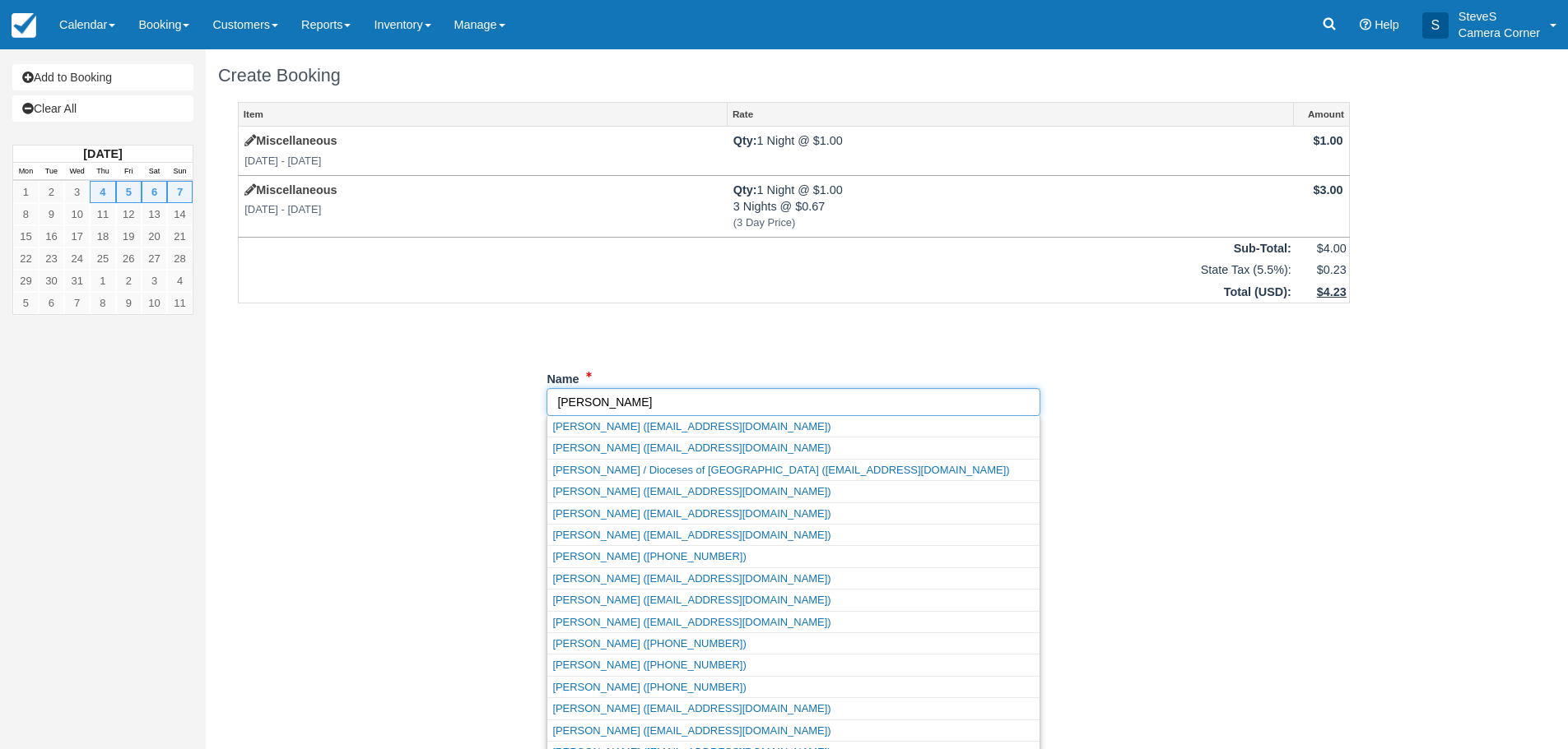
type input "[PERSON_NAME]"
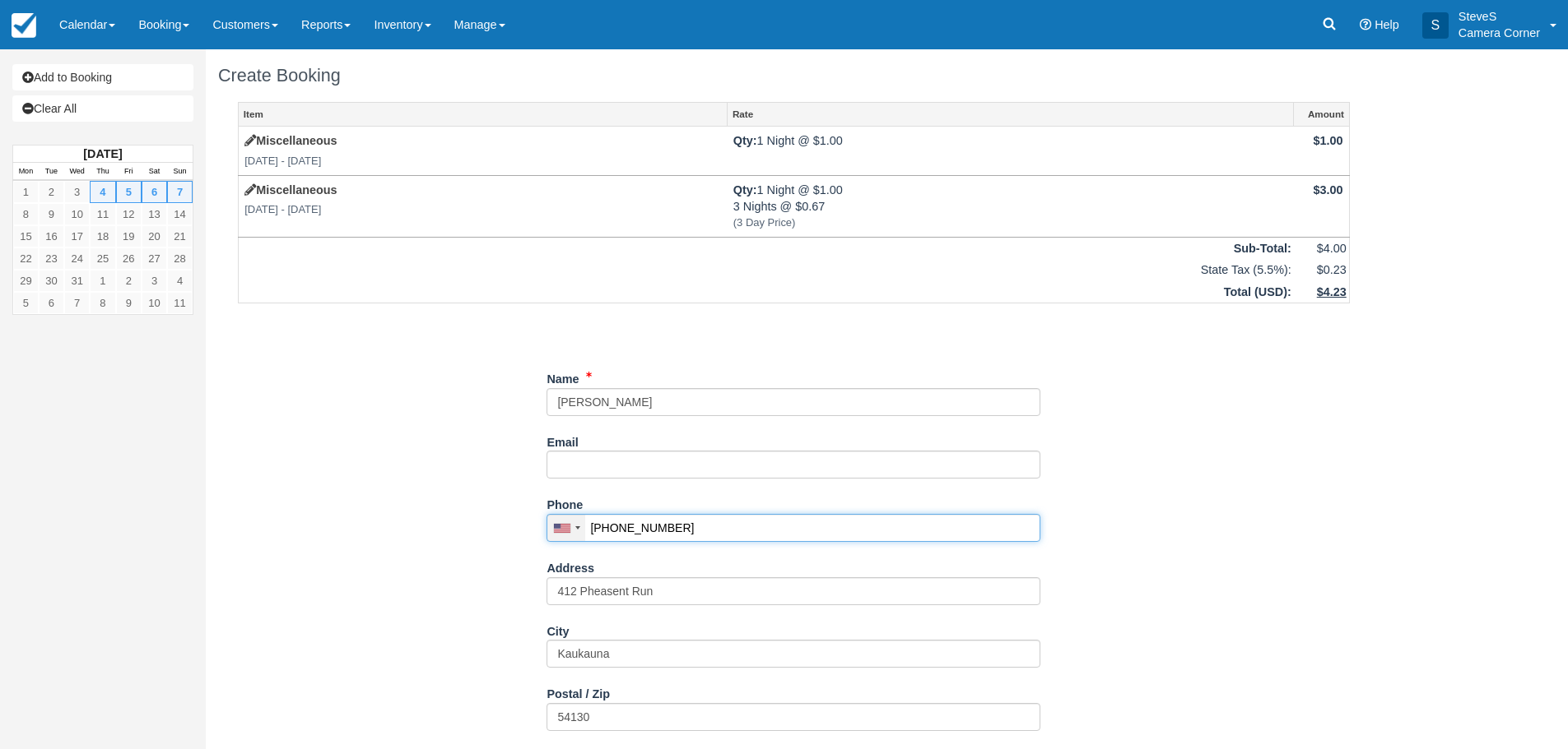
drag, startPoint x: 687, startPoint y: 525, endPoint x: 548, endPoint y: 530, distance: 139.1
click at [548, 530] on div "United States +1 Canada +1 United Kingdom +44 Afghanistan (‫افغانستان‬‎) +93 Al…" at bounding box center [793, 528] width 494 height 28
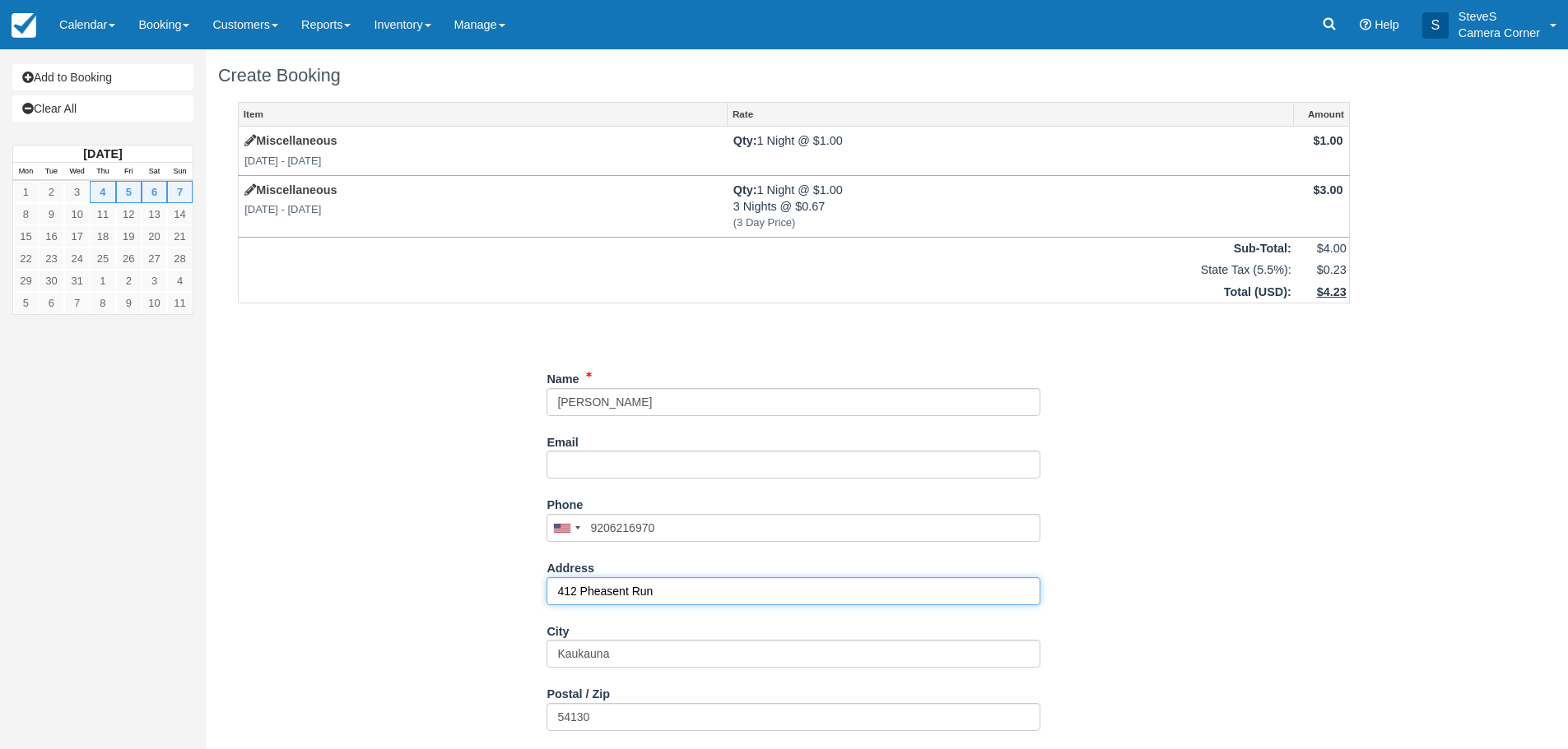
type input "(920) 621-6970"
drag, startPoint x: 619, startPoint y: 599, endPoint x: 530, endPoint y: 594, distance: 89.1
click at [530, 594] on div "Item Rate Amount Miscellaneous Thu Dec 4 2025 - Fri Dec 5 2025 Qty: 1 Night @ $…" at bounding box center [794, 463] width 1151 height 722
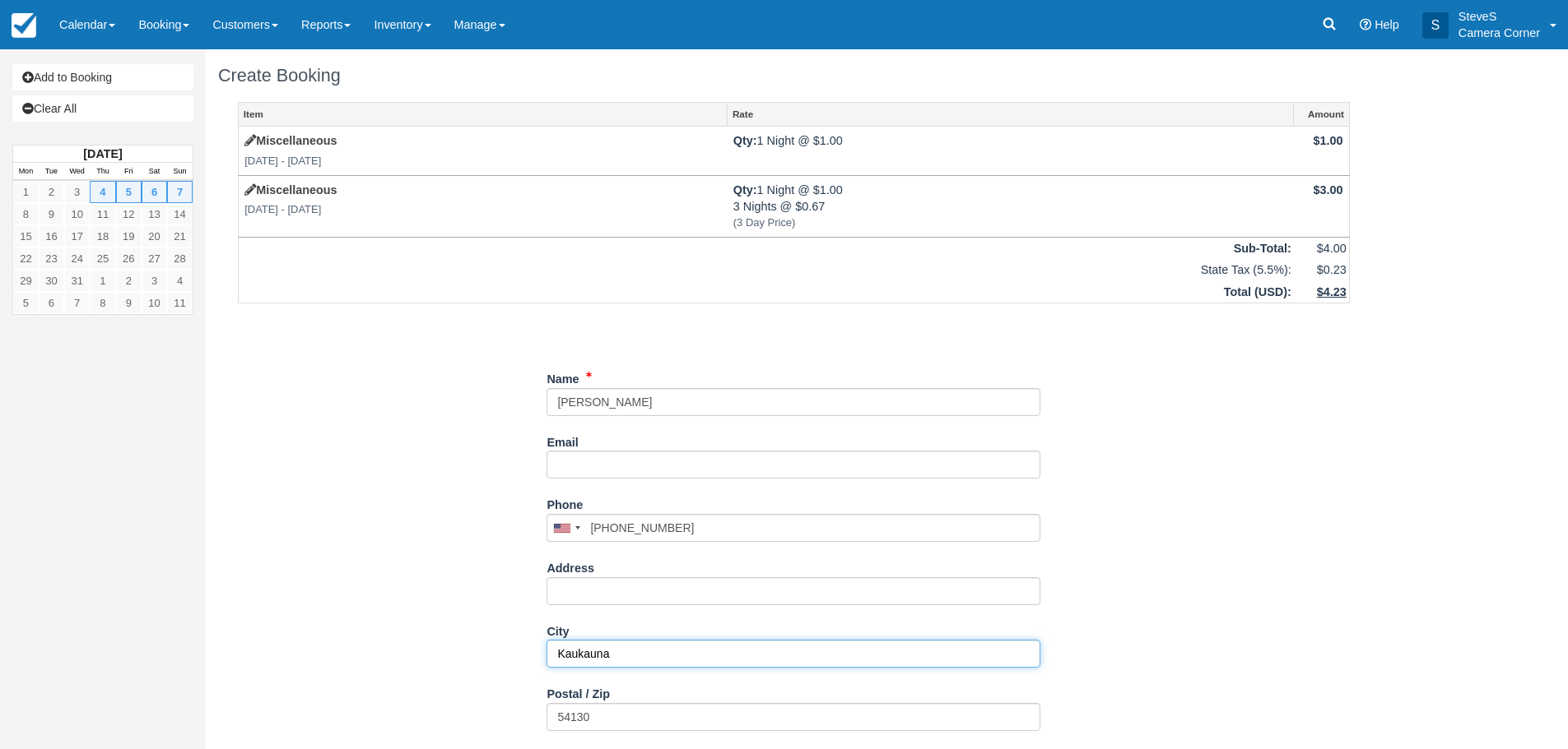
drag, startPoint x: 626, startPoint y: 652, endPoint x: 529, endPoint y: 642, distance: 97.5
click at [529, 642] on div "Item Rate Amount Miscellaneous Thu Dec 4 2025 - Fri Dec 5 2025 Qty: 1 Night @ $…" at bounding box center [794, 463] width 1151 height 722
drag, startPoint x: 646, startPoint y: 718, endPoint x: 511, endPoint y: 709, distance: 135.3
click at [511, 709] on div "Item Rate Amount Miscellaneous Thu Dec 4 2025 - Fri Dec 5 2025 Qty: 1 Night @ $…" at bounding box center [794, 463] width 1151 height 722
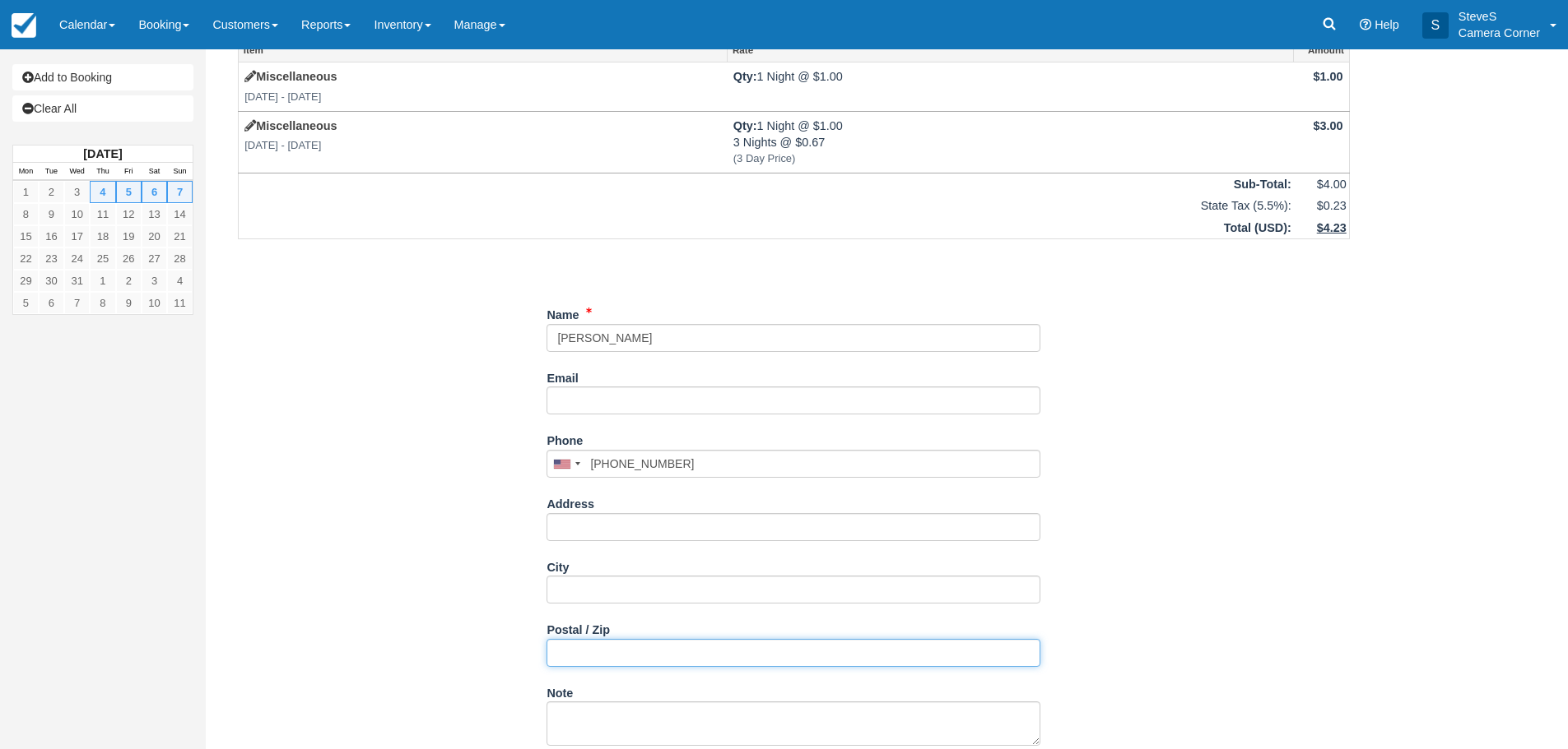
scroll to position [114, 0]
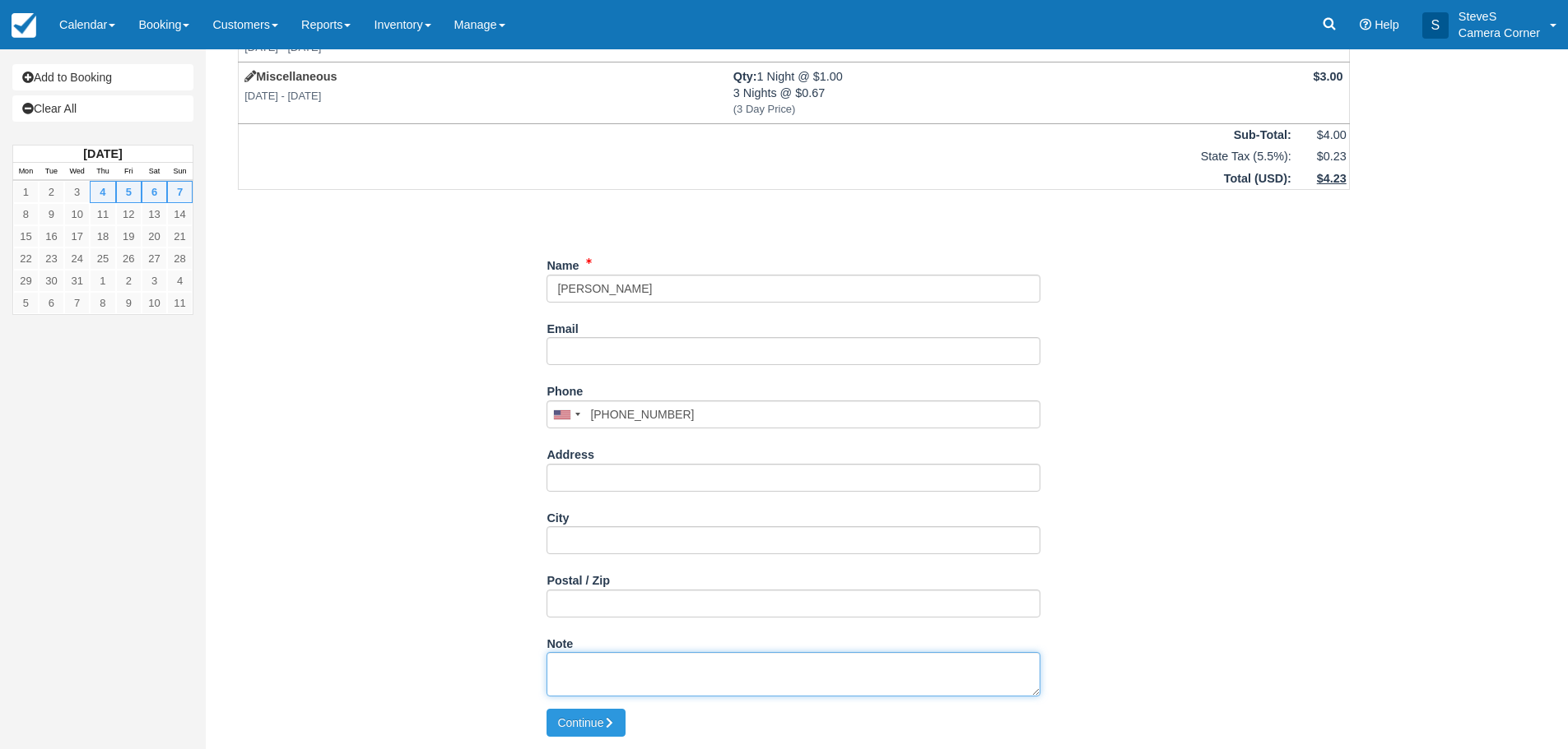
click at [623, 680] on textarea "Note" at bounding box center [793, 674] width 494 height 45
type textarea "PHOTO PRINTER 5X7 PAPER AND A CAMERA"
click at [597, 733] on button "Continue" at bounding box center [586, 723] width 79 height 28
type input "+19206216970"
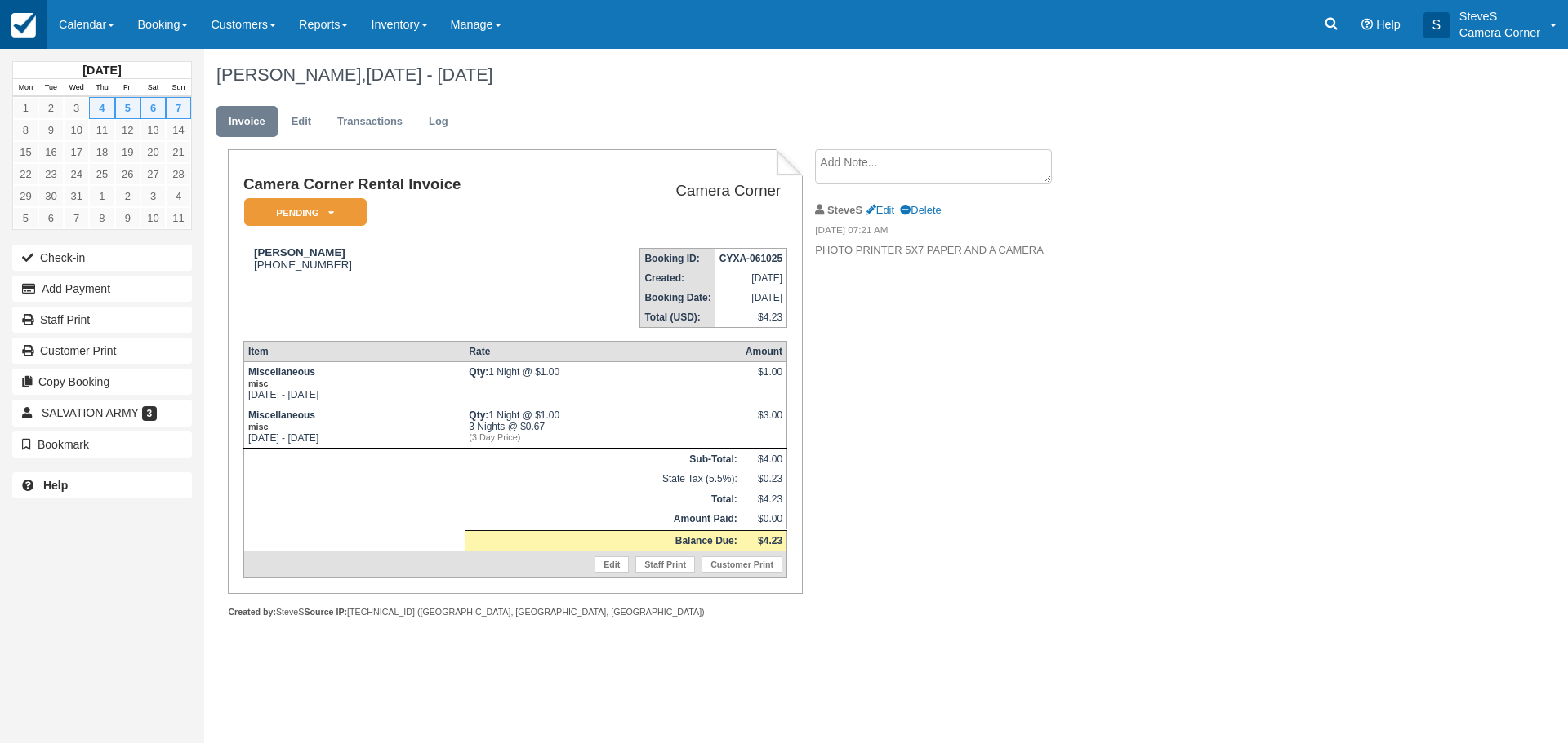
click at [22, 32] on img at bounding box center [23, 24] width 24 height 24
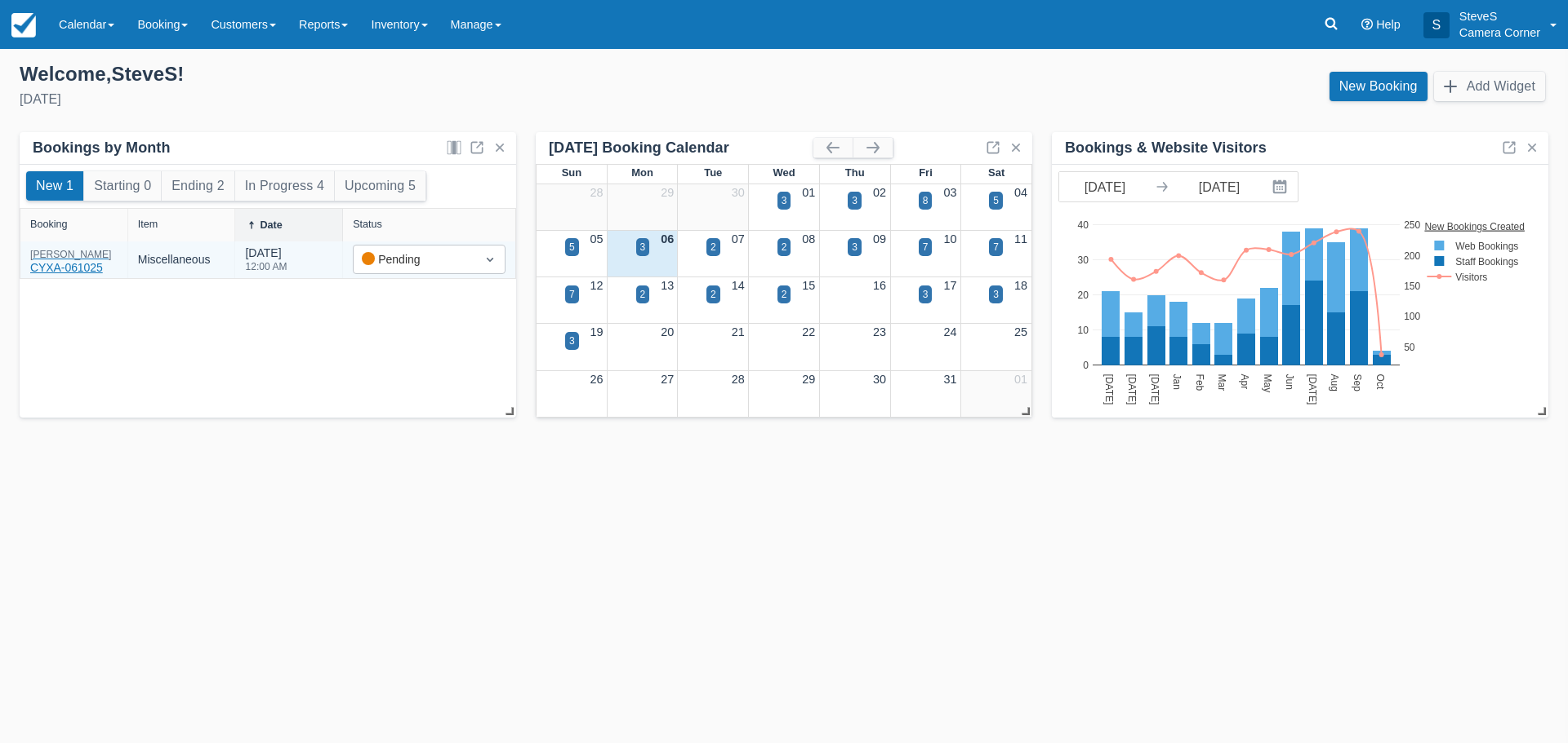
click at [56, 252] on div "[PERSON_NAME]" at bounding box center [70, 254] width 81 height 10
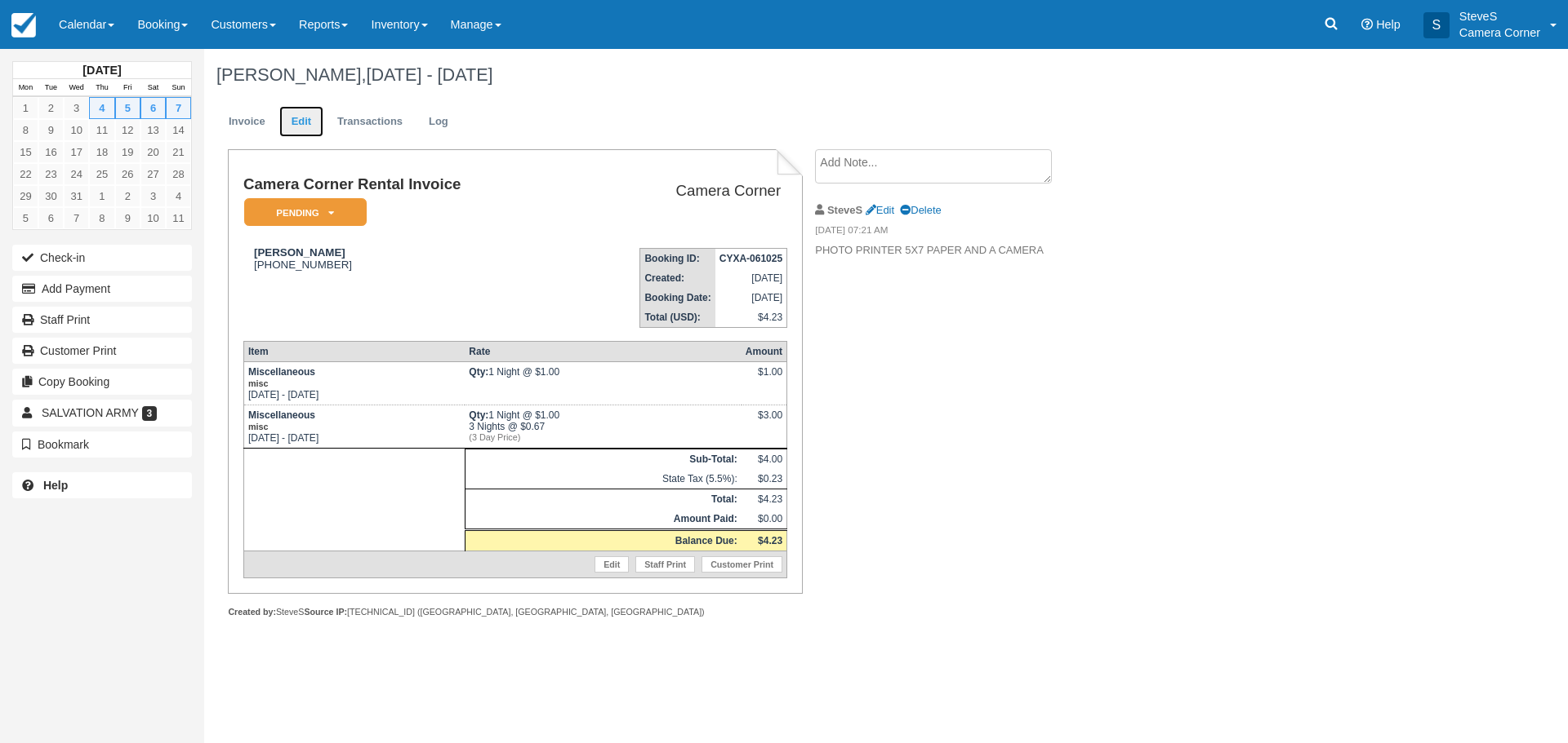
click at [303, 117] on link "Edit" at bounding box center [301, 122] width 44 height 32
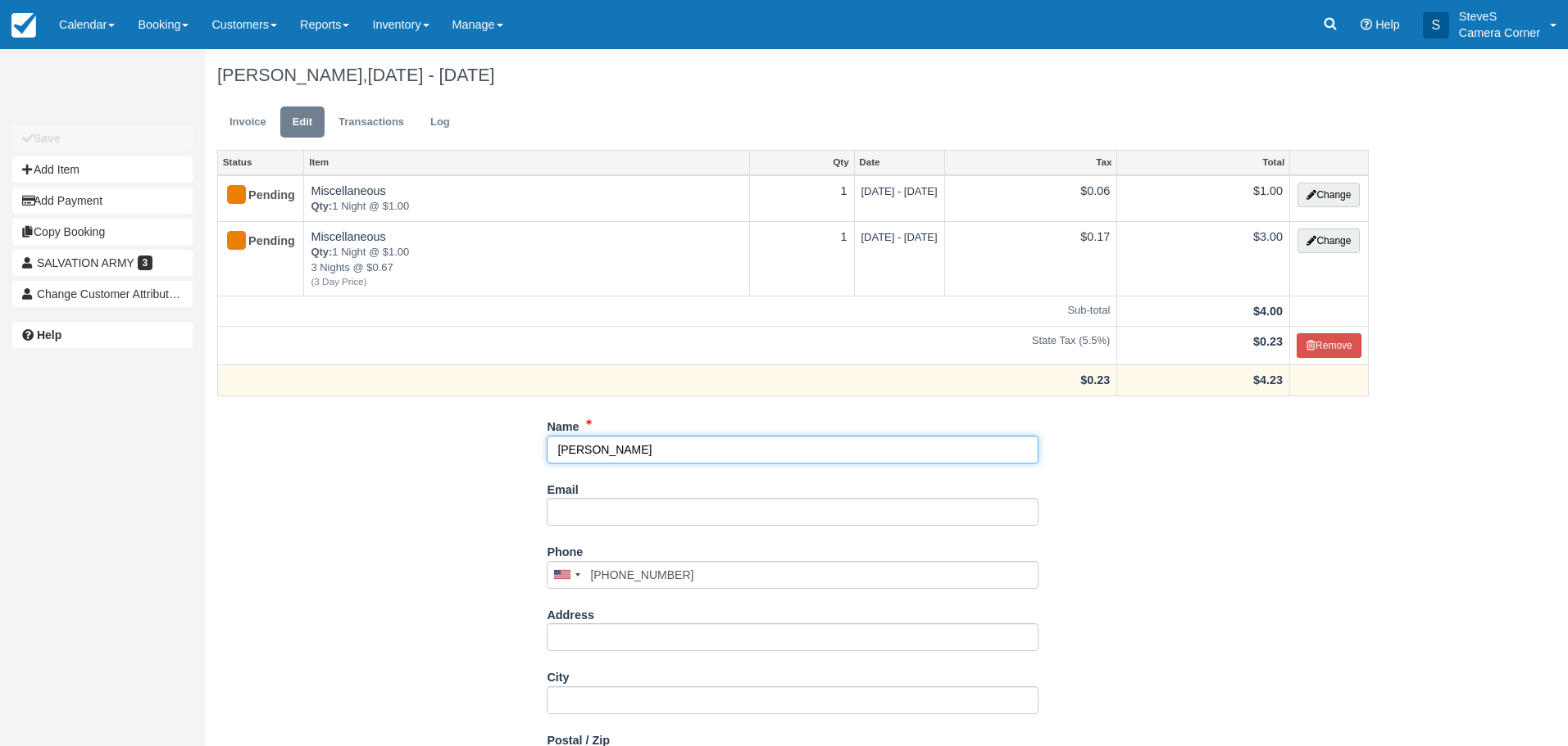
drag, startPoint x: 602, startPoint y: 448, endPoint x: 444, endPoint y: 395, distance: 166.7
click at [444, 395] on div "[PERSON_NAME], [DATE] - [DATE] Invoice Edit Transactions Log Status Item Qty Da…" at bounding box center [793, 439] width 1177 height 780
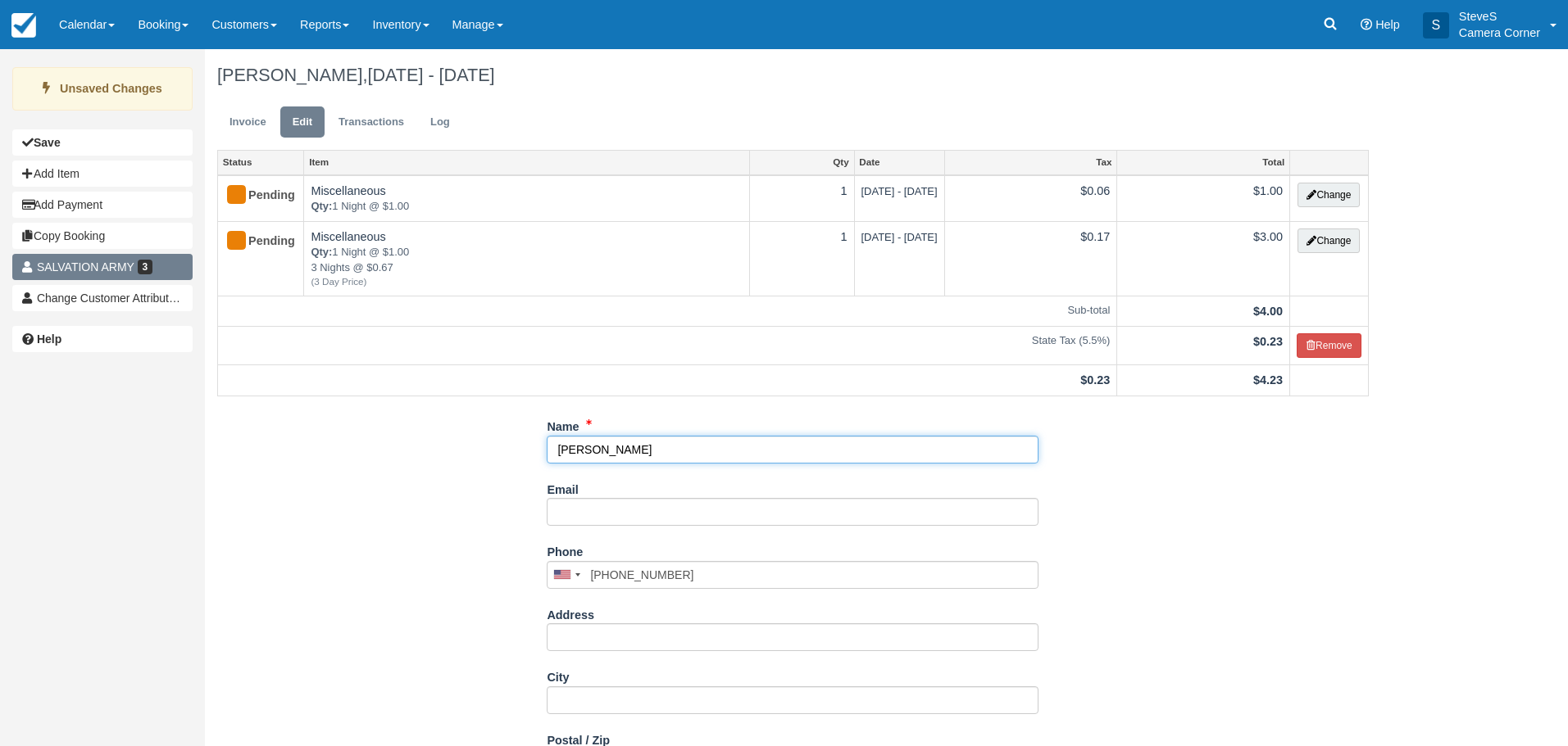
type input "[PERSON_NAME]"
click at [78, 266] on span "SALVATION ARMY" at bounding box center [86, 267] width 98 height 13
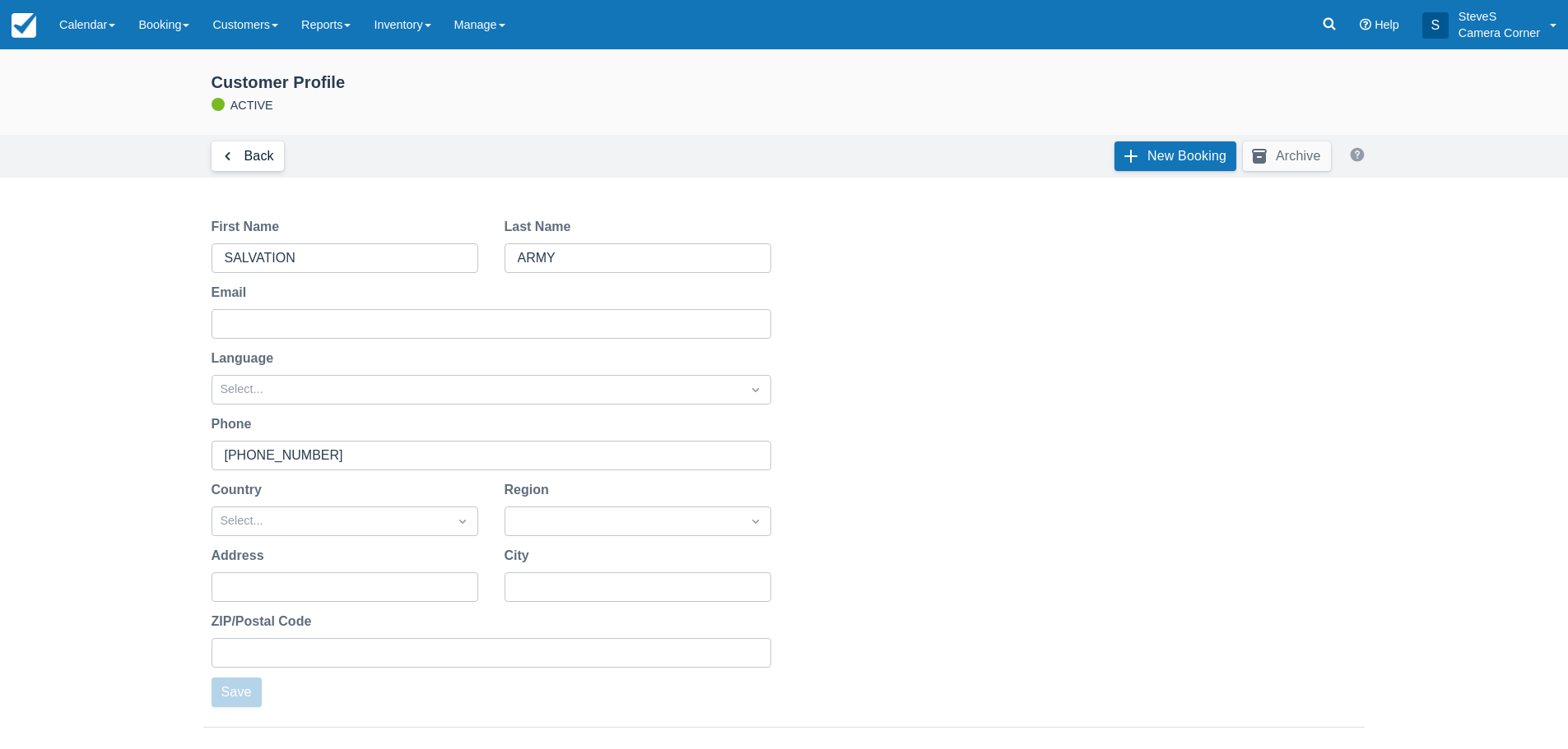
click at [248, 154] on link "Back" at bounding box center [248, 156] width 73 height 30
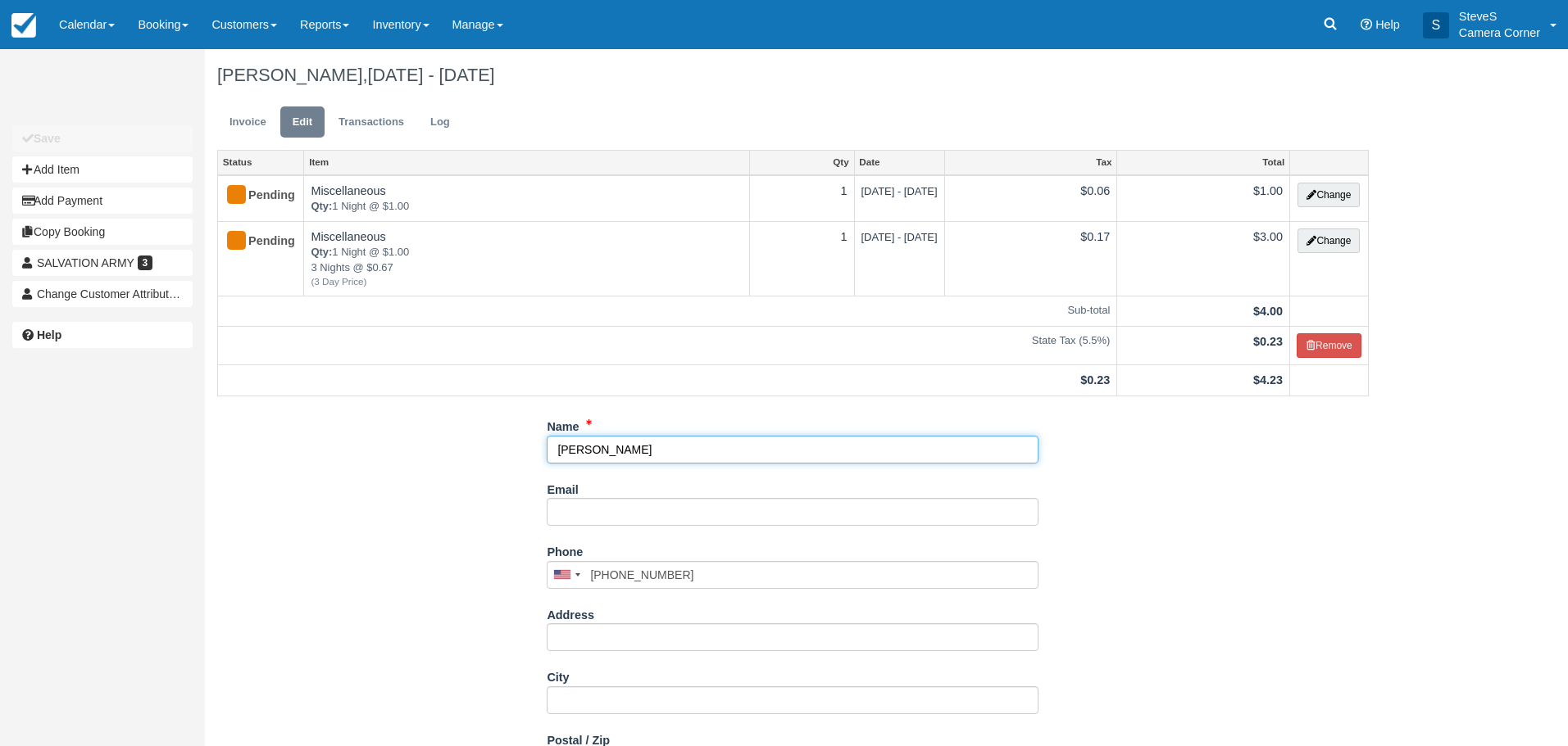
click at [603, 455] on input "SAL" at bounding box center [793, 449] width 492 height 28
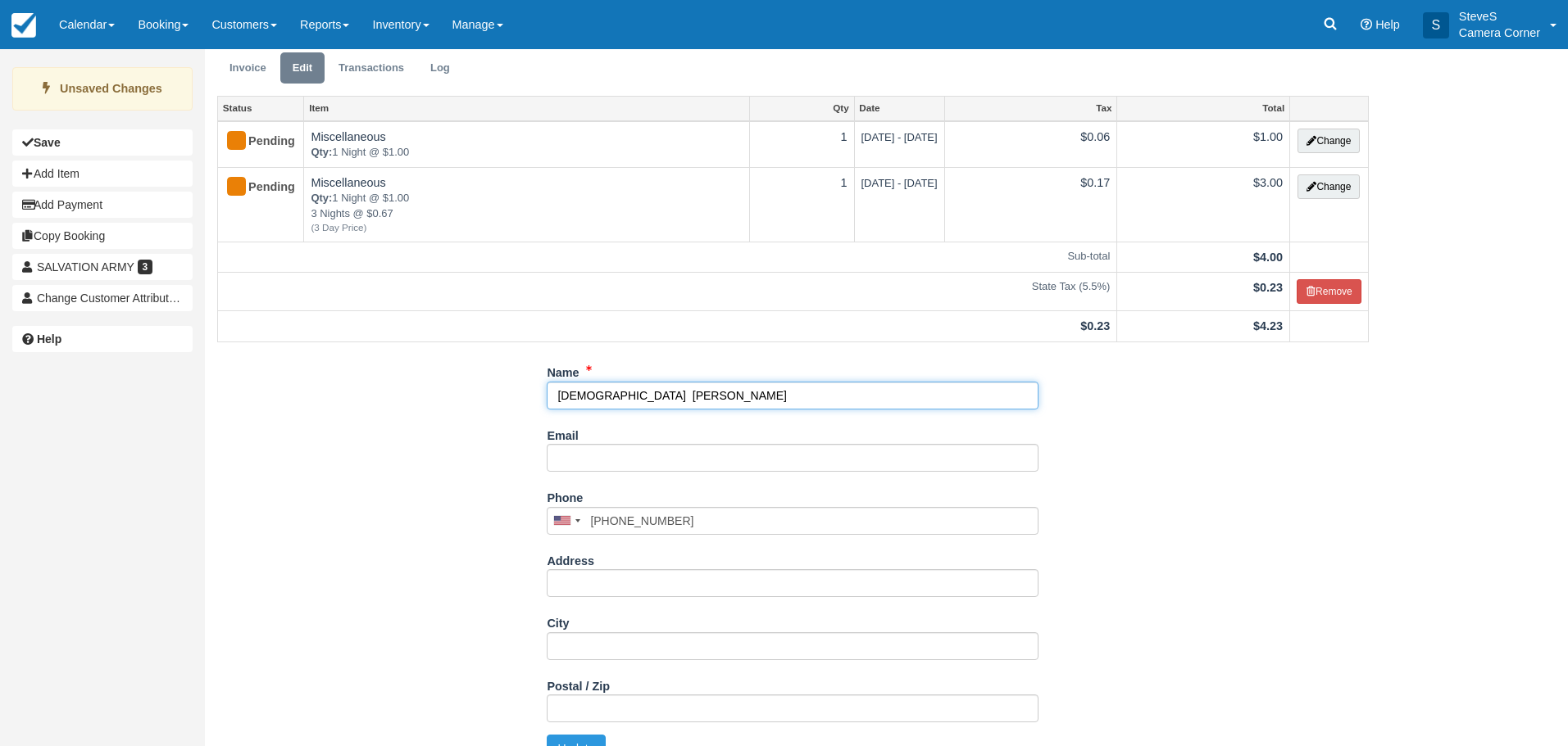
scroll to position [82, 0]
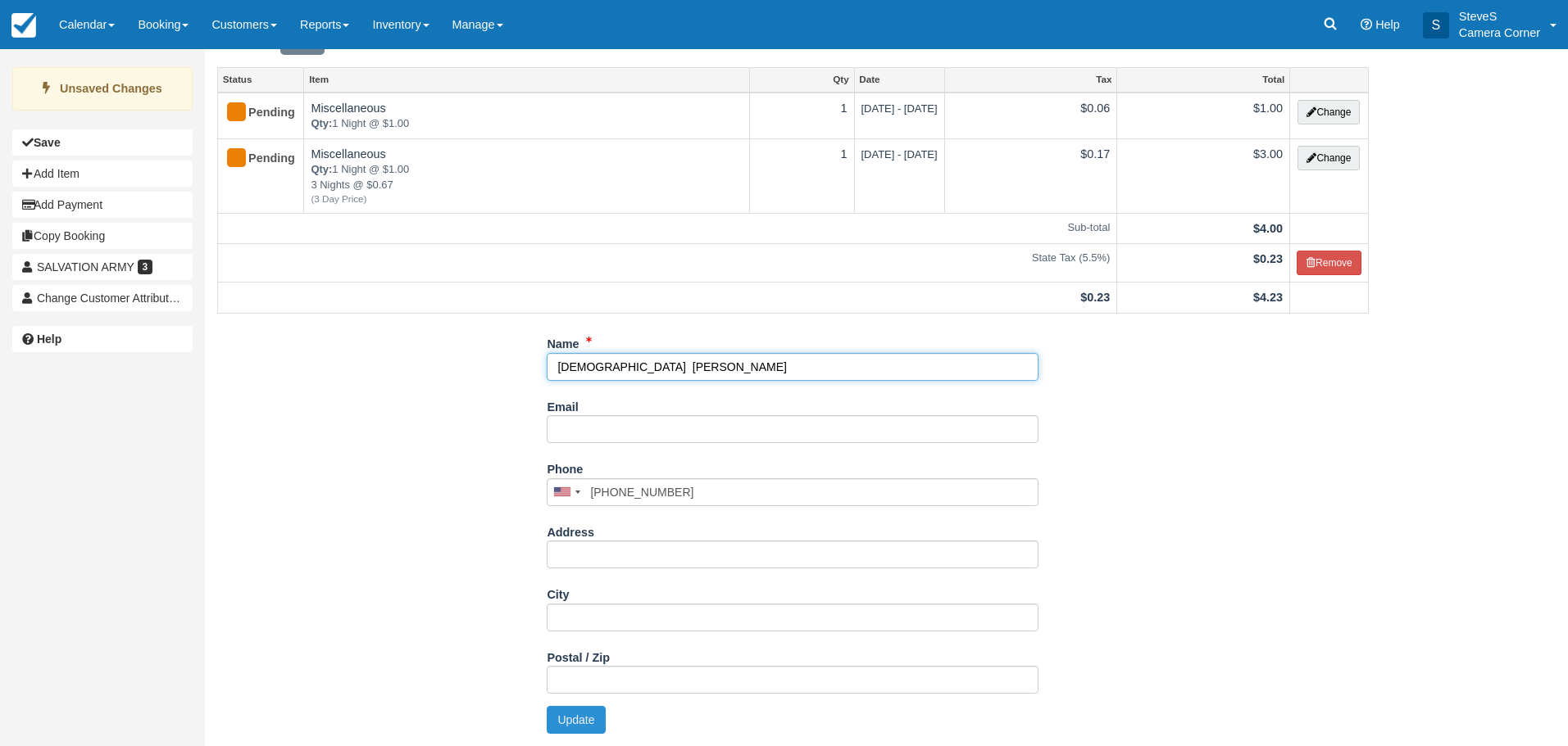
type input "SALVATION ARMY MARY"
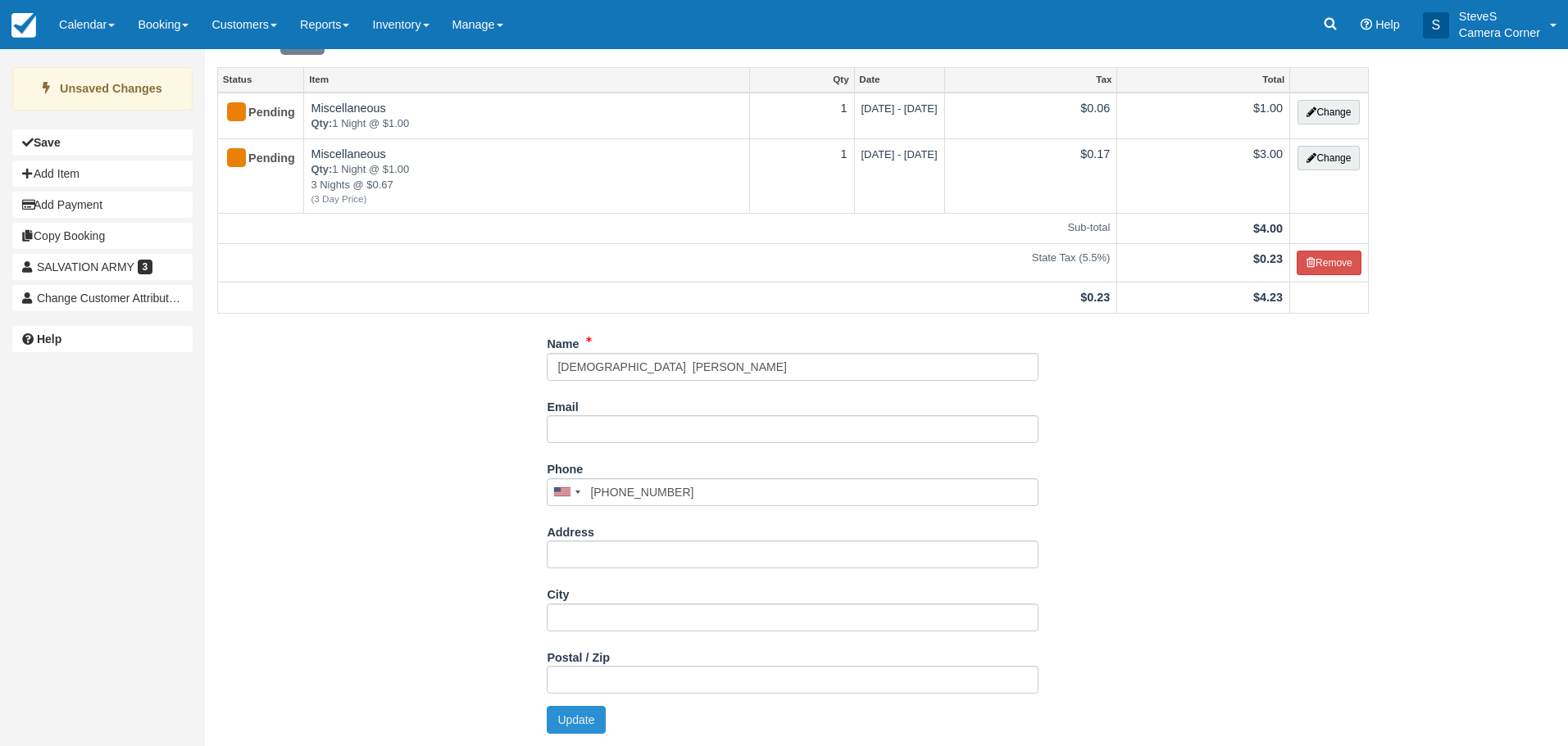
click at [577, 722] on button "Update" at bounding box center [576, 720] width 58 height 28
type input "+19206216970"
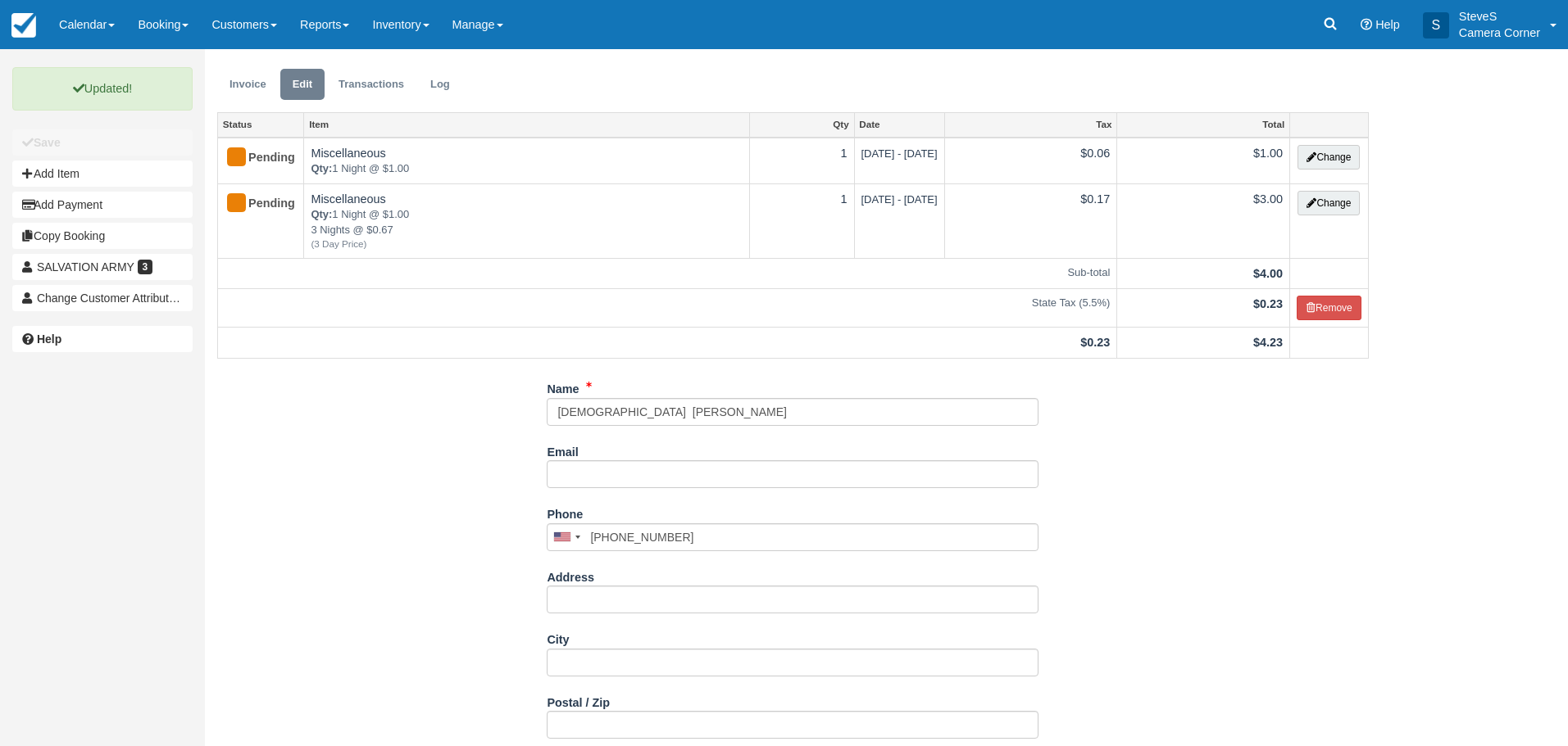
scroll to position [0, 0]
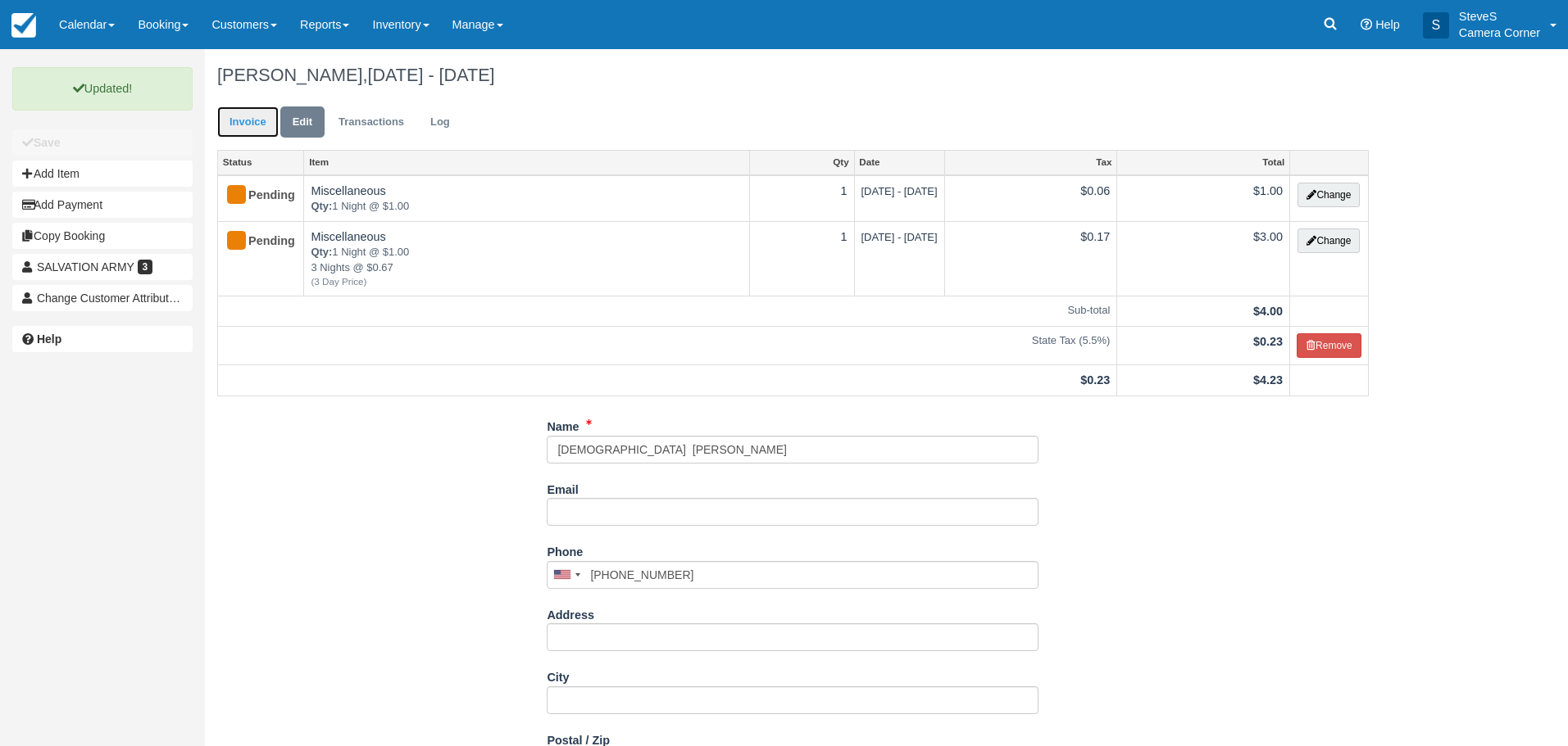
click at [247, 115] on link "Invoice" at bounding box center [248, 122] width 62 height 32
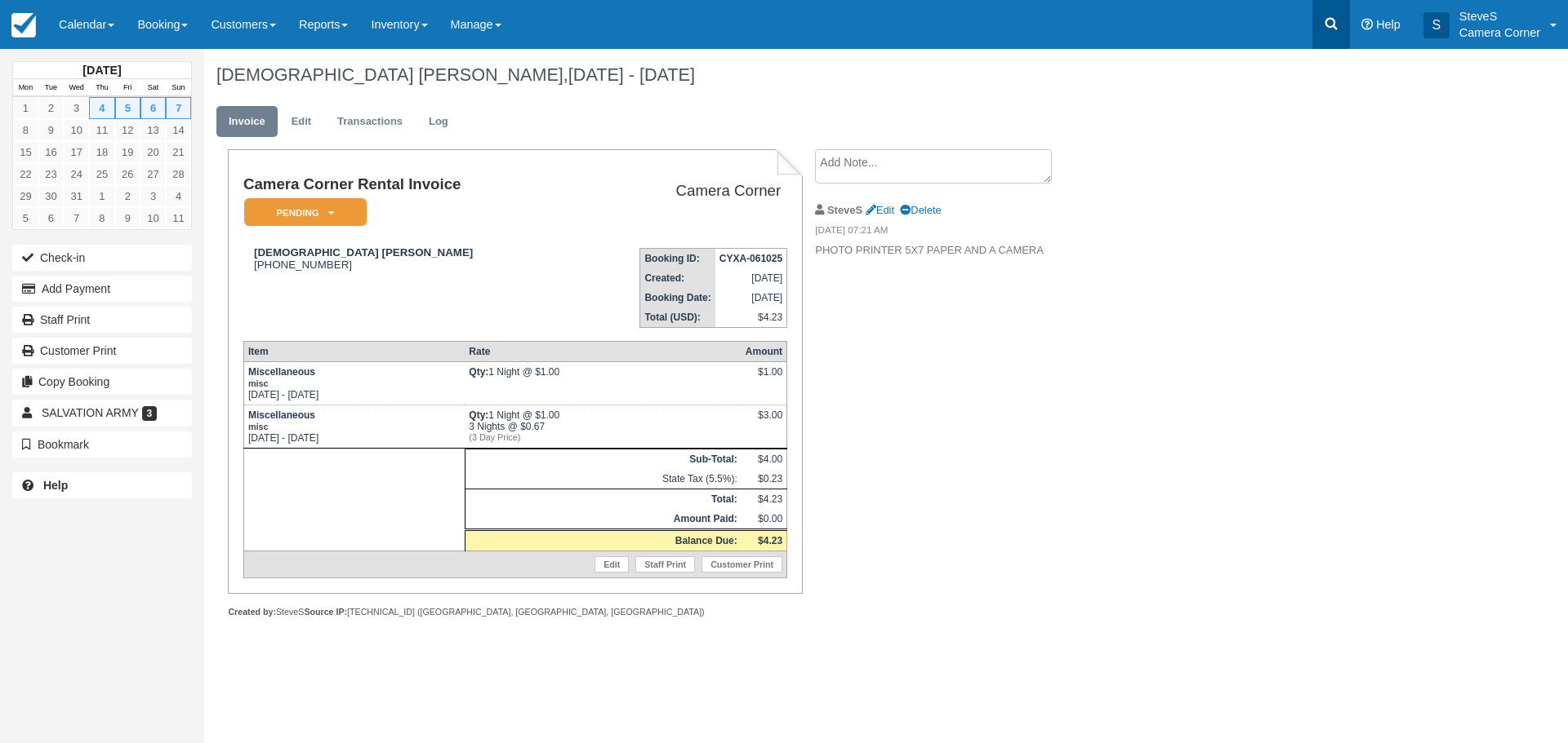
click at [1337, 26] on icon at bounding box center [1331, 23] width 16 height 16
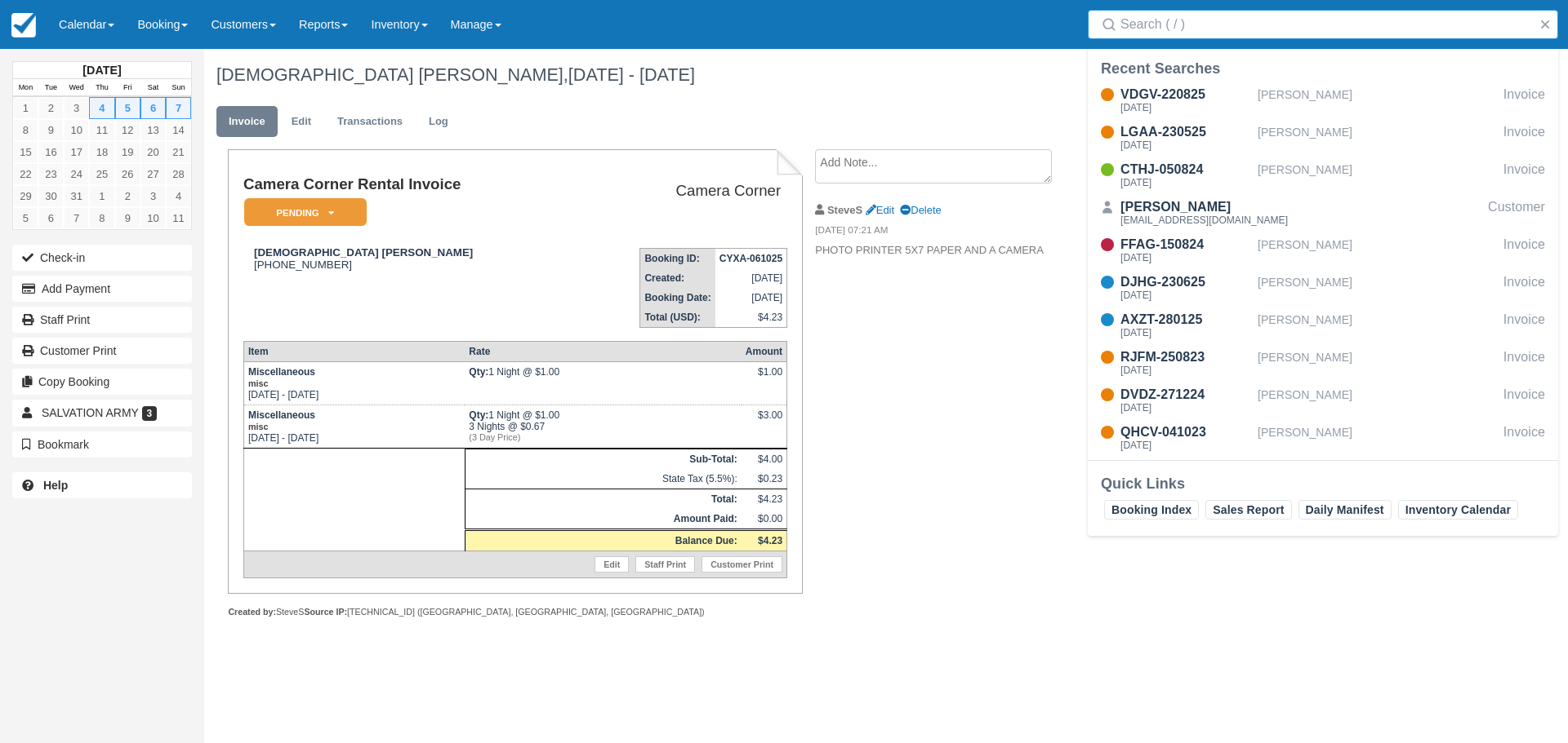
click at [1241, 28] on input "Search" at bounding box center [1326, 24] width 411 height 30
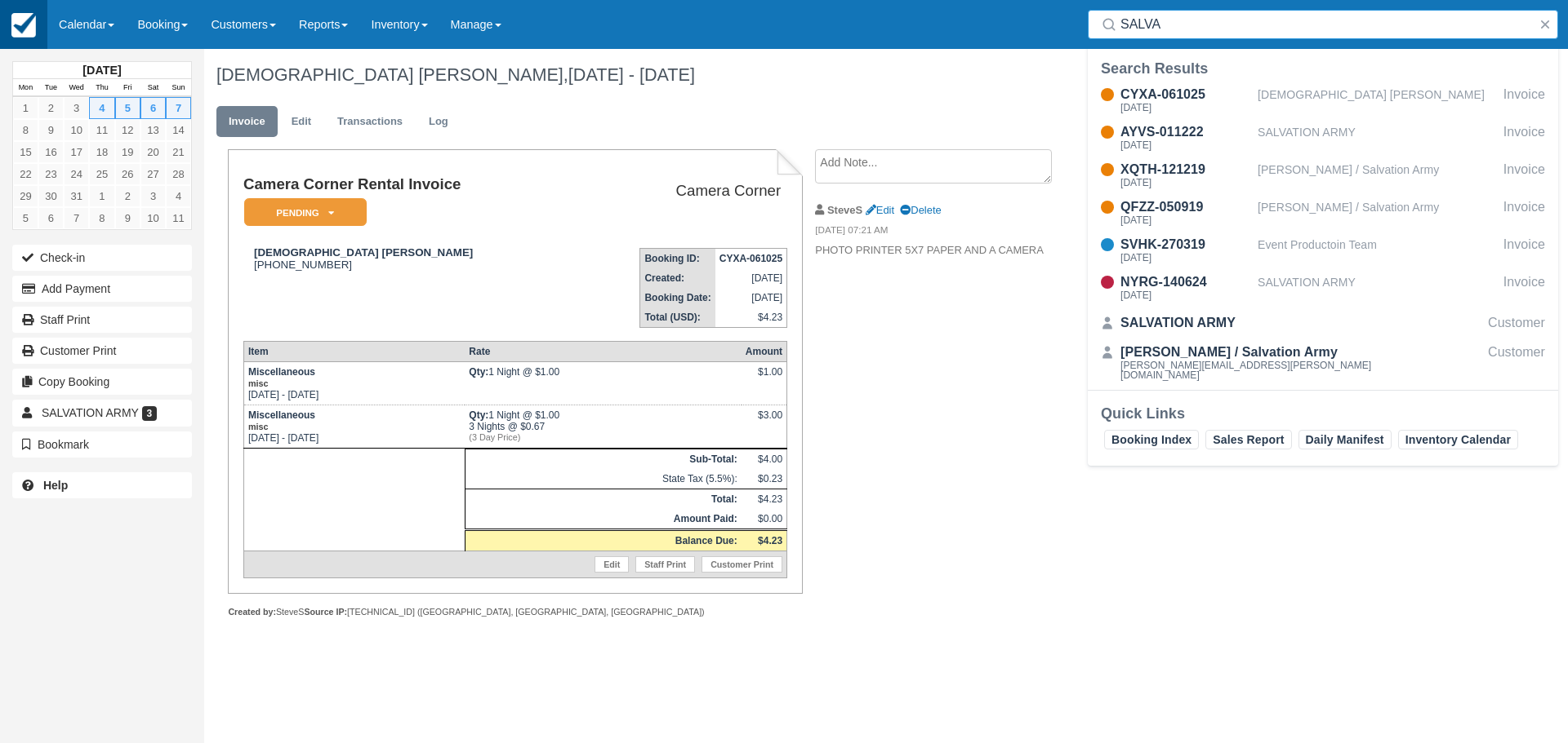
type input "SALVA"
click at [23, 32] on img at bounding box center [23, 24] width 24 height 24
